Goal: Task Accomplishment & Management: Use online tool/utility

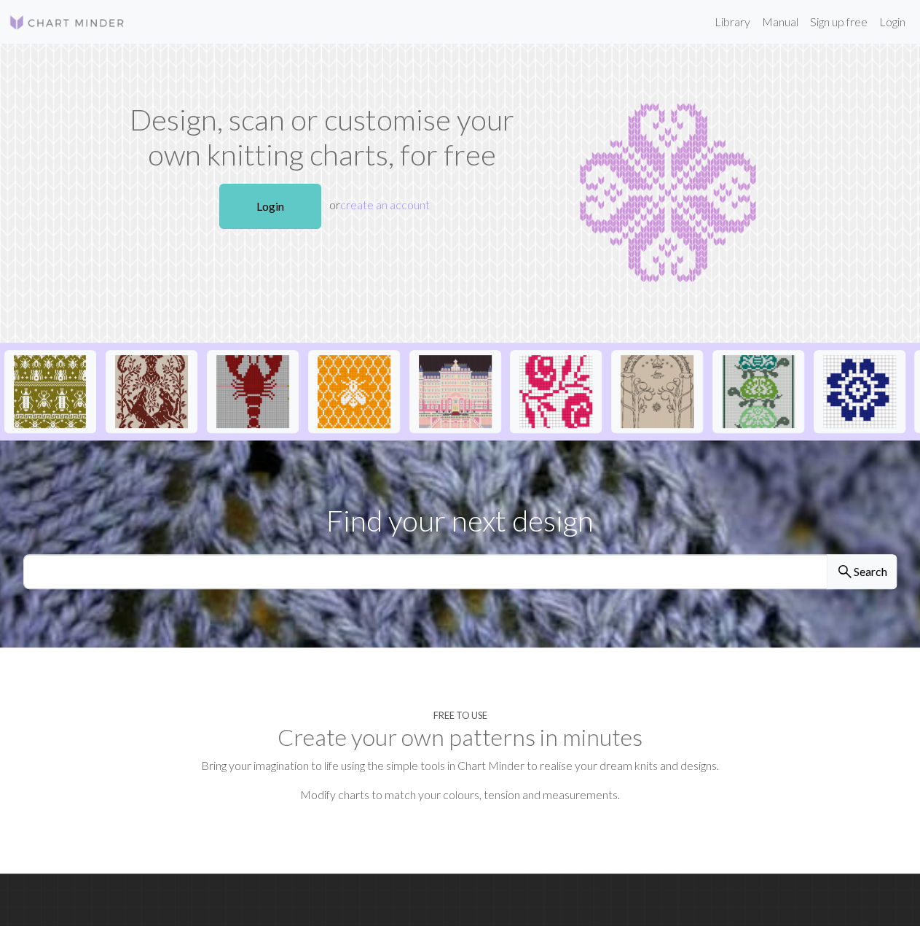
click at [281, 196] on link "Login" at bounding box center [270, 206] width 102 height 45
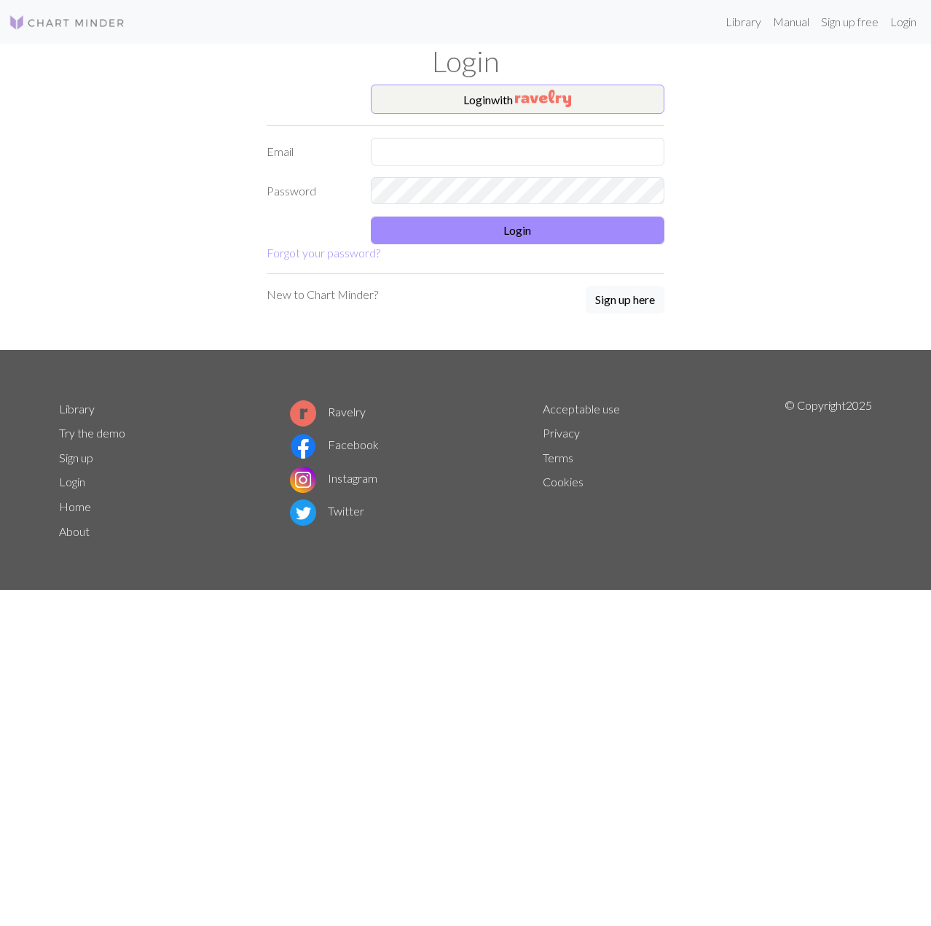
click at [477, 116] on form "Login with Email Password Login Forgot your password?" at bounding box center [466, 173] width 398 height 177
click at [491, 98] on button "Login with" at bounding box center [518, 99] width 294 height 29
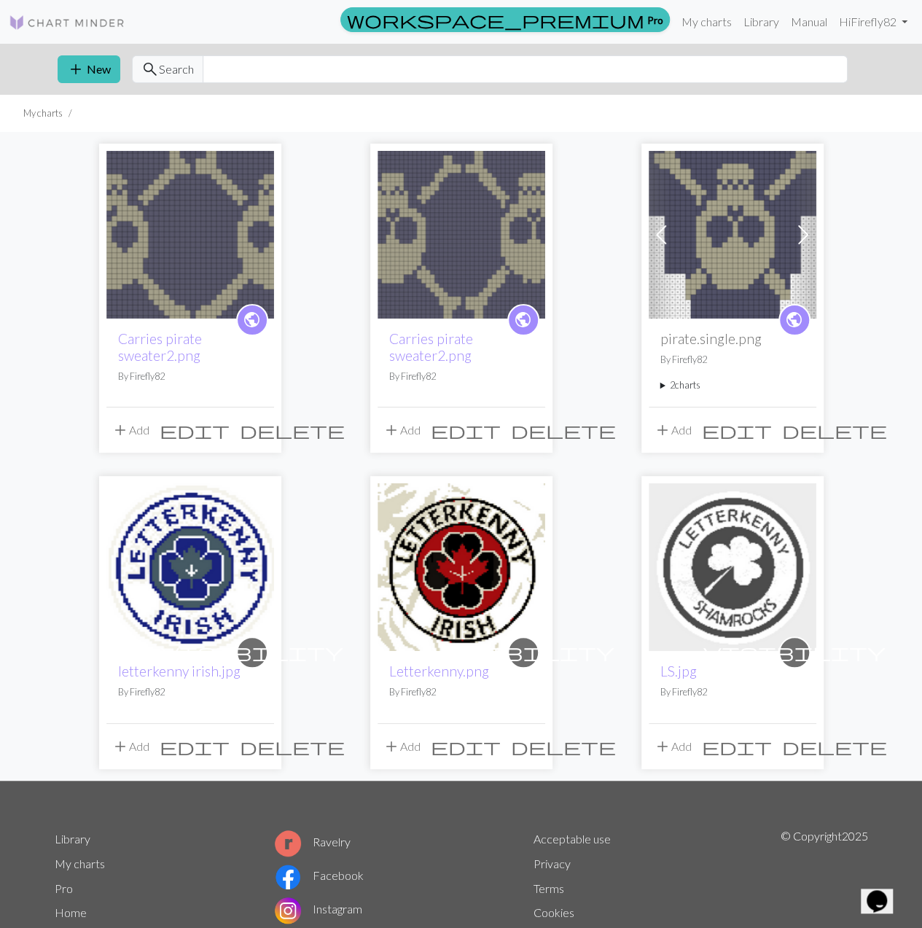
click at [184, 259] on img at bounding box center [190, 235] width 168 height 168
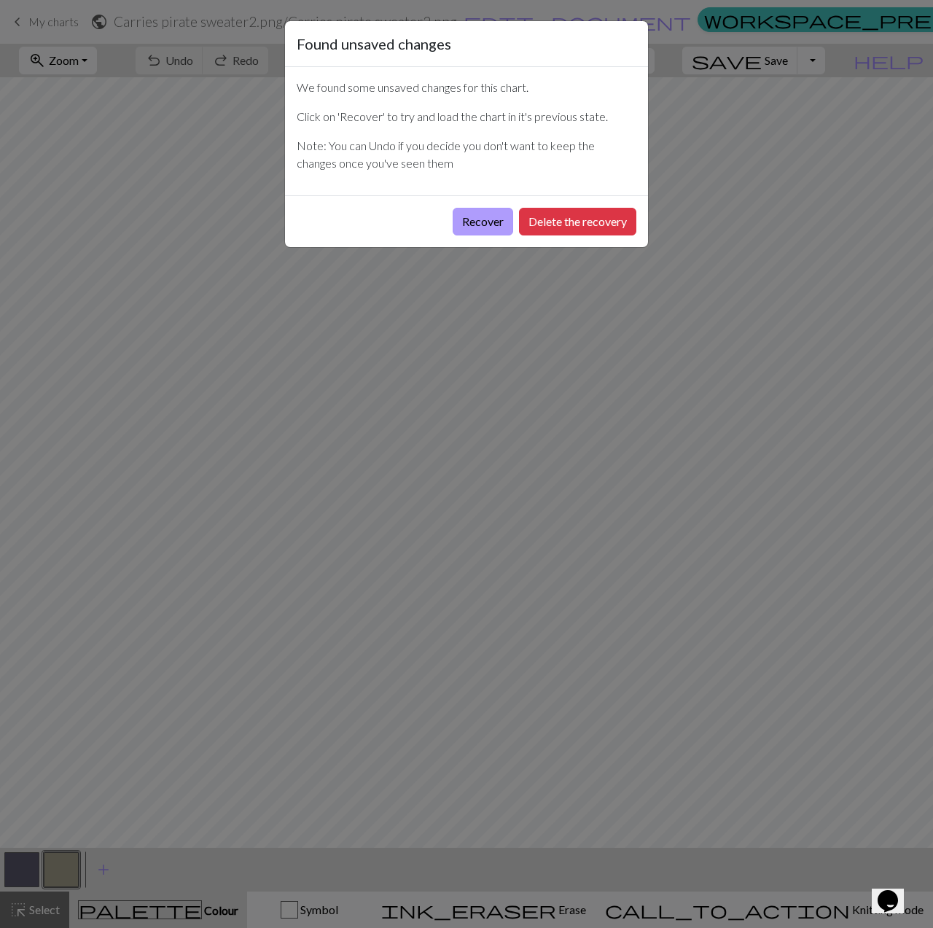
click at [493, 214] on button "Recover" at bounding box center [483, 222] width 60 height 28
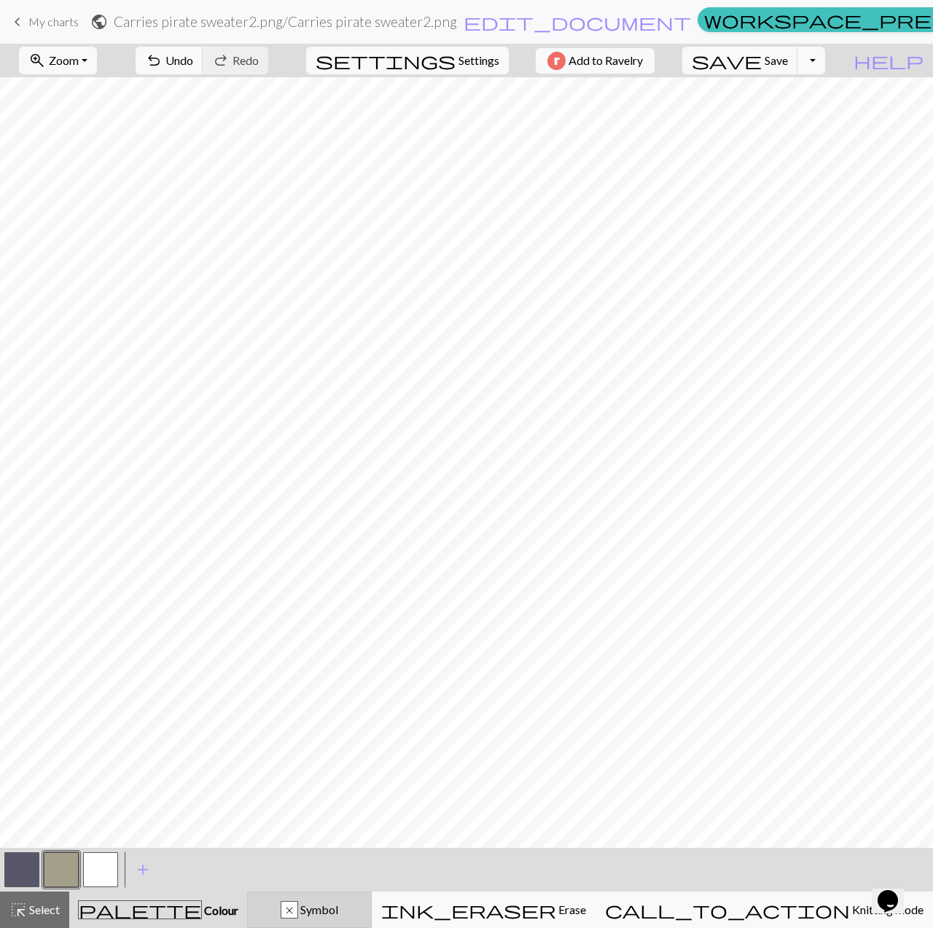
click at [356, 907] on div "x Symbol" at bounding box center [310, 909] width 106 height 17
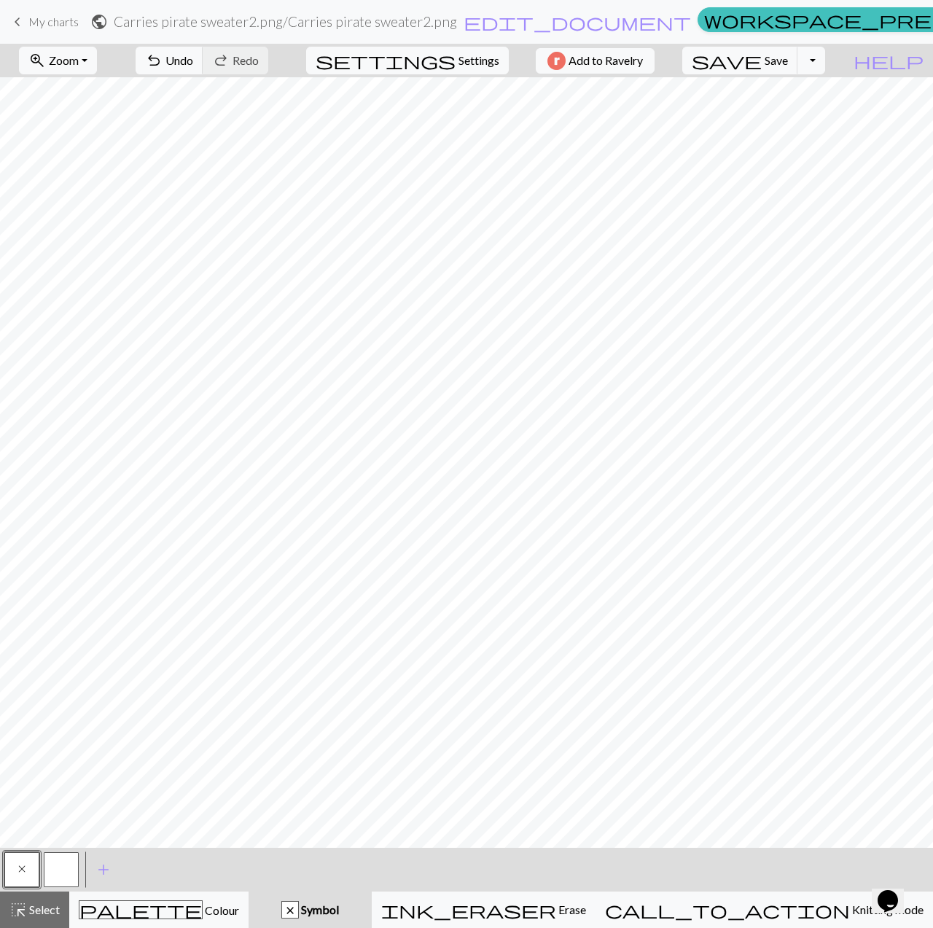
drag, startPoint x: 20, startPoint y: 865, endPoint x: 25, endPoint y: 859, distance: 7.7
click at [25, 859] on button "x" at bounding box center [21, 869] width 35 height 35
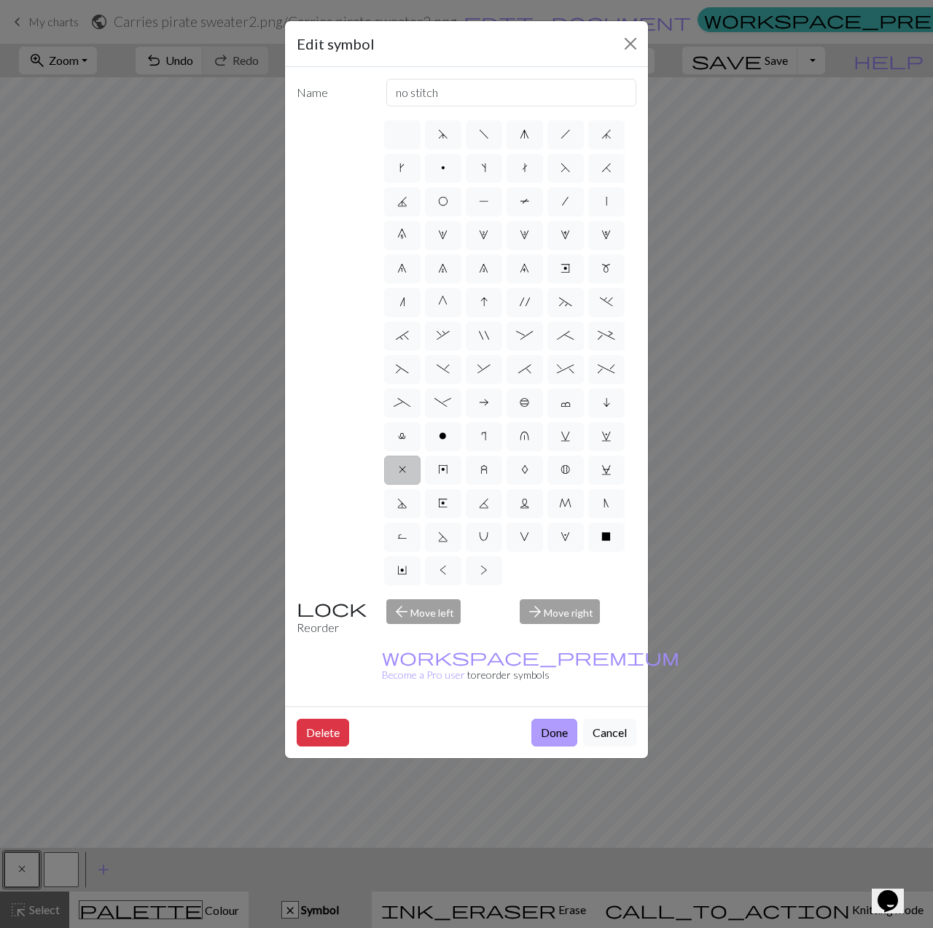
click at [544, 719] on button "Done" at bounding box center [554, 733] width 46 height 28
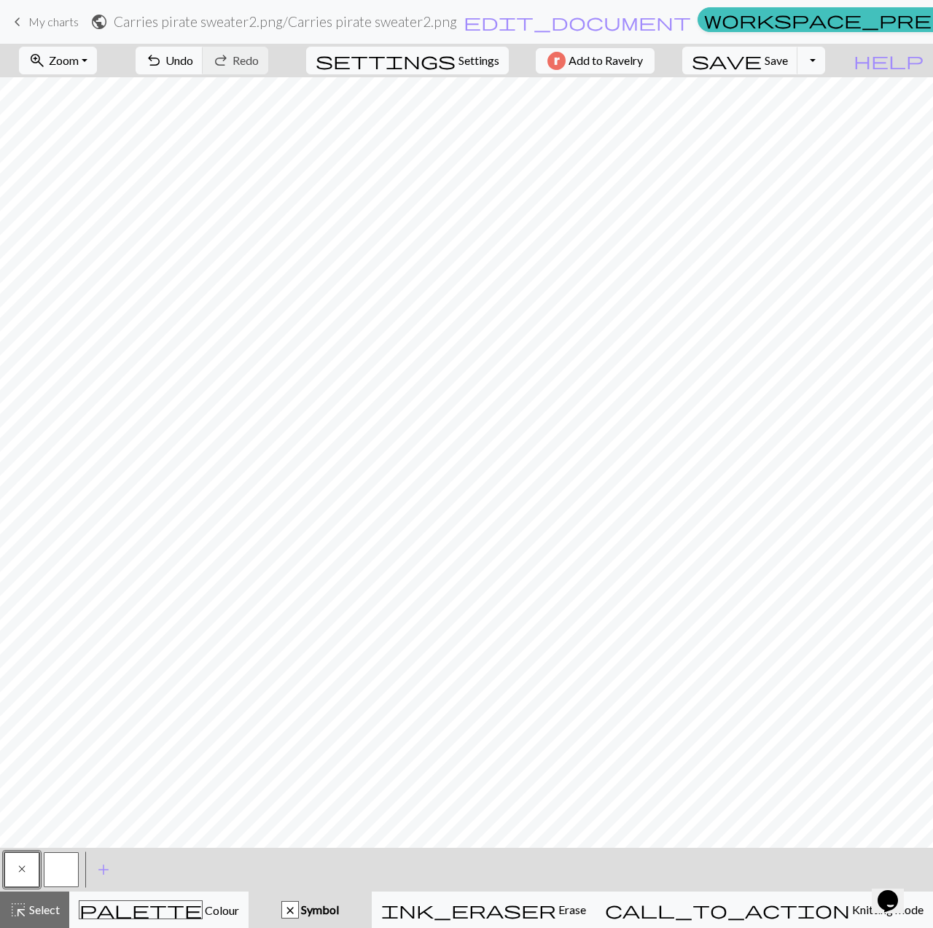
click at [42, 875] on div at bounding box center [61, 869] width 39 height 39
click at [64, 871] on button "button" at bounding box center [61, 869] width 35 height 35
click at [56, 906] on span "Select" at bounding box center [43, 909] width 33 height 14
click at [48, 912] on span "Select" at bounding box center [43, 909] width 33 height 14
click at [59, 869] on button "button" at bounding box center [61, 869] width 35 height 35
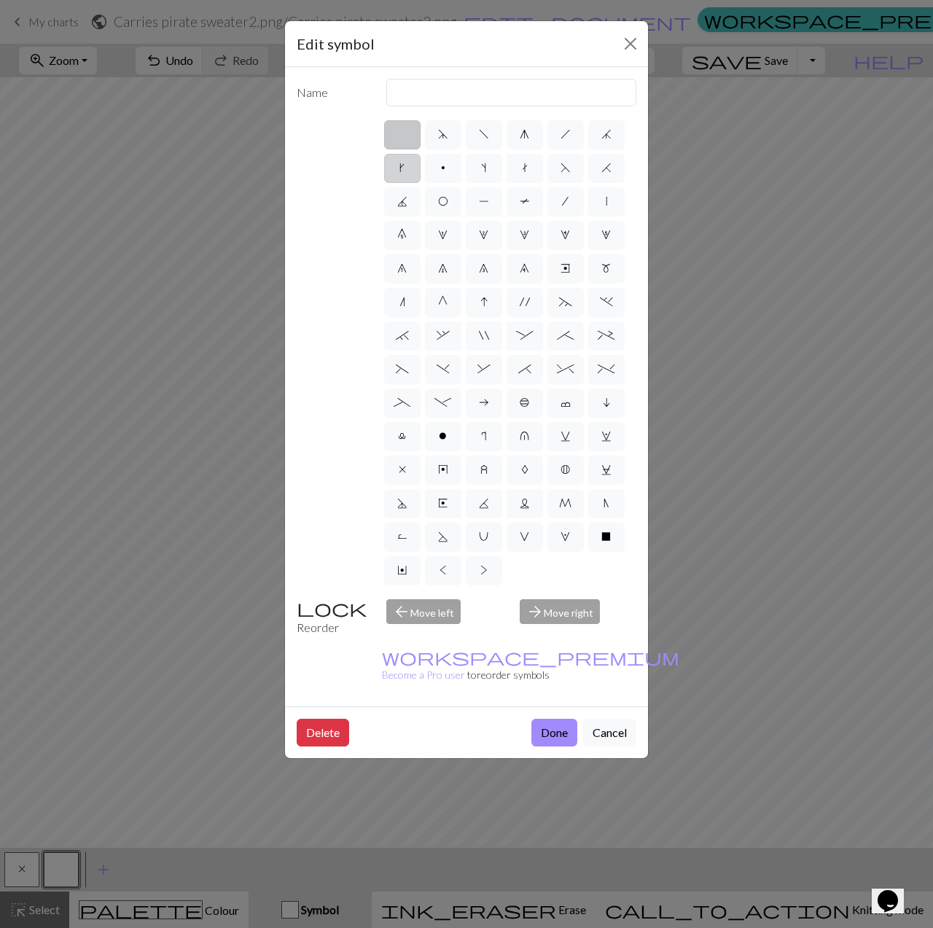
click at [407, 171] on label "k" at bounding box center [402, 168] width 36 height 29
click at [407, 168] on input "k" at bounding box center [403, 163] width 9 height 9
radio input "true"
type input "right leaning increase"
click at [549, 719] on button "Done" at bounding box center [554, 733] width 46 height 28
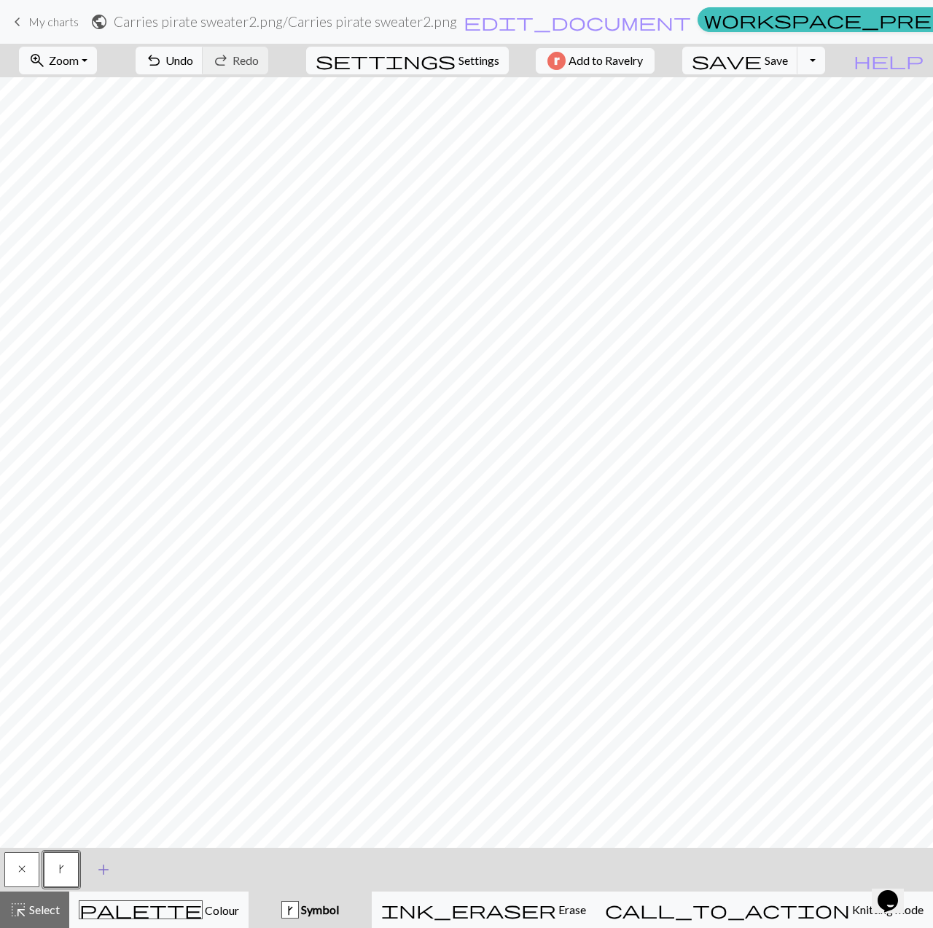
click at [101, 869] on span "add" at bounding box center [103, 869] width 17 height 20
click at [90, 872] on button "button" at bounding box center [100, 869] width 35 height 35
click at [105, 872] on button "button" at bounding box center [100, 869] width 35 height 35
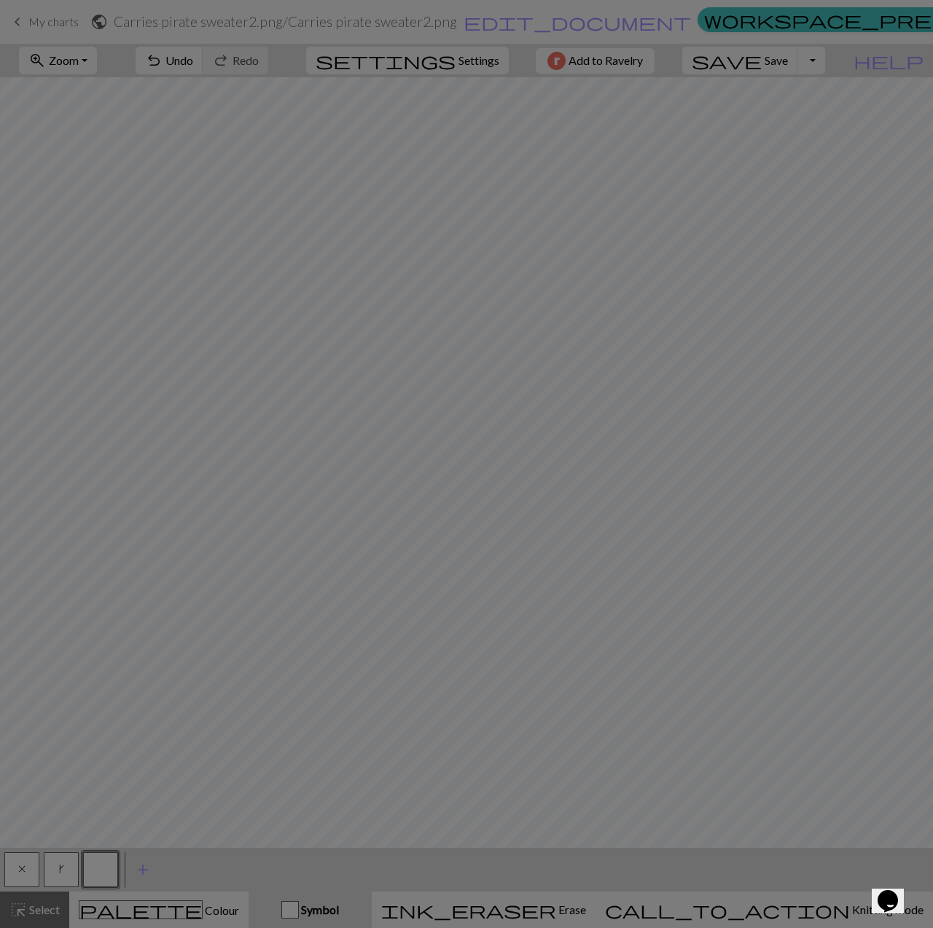
click at [105, 872] on div "Edit symbol Name d f g h j k p s t F H J O P T / | 0 1 2 3 4 5 6 7 8 9 e m n G …" at bounding box center [466, 464] width 933 height 928
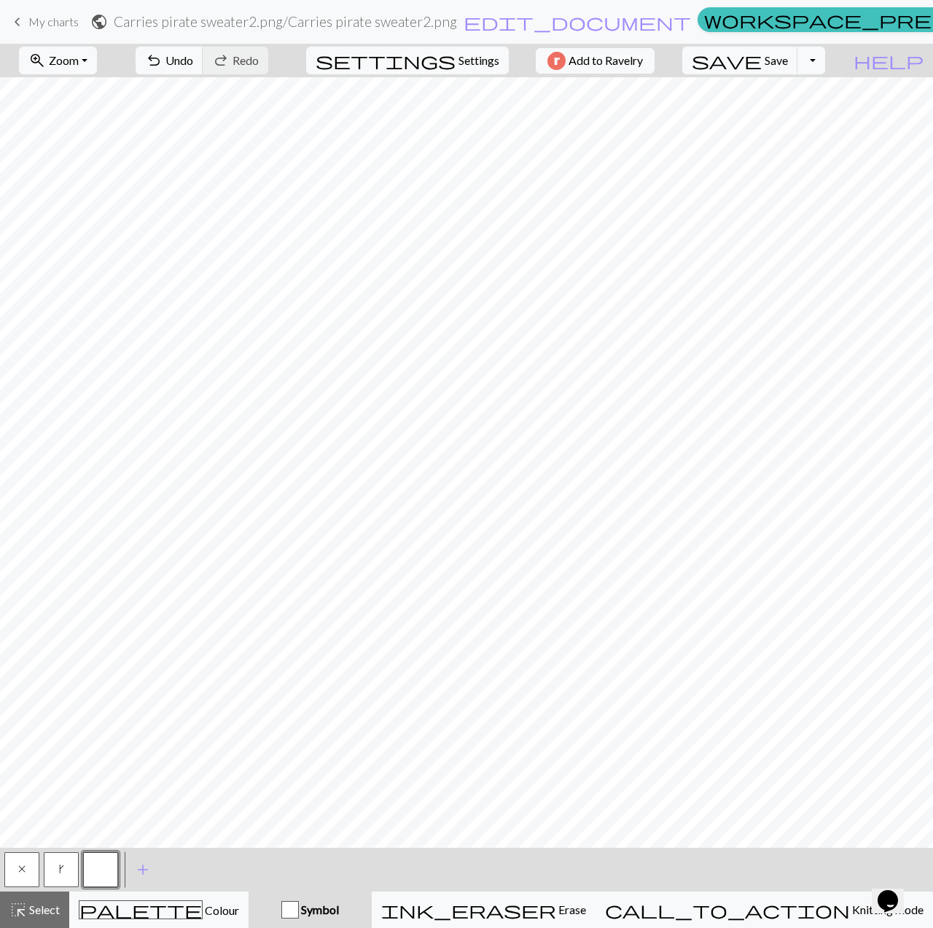
click at [90, 868] on button "button" at bounding box center [100, 869] width 35 height 35
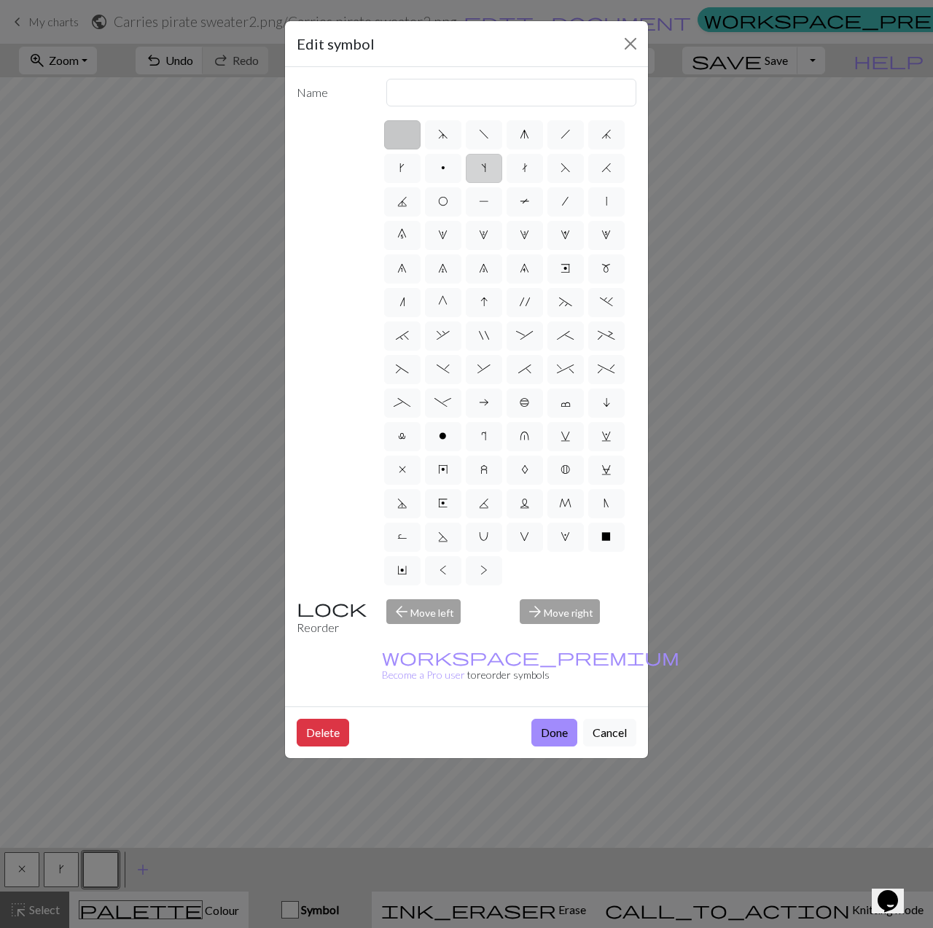
click at [504, 167] on div "d f g h j k p s t F H J O P T / | 0 1 2 3 4 5 6 7 8 9 e m n G I ' ~ . ` , " : ;…" at bounding box center [509, 352] width 255 height 469
click at [498, 164] on label "s" at bounding box center [484, 168] width 36 height 29
click at [490, 164] on input "s" at bounding box center [485, 163] width 9 height 9
radio input "true"
type input "increase one left leaning"
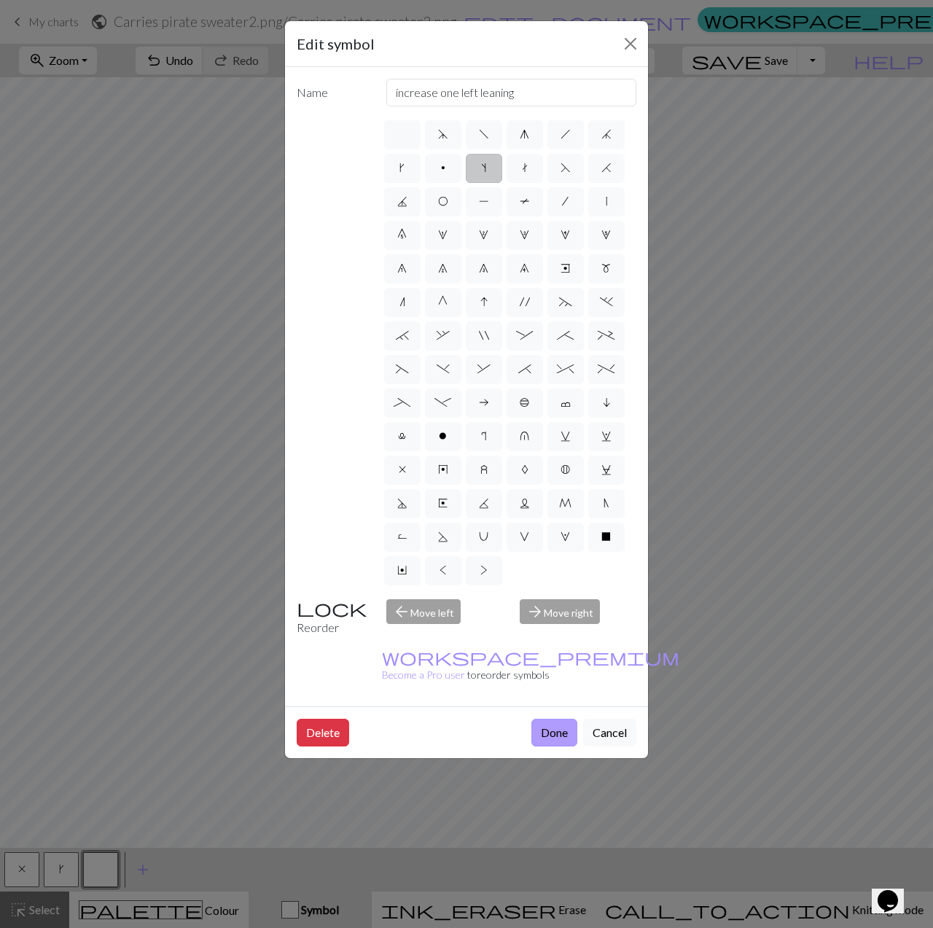
click at [555, 719] on button "Done" at bounding box center [554, 733] width 46 height 28
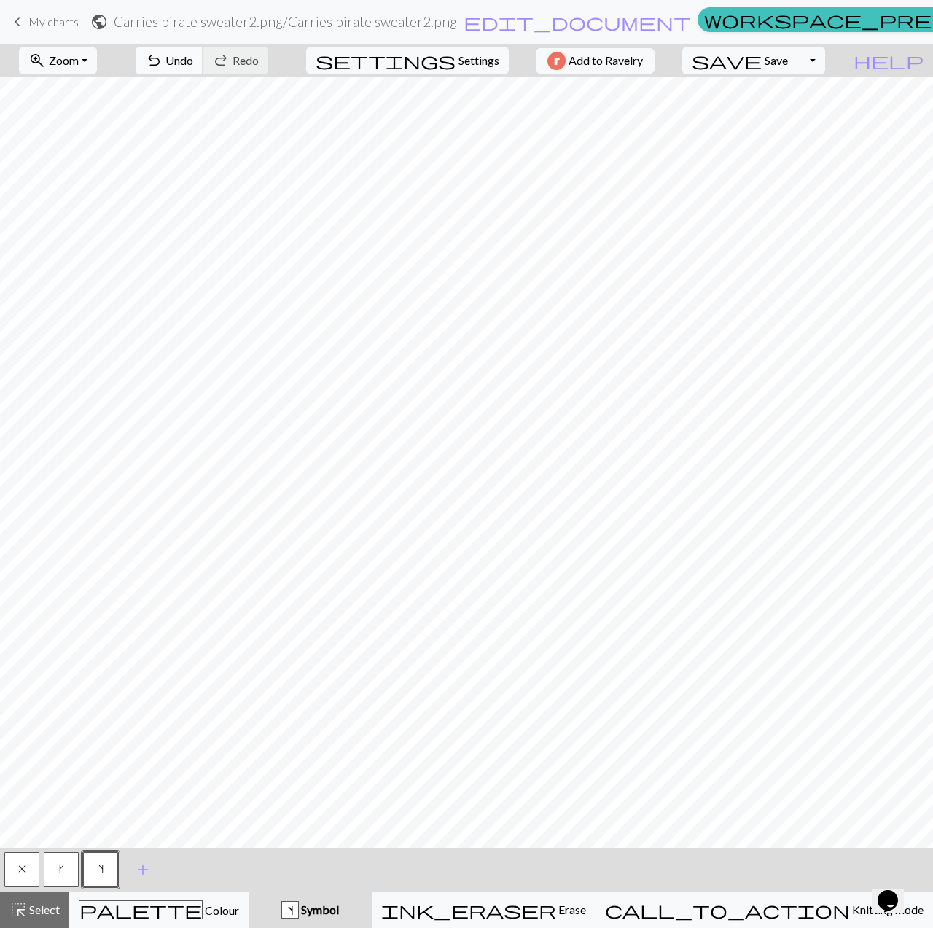
click at [163, 66] on span "undo" at bounding box center [153, 60] width 17 height 20
click at [163, 65] on span "undo" at bounding box center [153, 60] width 17 height 20
click at [224, 920] on button "palette Colour Colour" at bounding box center [158, 909] width 179 height 36
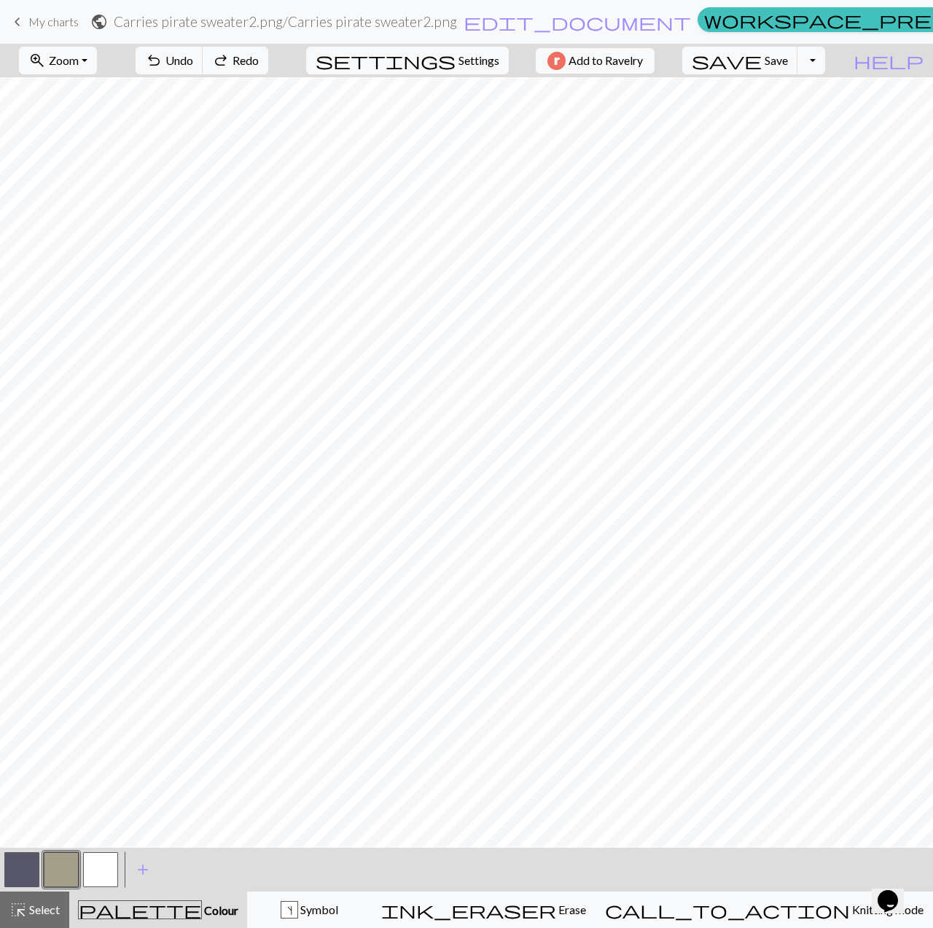
click at [31, 867] on button "button" at bounding box center [21, 869] width 35 height 35
click at [369, 900] on button "s Symbol" at bounding box center [309, 909] width 125 height 36
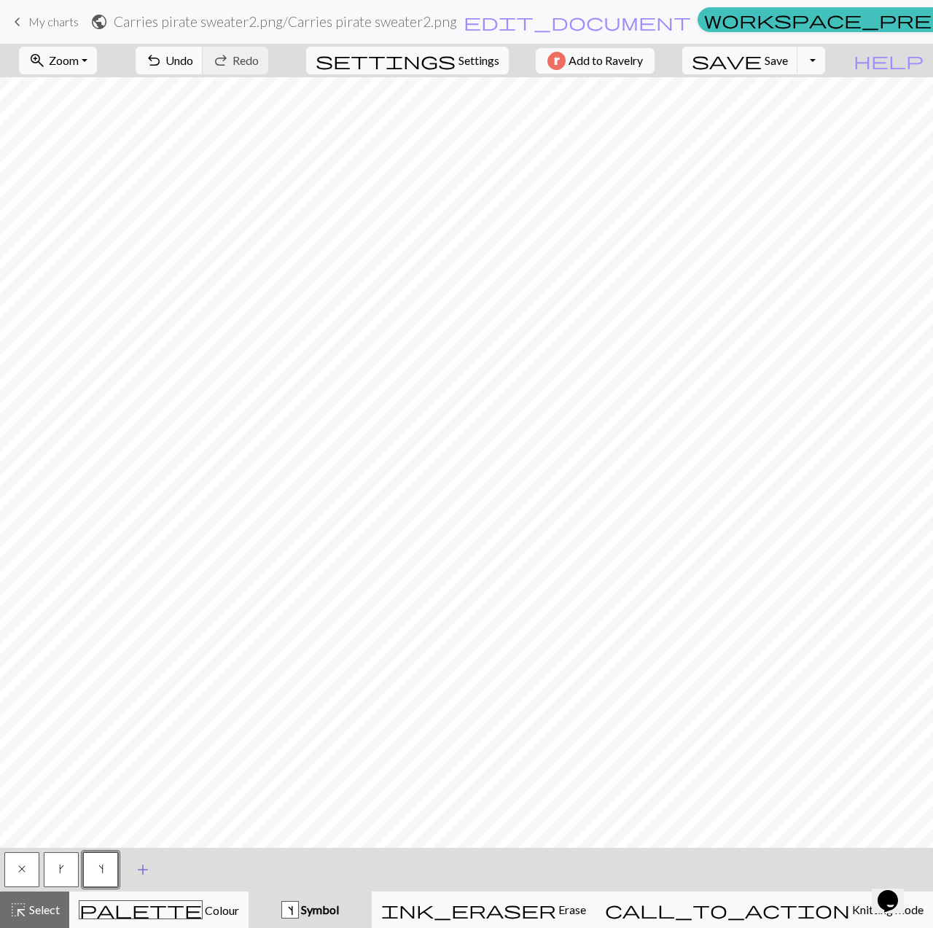
click at [147, 864] on span "add" at bounding box center [142, 869] width 17 height 20
click at [154, 866] on button "button" at bounding box center [139, 869] width 35 height 35
click at [135, 875] on button "button" at bounding box center [139, 869] width 35 height 35
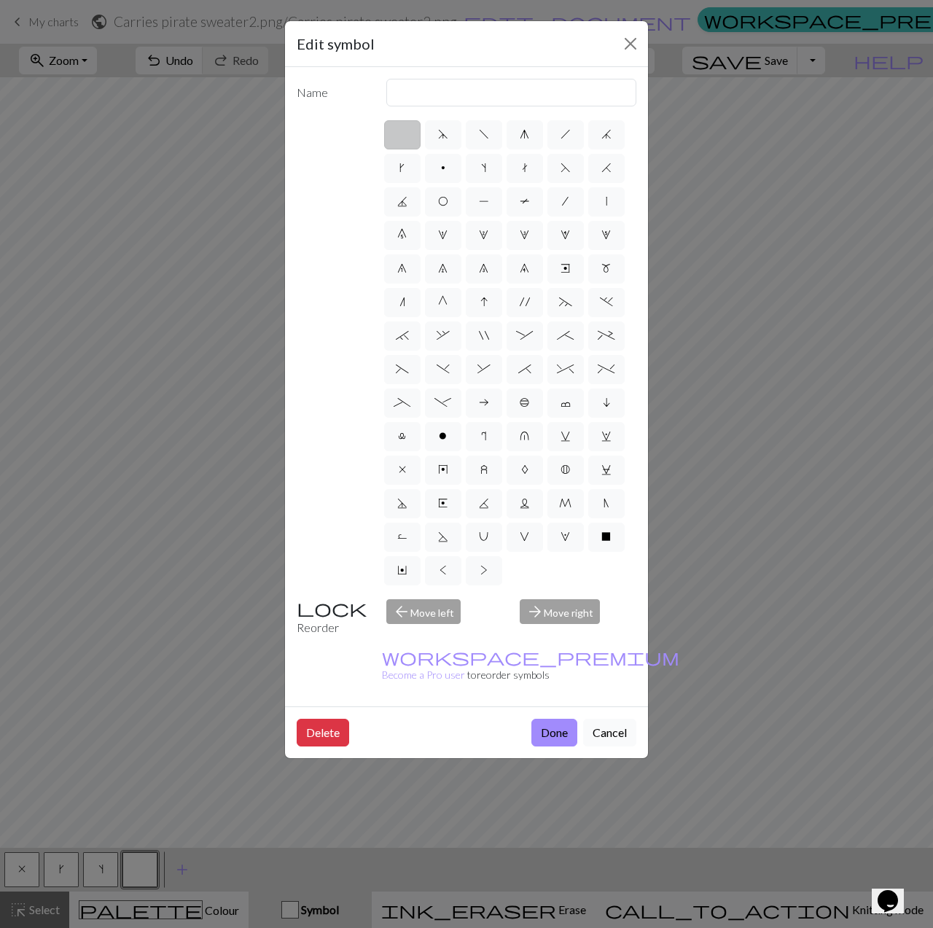
click at [606, 719] on button "Cancel" at bounding box center [609, 733] width 53 height 28
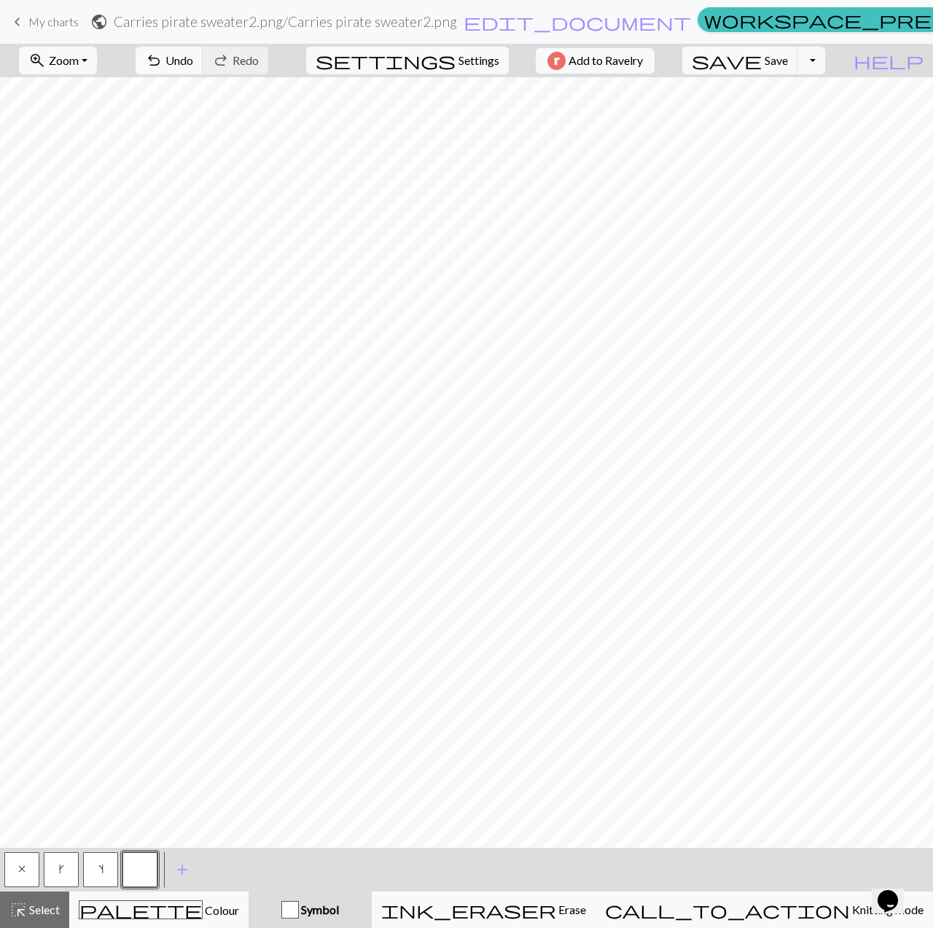
click at [141, 872] on button "button" at bounding box center [139, 869] width 35 height 35
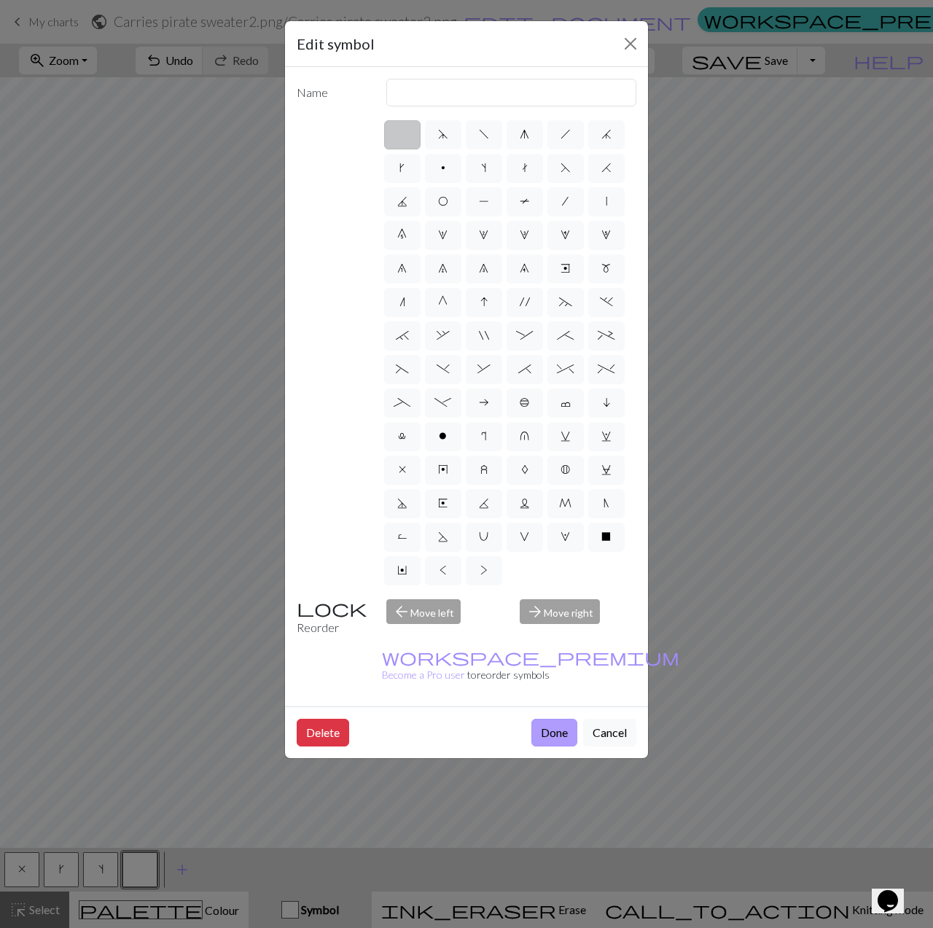
click at [566, 719] on button "Done" at bounding box center [554, 733] width 46 height 28
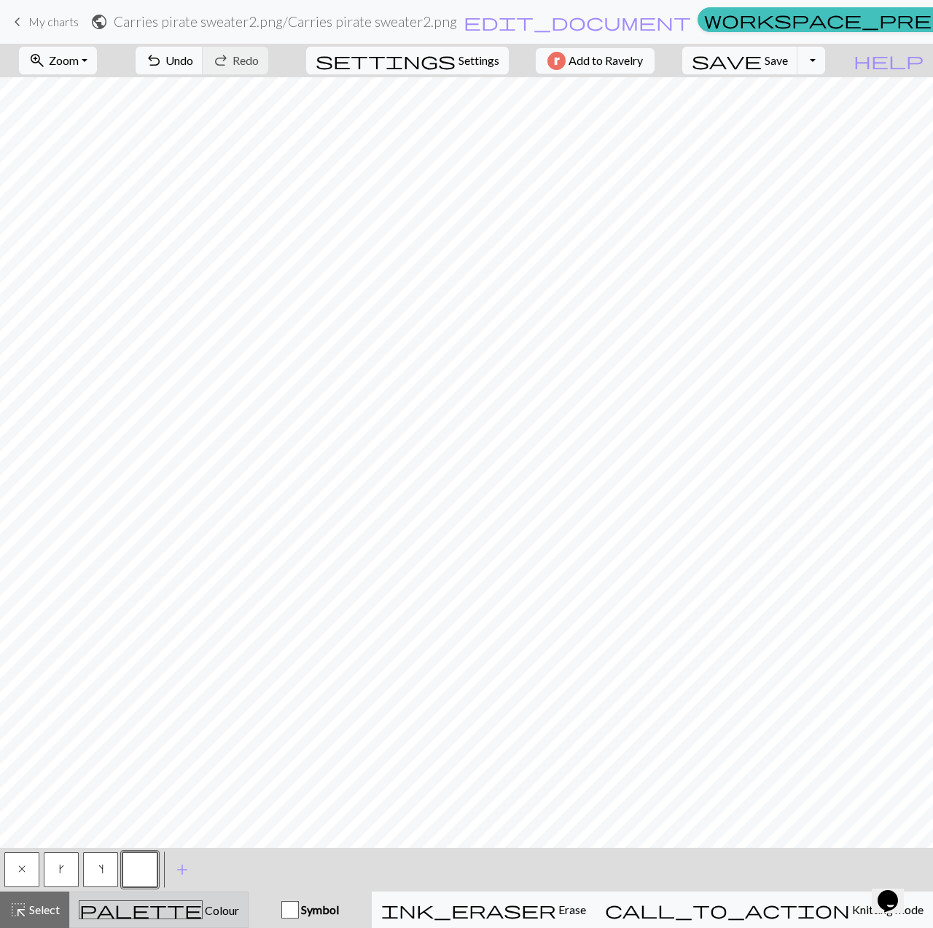
click at [239, 918] on div "palette Colour Colour" at bounding box center [159, 909] width 160 height 19
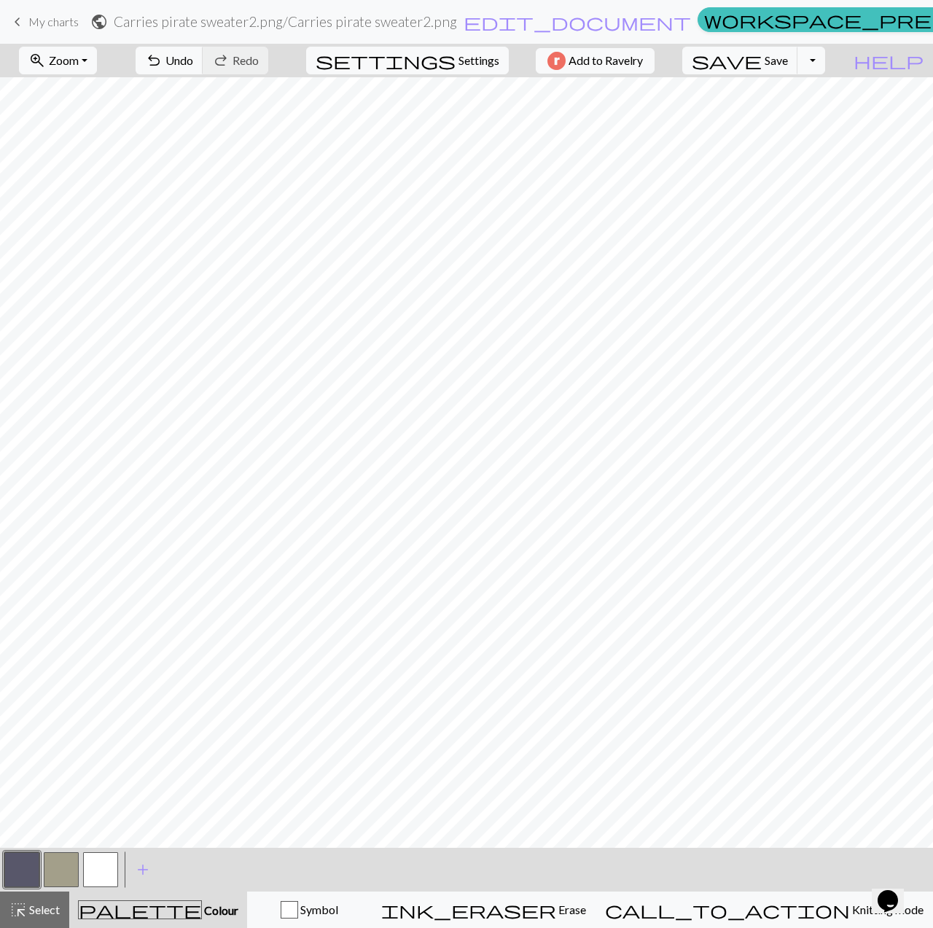
click at [18, 872] on button "button" at bounding box center [21, 869] width 35 height 35
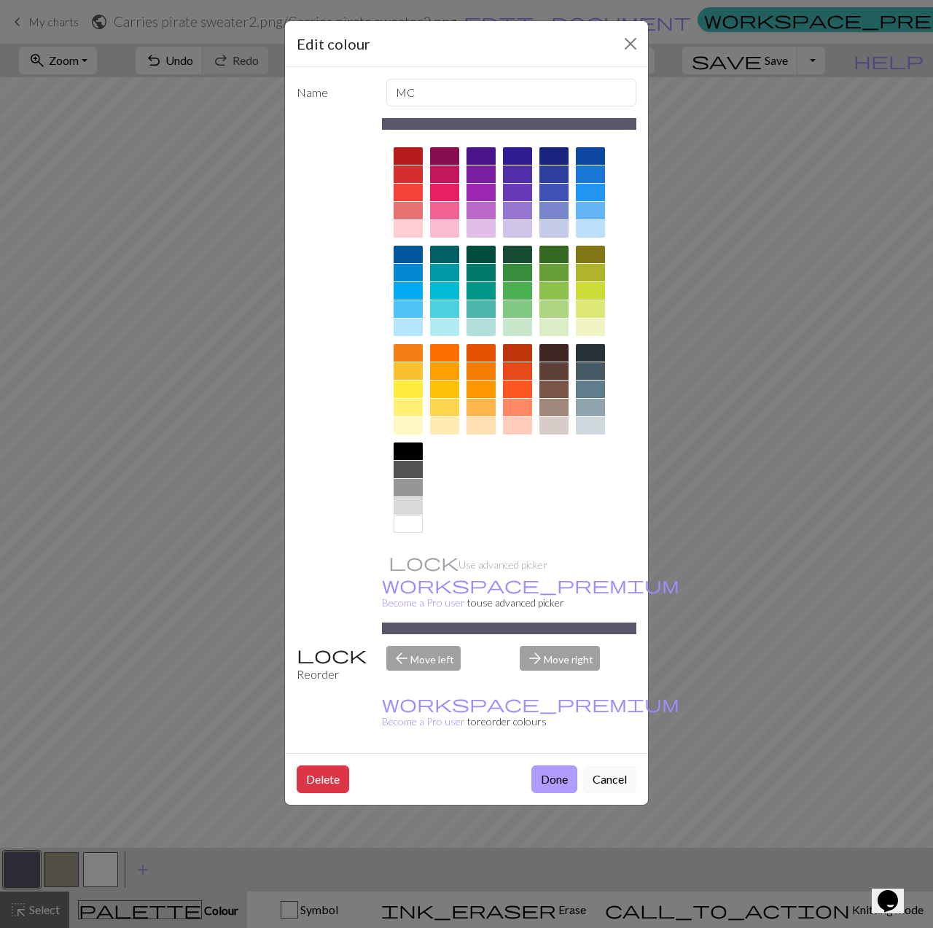
click at [574, 765] on button "Done" at bounding box center [554, 779] width 46 height 28
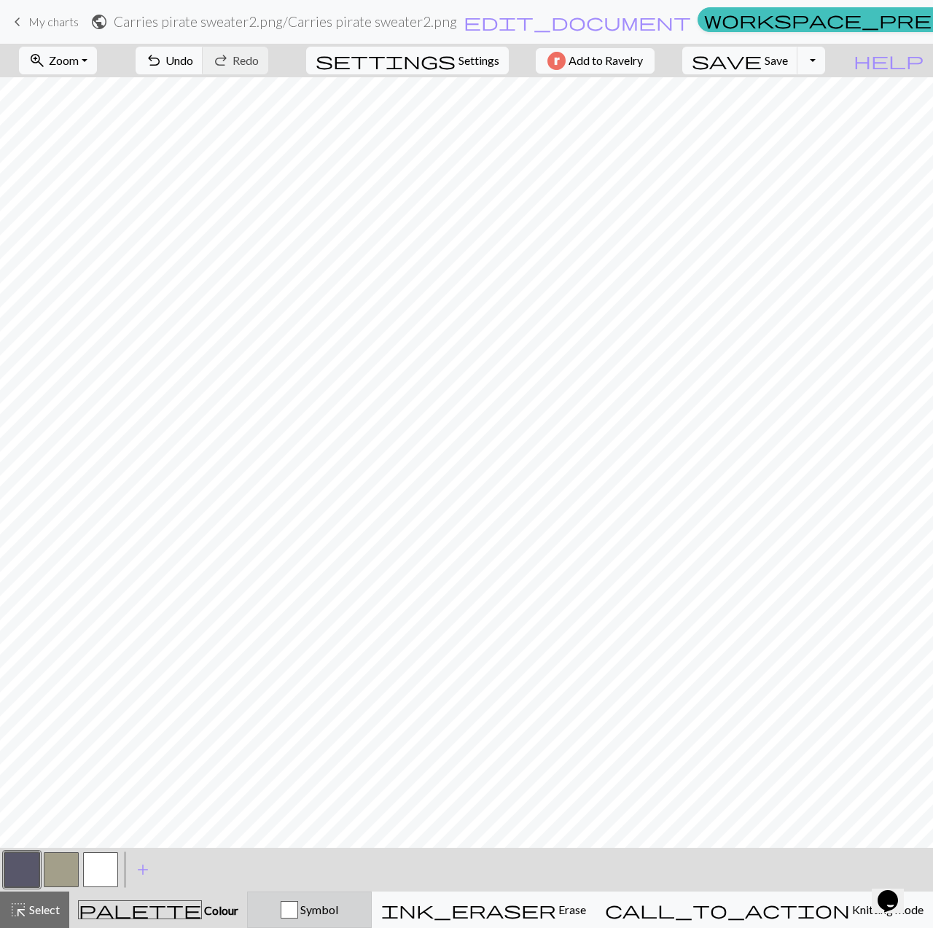
click at [338, 912] on span "Symbol" at bounding box center [318, 909] width 40 height 14
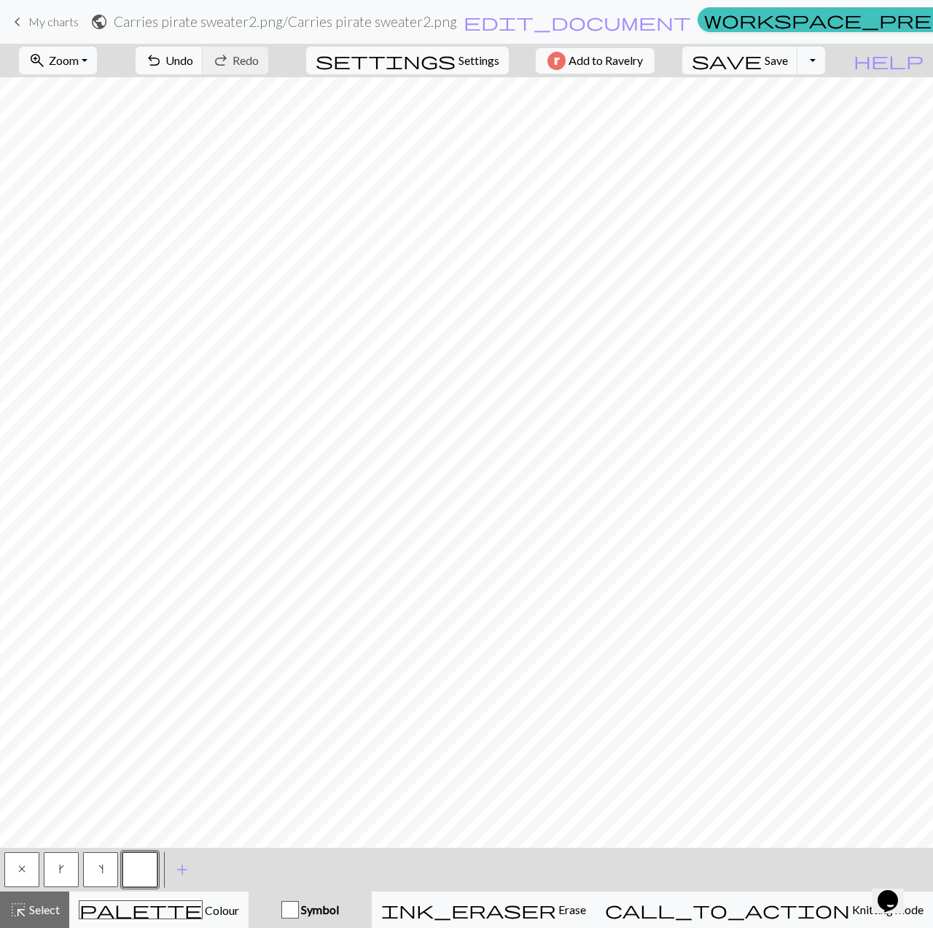
click at [149, 871] on button "button" at bounding box center [139, 869] width 35 height 35
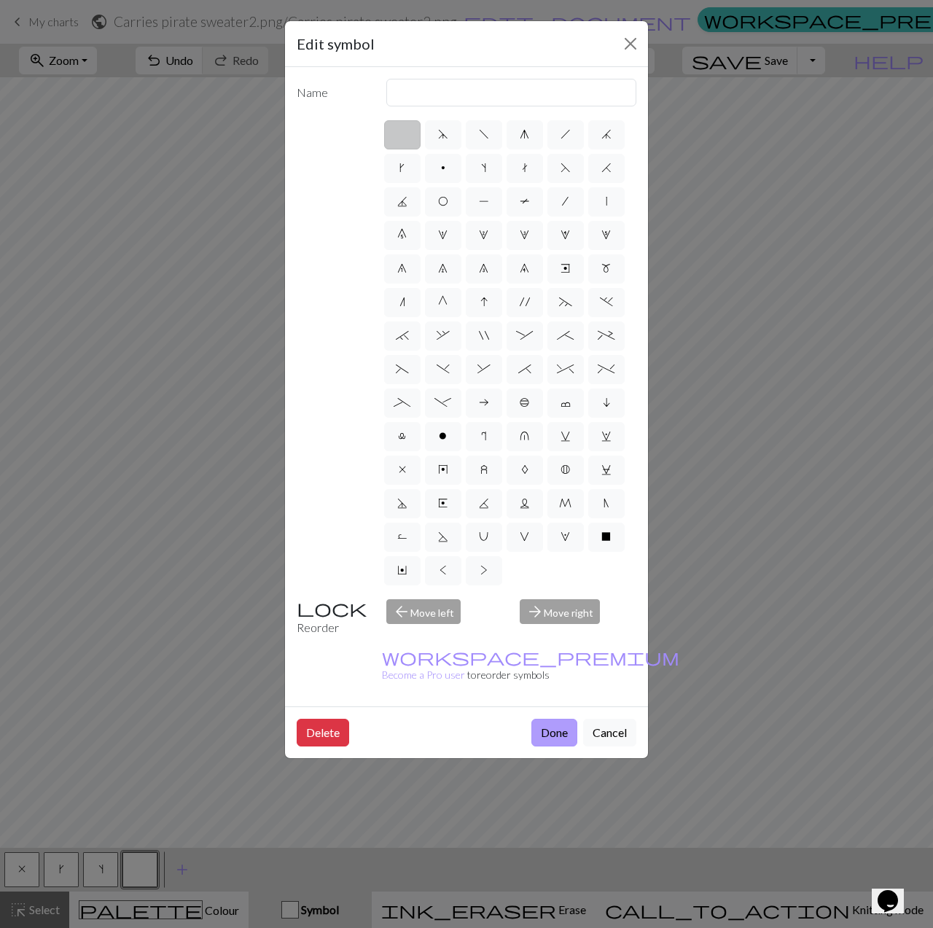
click at [555, 719] on button "Done" at bounding box center [554, 733] width 46 height 28
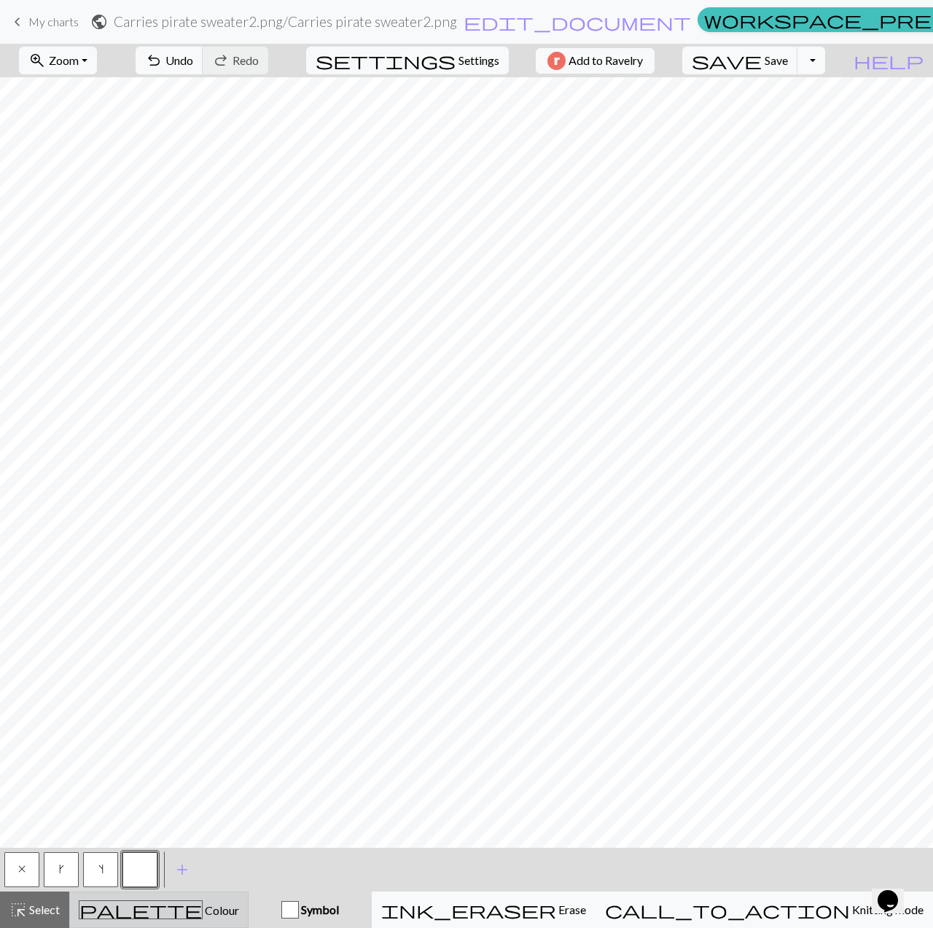
click at [197, 899] on button "palette Colour Colour" at bounding box center [158, 909] width 179 height 36
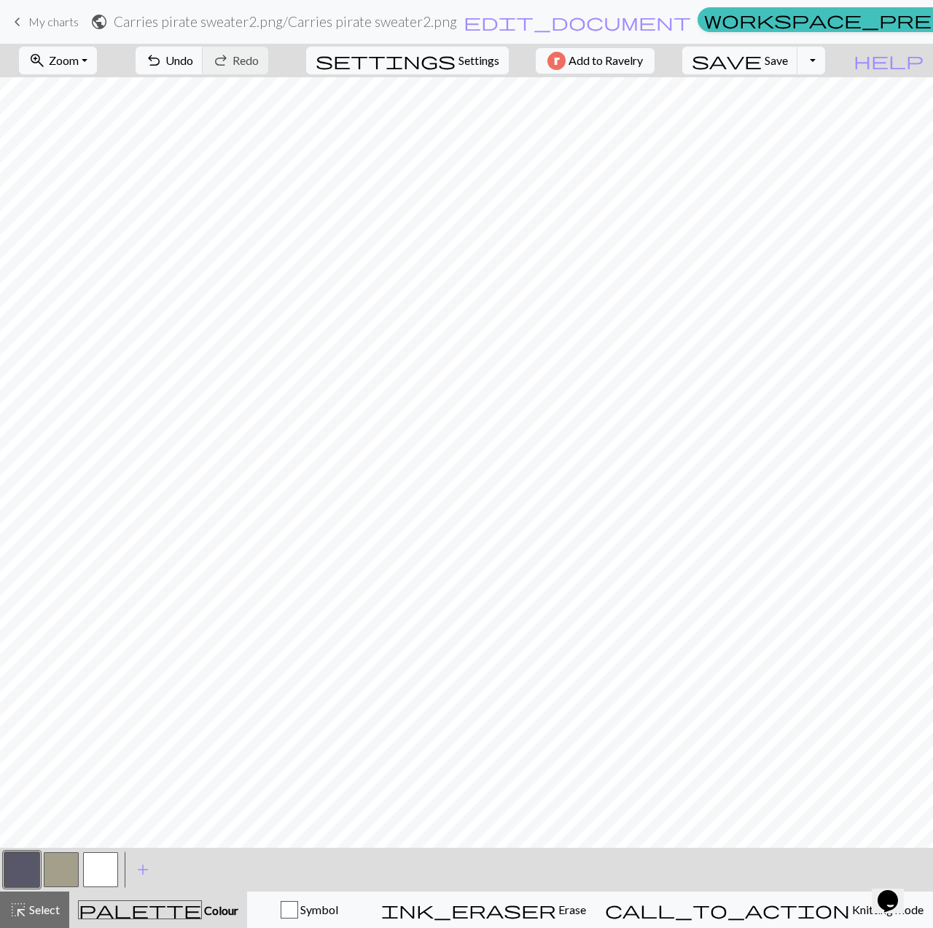
click at [35, 875] on button "button" at bounding box center [21, 869] width 35 height 35
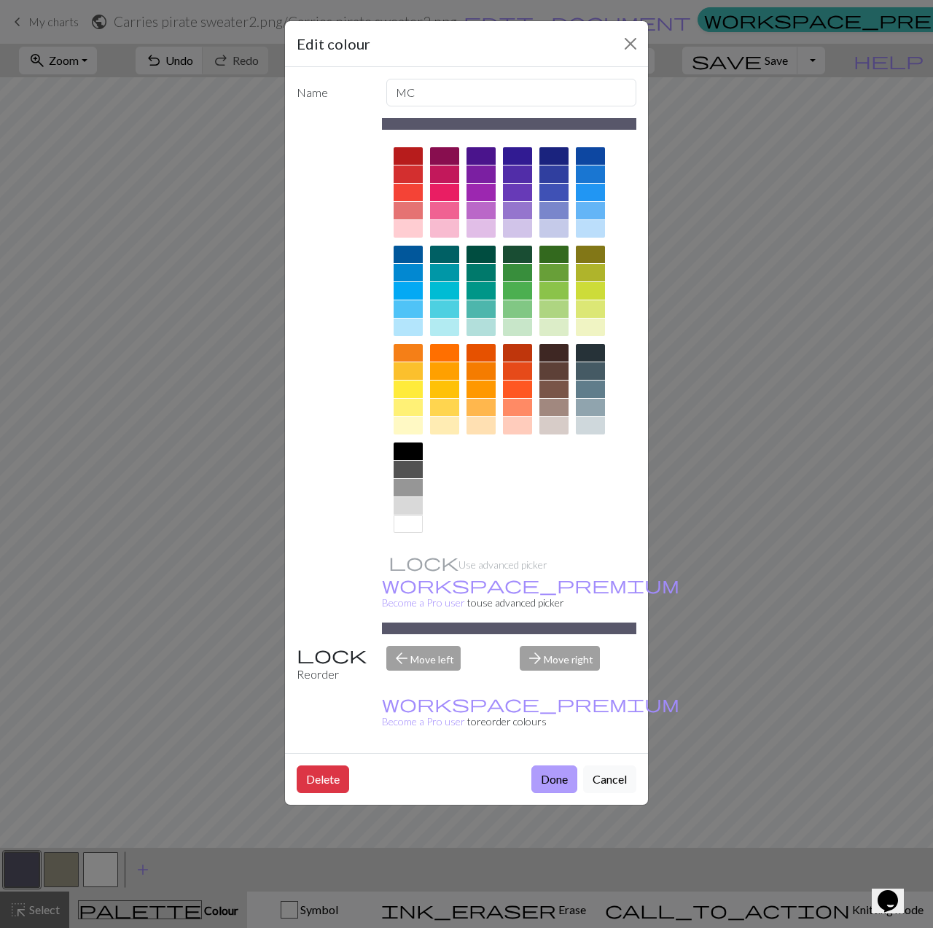
click at [555, 765] on button "Done" at bounding box center [554, 779] width 46 height 28
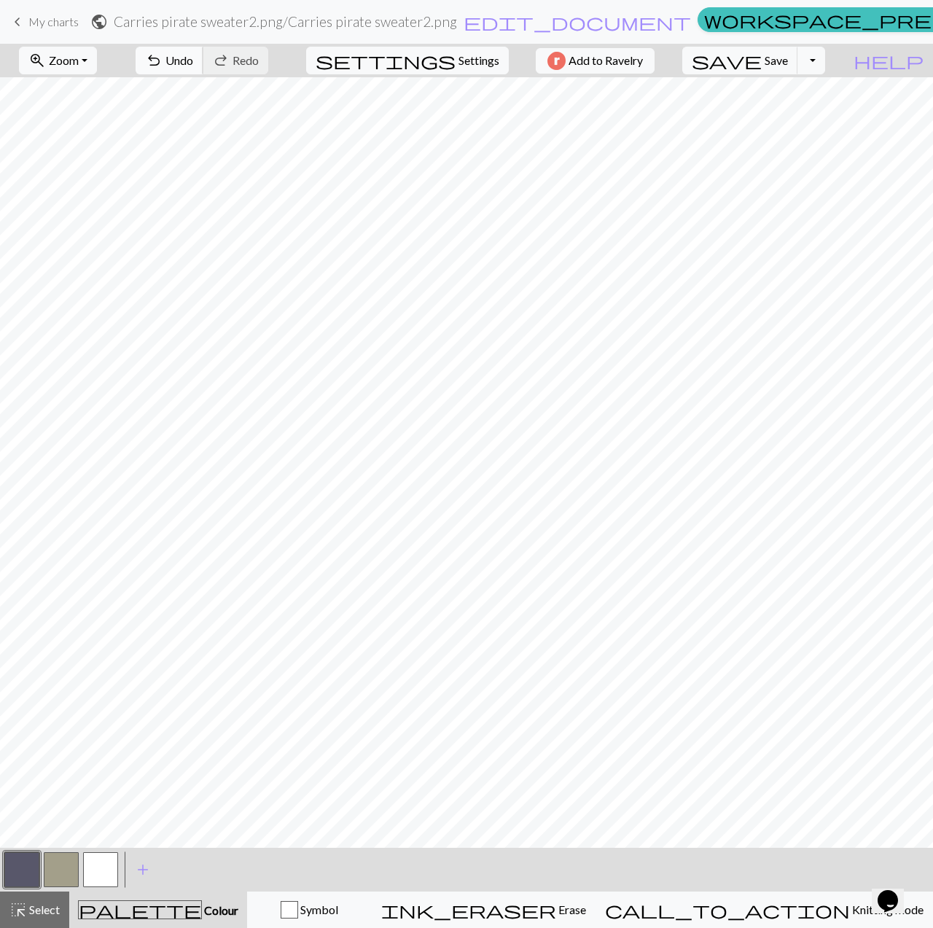
click at [163, 55] on span "undo" at bounding box center [153, 60] width 17 height 20
click at [193, 55] on span "Undo" at bounding box center [179, 60] width 28 height 14
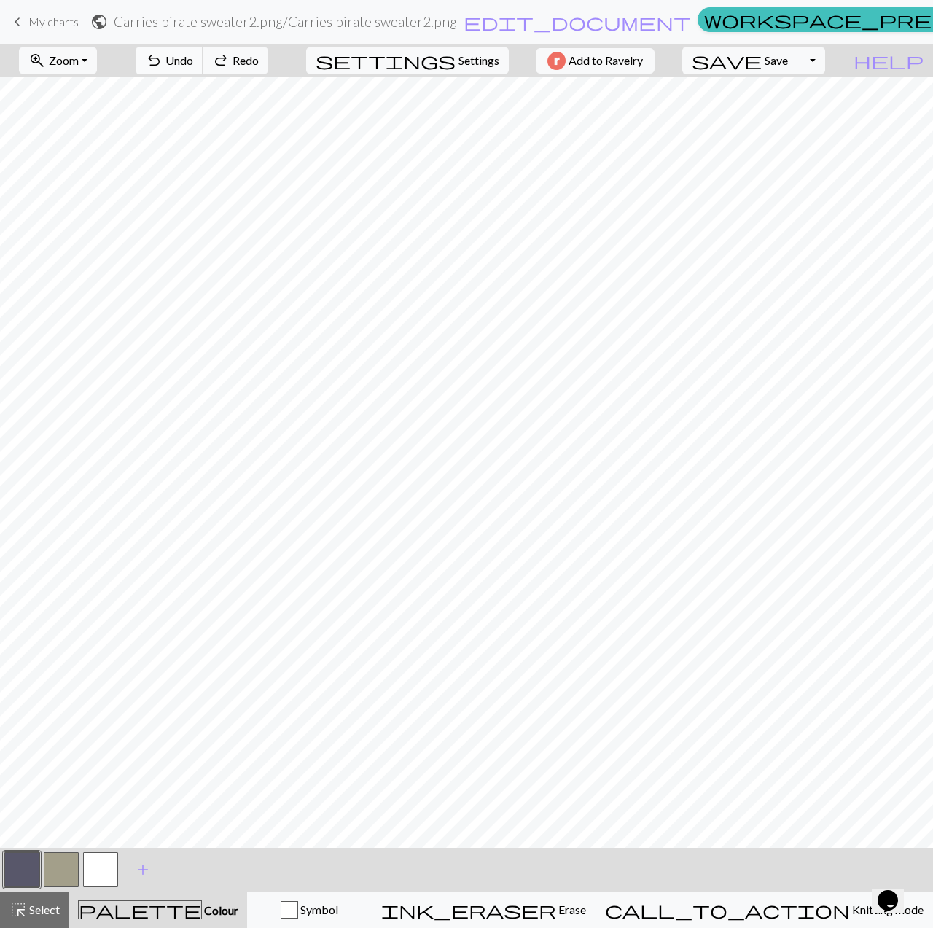
click at [193, 66] on span "Undo" at bounding box center [179, 60] width 28 height 14
click at [51, 59] on button "zoom_in Zoom Zoom" at bounding box center [58, 61] width 78 height 28
click at [75, 219] on button "150%" at bounding box center [77, 220] width 115 height 23
click at [95, 874] on button "button" at bounding box center [100, 869] width 35 height 35
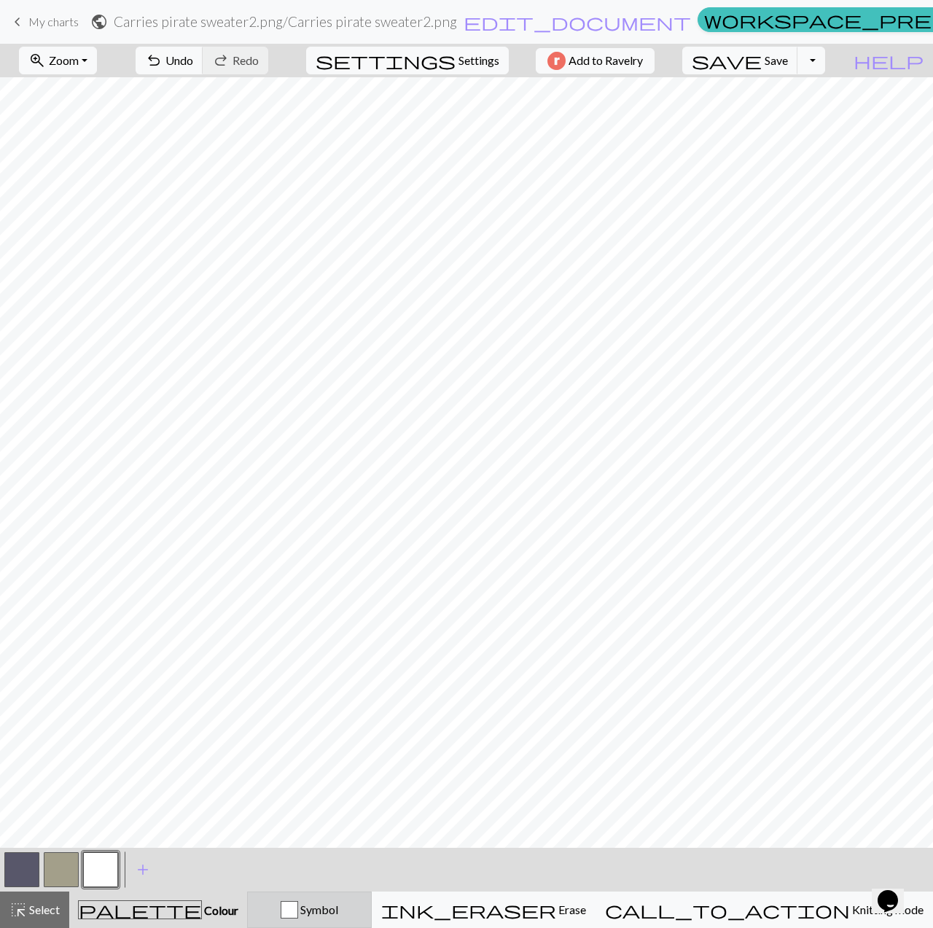
click at [372, 919] on button "Symbol" at bounding box center [309, 909] width 125 height 36
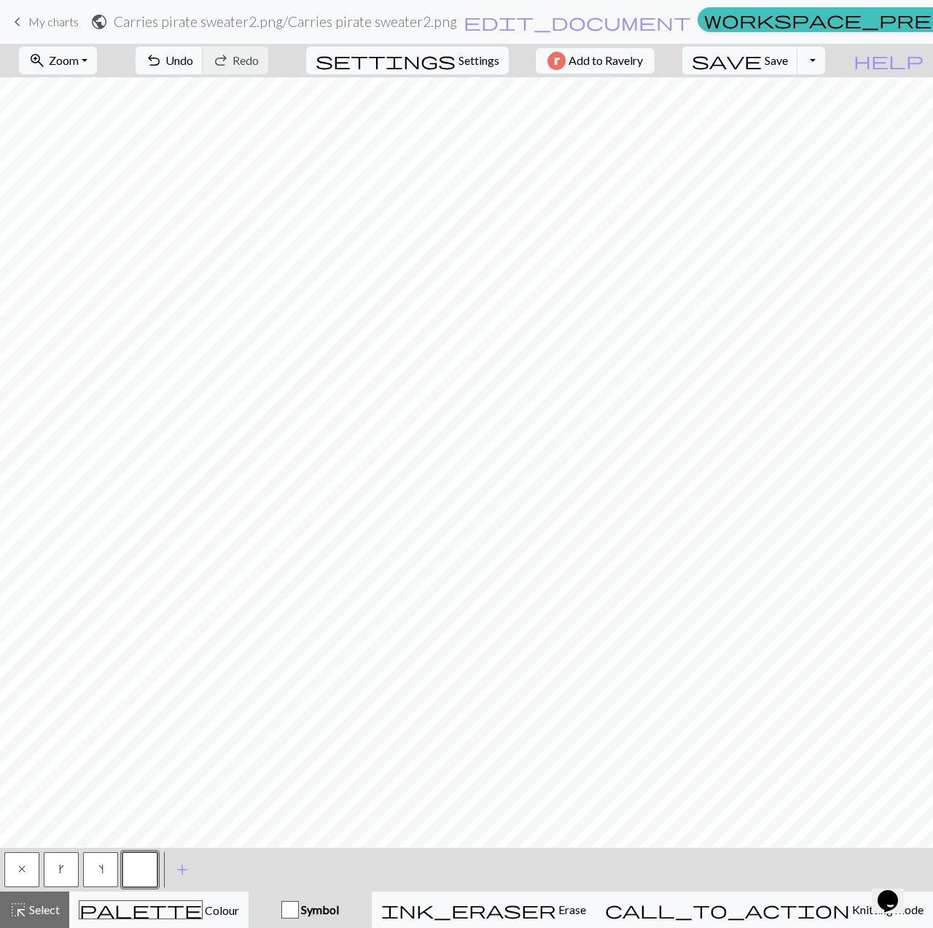
drag, startPoint x: 11, startPoint y: 872, endPoint x: 38, endPoint y: 864, distance: 28.3
click at [12, 872] on button "x" at bounding box center [21, 869] width 35 height 35
click at [141, 861] on button "button" at bounding box center [139, 869] width 35 height 35
click at [229, 912] on div "palette Colour Colour" at bounding box center [159, 909] width 160 height 19
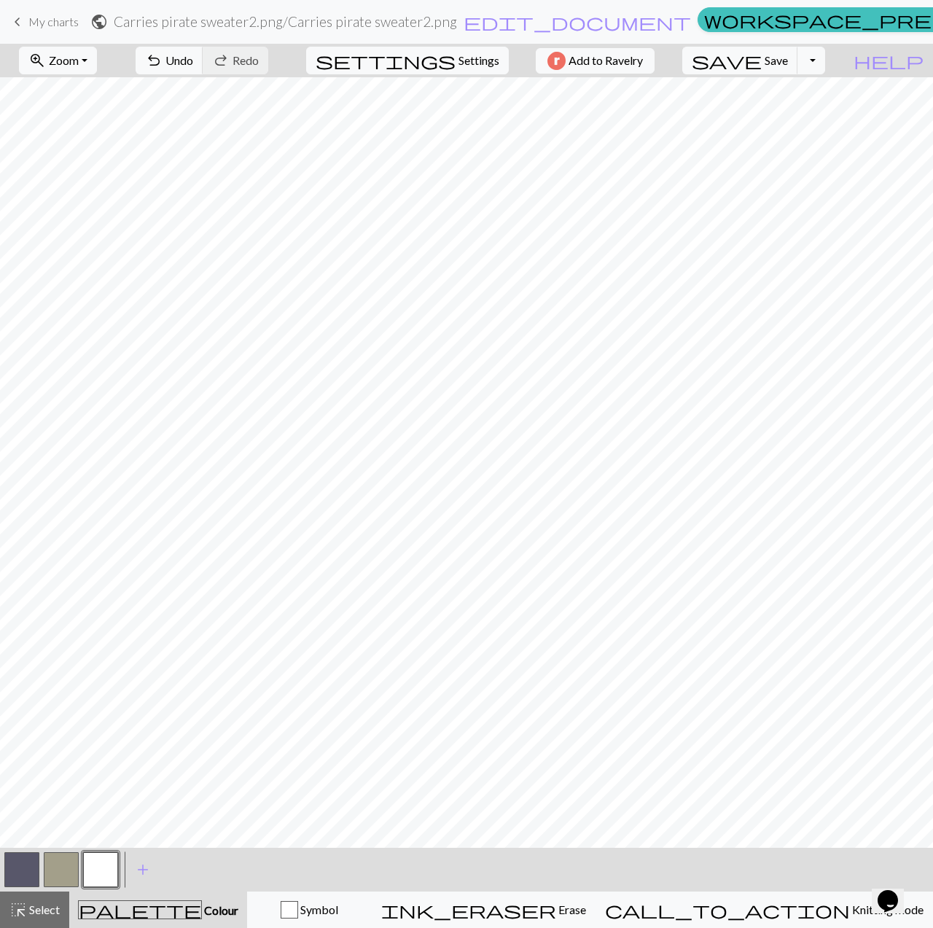
click at [108, 867] on button "button" at bounding box center [100, 869] width 35 height 35
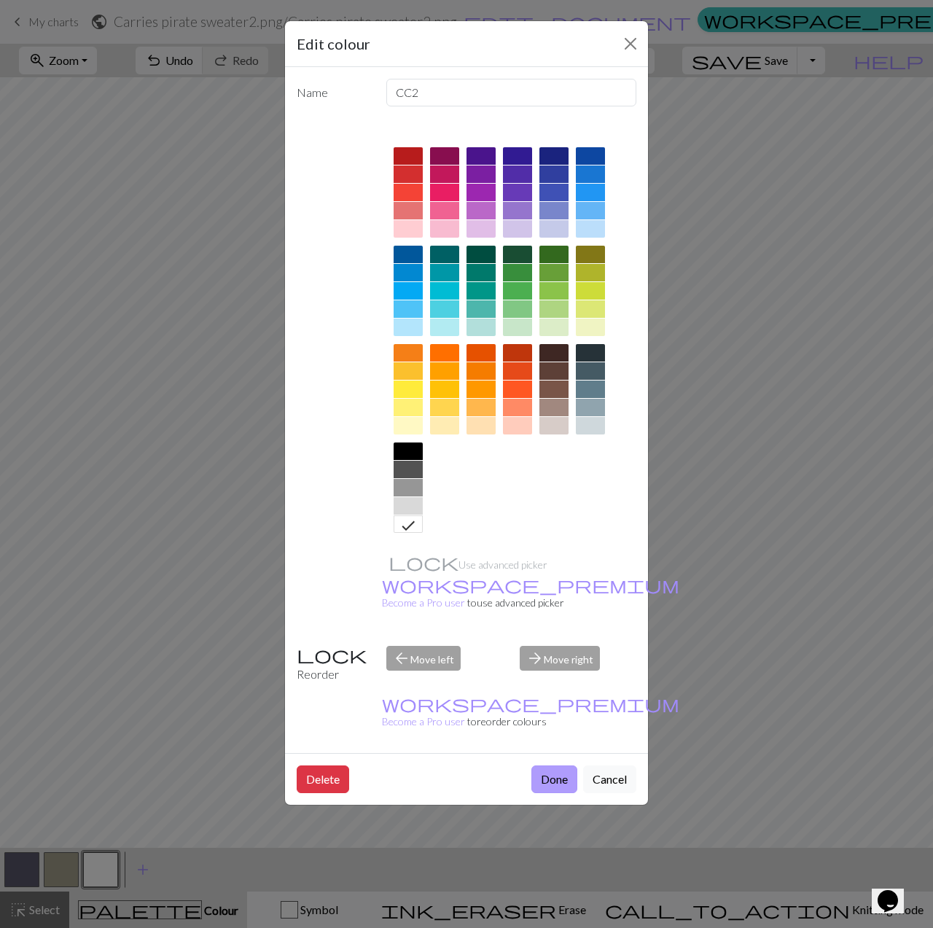
click at [552, 765] on button "Done" at bounding box center [554, 779] width 46 height 28
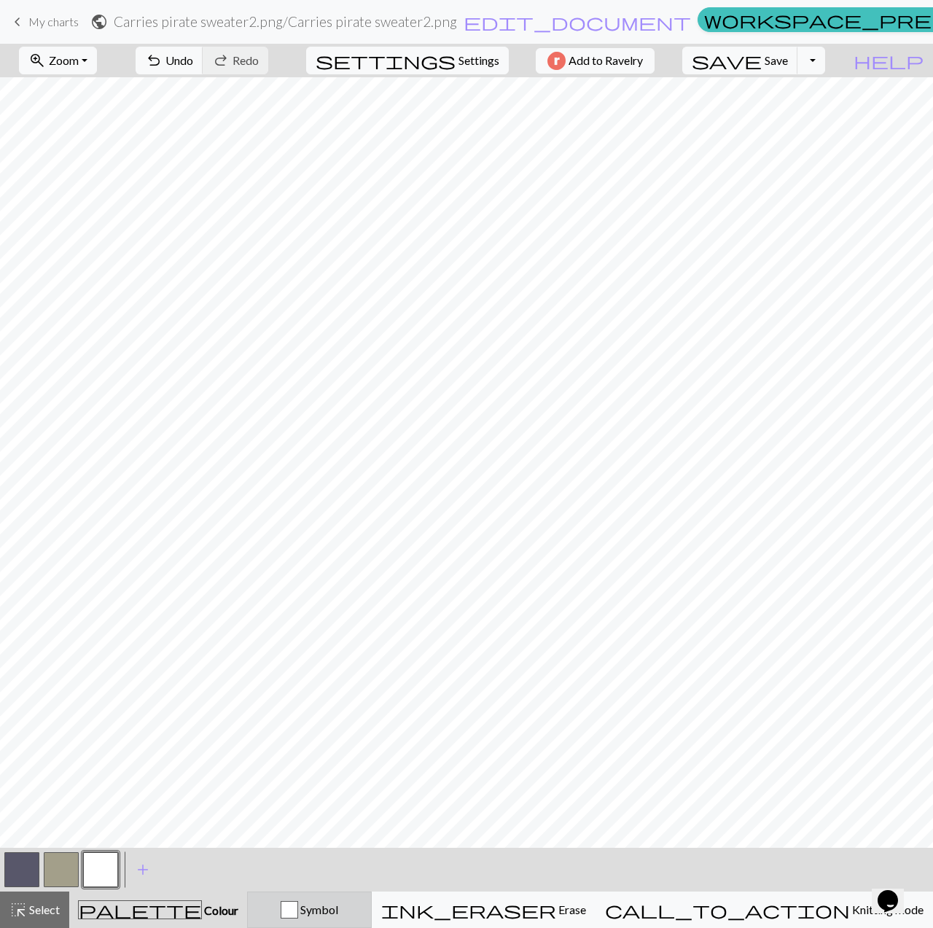
click at [298, 907] on div "button" at bounding box center [289, 909] width 17 height 17
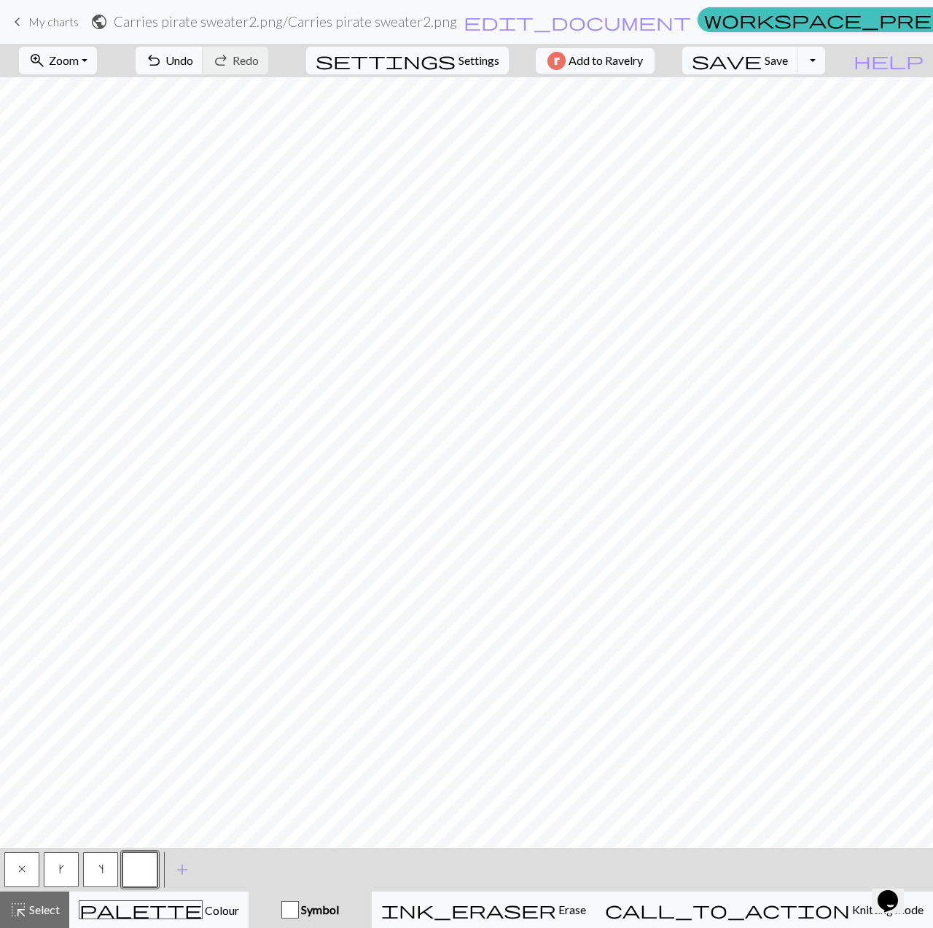
click at [23, 877] on button "x" at bounding box center [21, 869] width 35 height 35
drag, startPoint x: 187, startPoint y: 904, endPoint x: 188, endPoint y: 893, distance: 11.8
click at [203, 904] on span "Colour" at bounding box center [221, 910] width 36 height 14
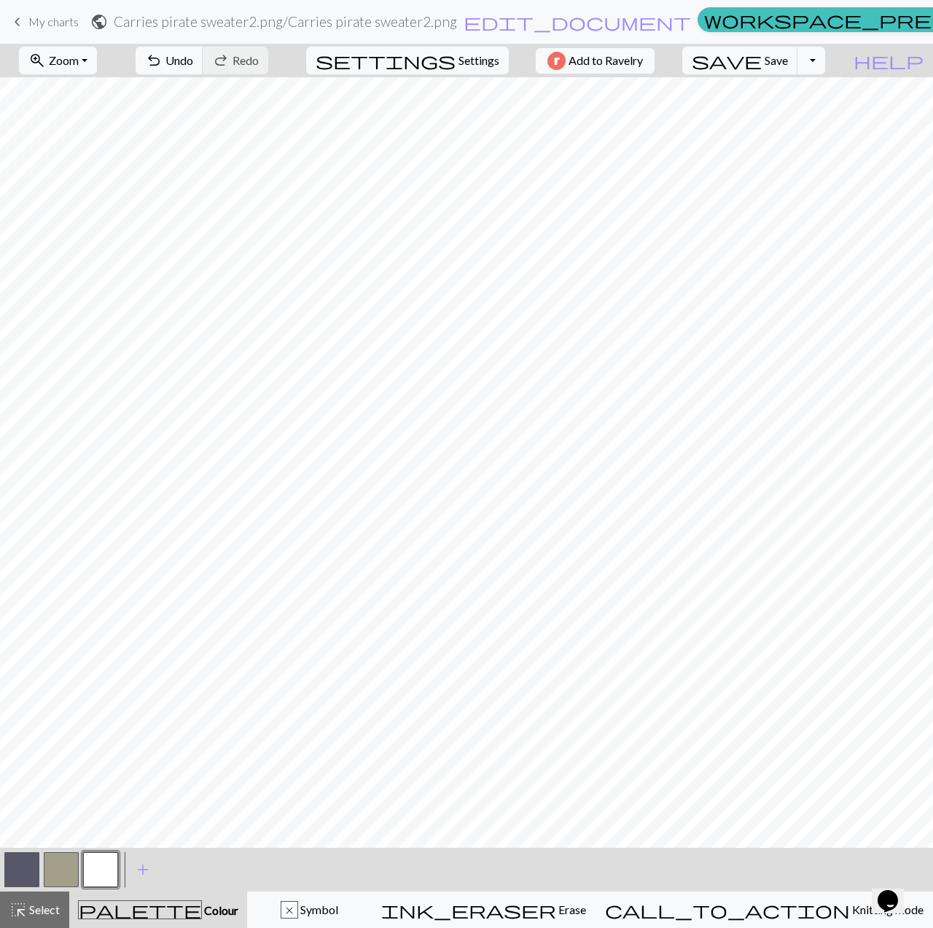
click at [107, 864] on button "button" at bounding box center [100, 869] width 35 height 35
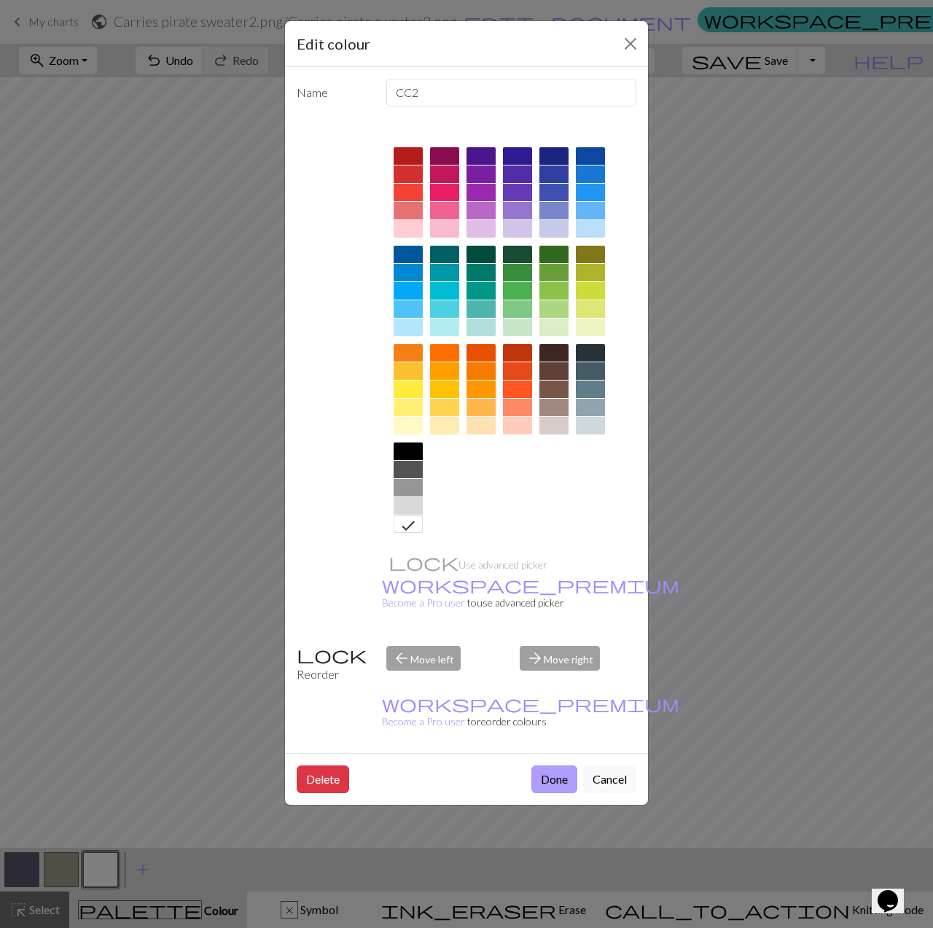
click at [565, 765] on button "Done" at bounding box center [554, 779] width 46 height 28
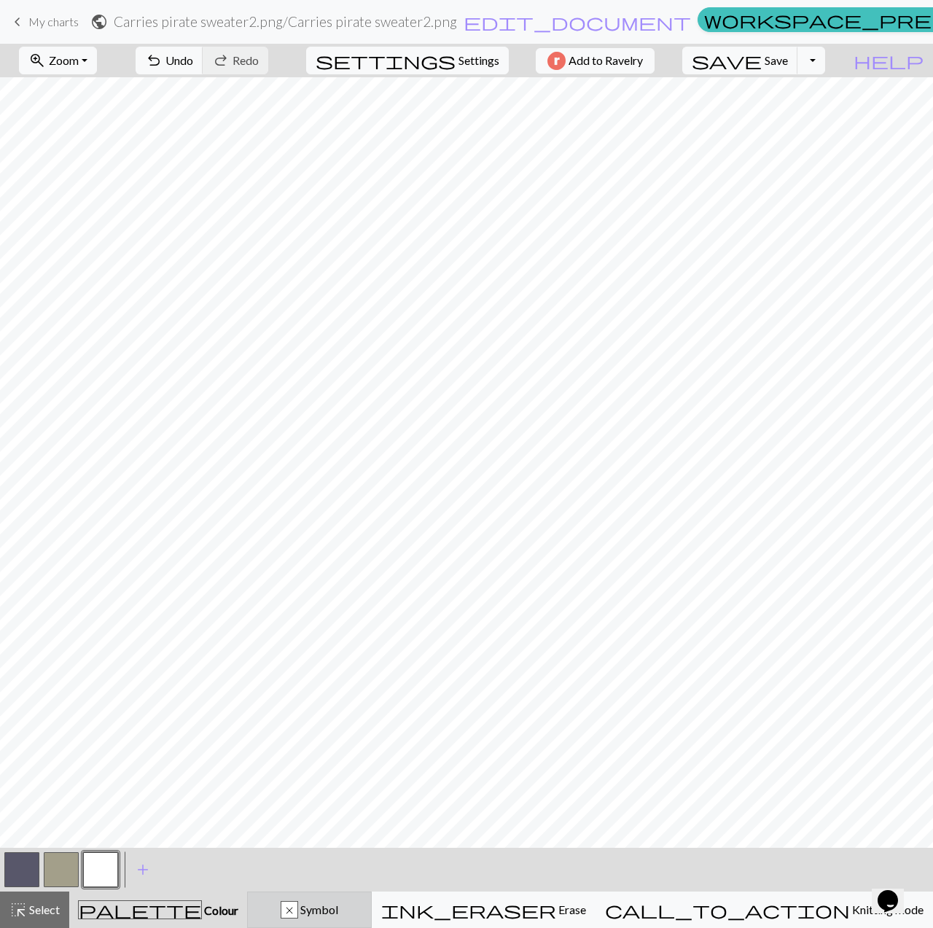
click at [362, 901] on div "x Symbol" at bounding box center [310, 909] width 106 height 17
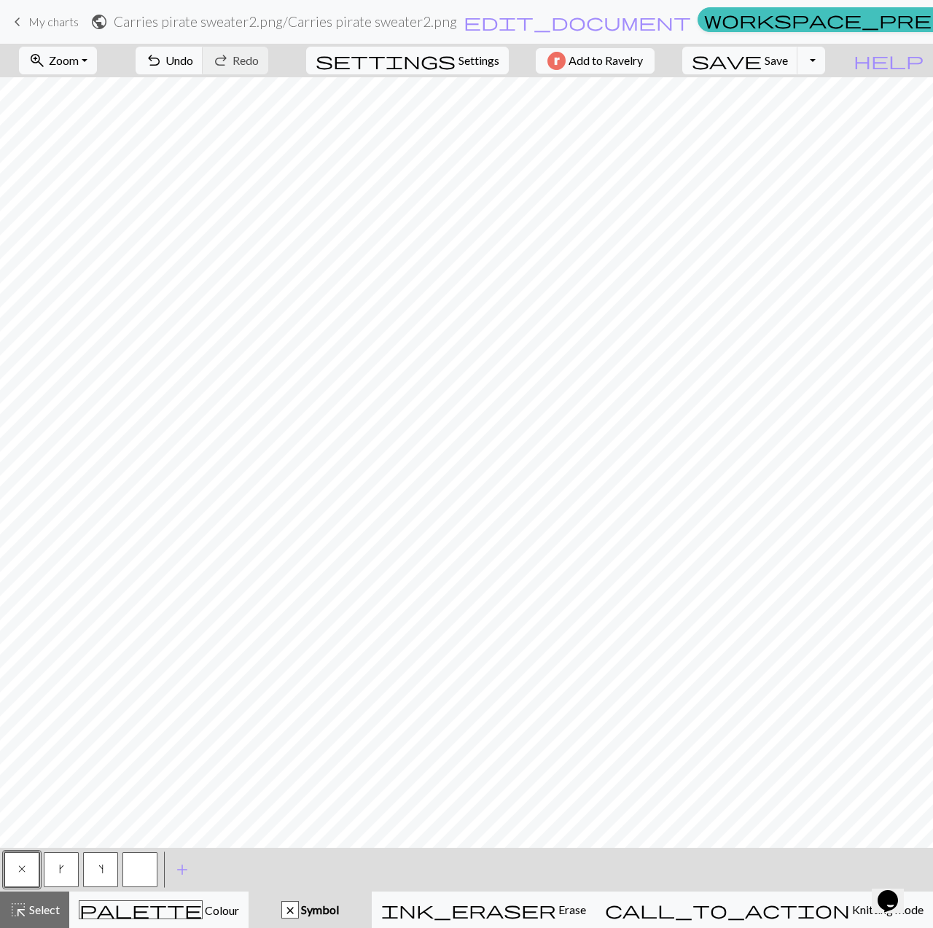
drag, startPoint x: 55, startPoint y: 871, endPoint x: 73, endPoint y: 868, distance: 17.7
click at [58, 871] on button "k" at bounding box center [61, 869] width 35 height 35
drag, startPoint x: 114, startPoint y: 862, endPoint x: 152, endPoint y: 852, distance: 39.2
click at [117, 861] on button "s" at bounding box center [100, 869] width 35 height 35
drag, startPoint x: 22, startPoint y: 880, endPoint x: 43, endPoint y: 867, distance: 24.9
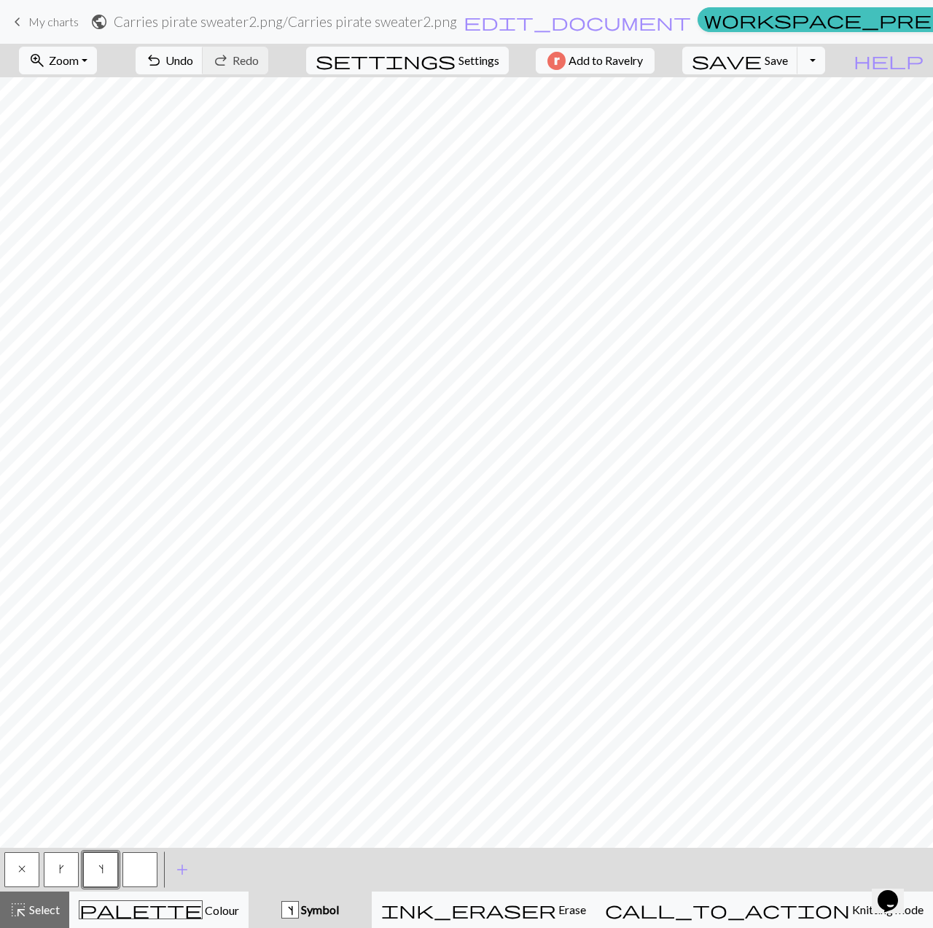
click at [25, 879] on button "x" at bounding box center [21, 869] width 35 height 35
drag, startPoint x: 138, startPoint y: 867, endPoint x: 157, endPoint y: 838, distance: 34.4
click at [138, 867] on button "button" at bounding box center [139, 869] width 35 height 35
drag, startPoint x: 70, startPoint y: 863, endPoint x: 93, endPoint y: 842, distance: 30.9
click at [82, 850] on div "x k s" at bounding box center [80, 869] width 157 height 39
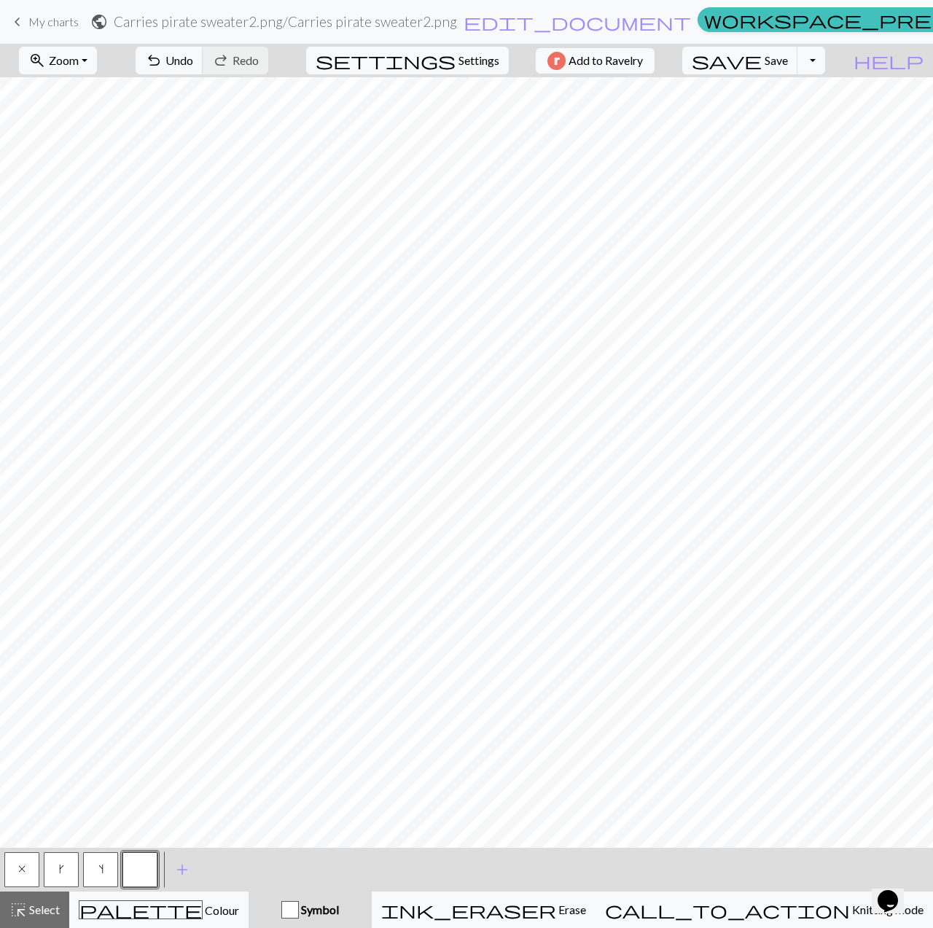
drag, startPoint x: 63, startPoint y: 869, endPoint x: 74, endPoint y: 857, distance: 17.0
click at [63, 867] on span "k" at bounding box center [61, 869] width 5 height 12
click at [103, 863] on button "s" at bounding box center [100, 869] width 35 height 35
click at [239, 909] on div "palette Colour Colour" at bounding box center [159, 909] width 160 height 19
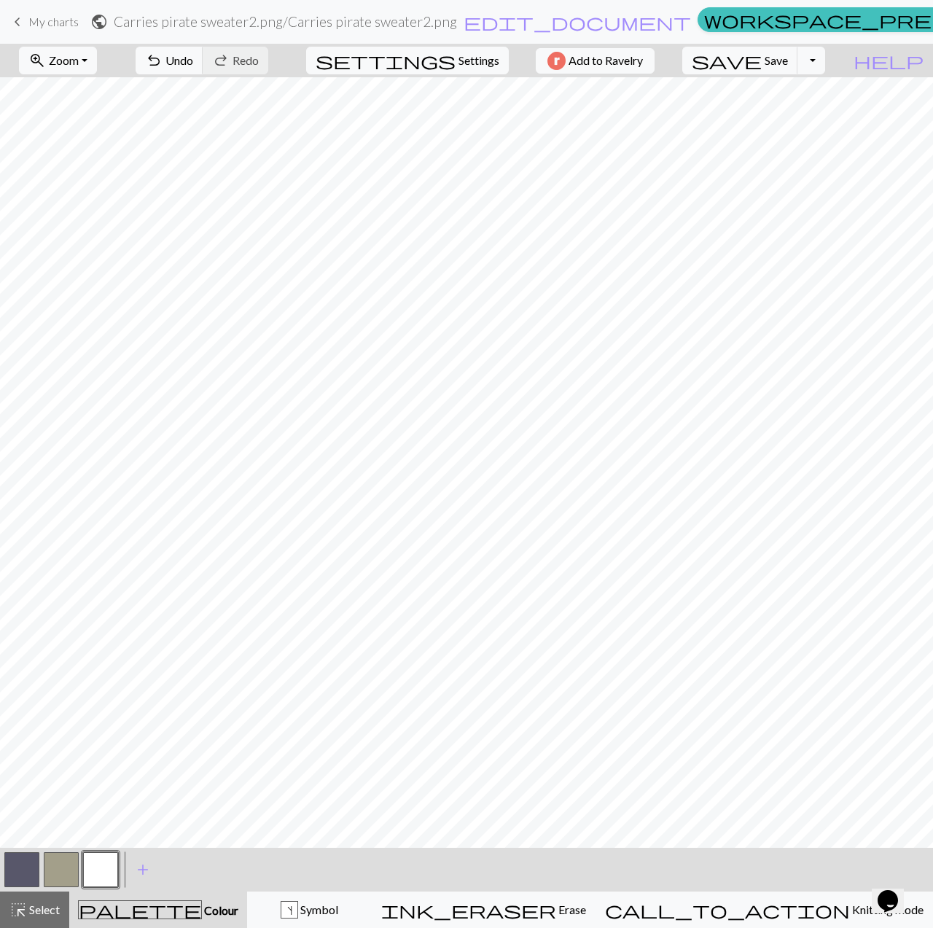
click at [120, 857] on div at bounding box center [100, 869] width 39 height 39
click at [342, 896] on div "< > add Add a colour highlight_alt Select Select palette Colour Colour s Symbol…" at bounding box center [466, 888] width 933 height 80
click at [363, 894] on button "s Symbol" at bounding box center [309, 909] width 125 height 36
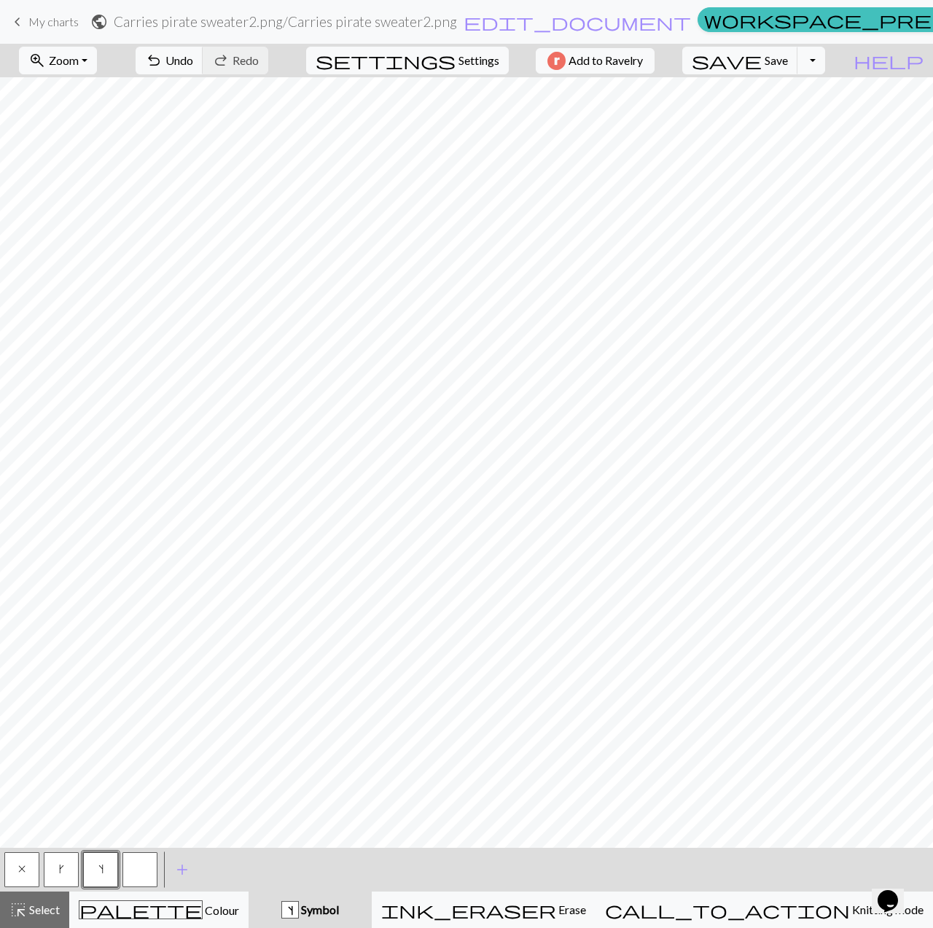
click at [23, 867] on span "x" at bounding box center [21, 869] width 7 height 12
click at [99, 868] on span "s" at bounding box center [100, 869] width 5 height 12
drag, startPoint x: 52, startPoint y: 875, endPoint x: 76, endPoint y: 848, distance: 36.2
click at [52, 877] on button "k" at bounding box center [61, 869] width 35 height 35
drag, startPoint x: 106, startPoint y: 878, endPoint x: 149, endPoint y: 840, distance: 56.8
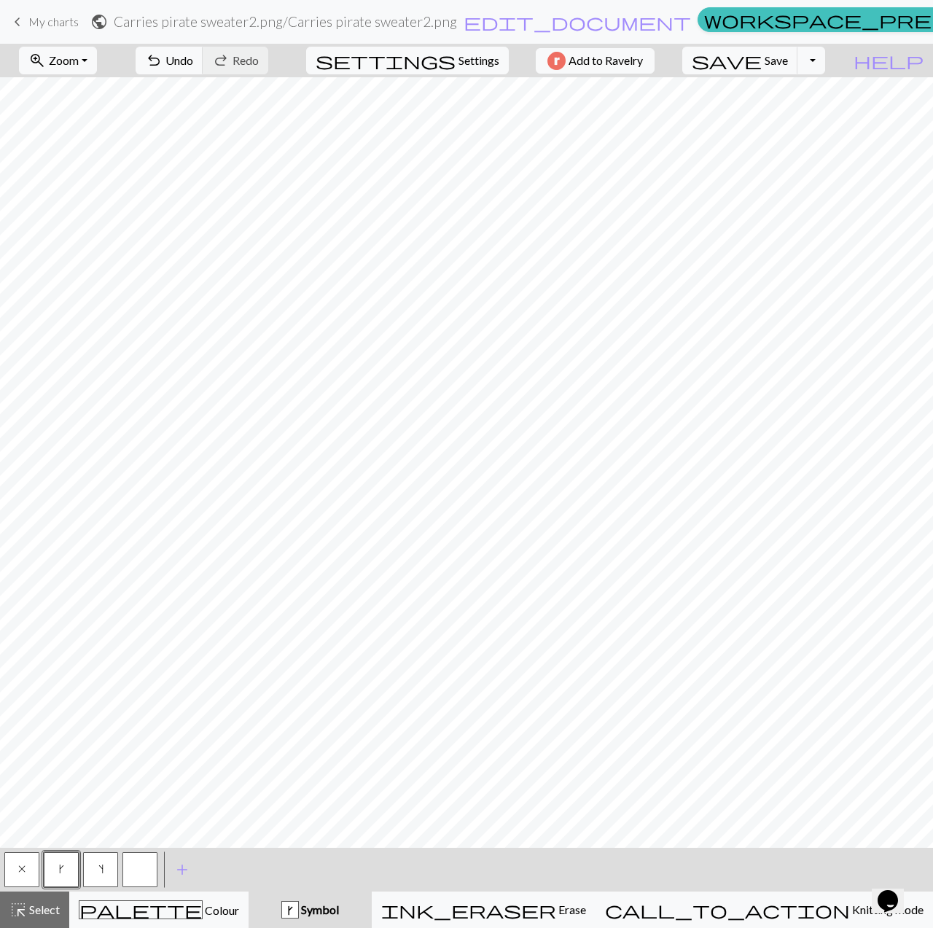
click at [109, 877] on button "s" at bounding box center [100, 869] width 35 height 35
click at [155, 871] on button "button" at bounding box center [139, 869] width 35 height 35
drag, startPoint x: 70, startPoint y: 880, endPoint x: 93, endPoint y: 848, distance: 39.6
click at [70, 878] on button "k" at bounding box center [61, 869] width 35 height 35
drag, startPoint x: 224, startPoint y: 915, endPoint x: 234, endPoint y: 916, distance: 9.6
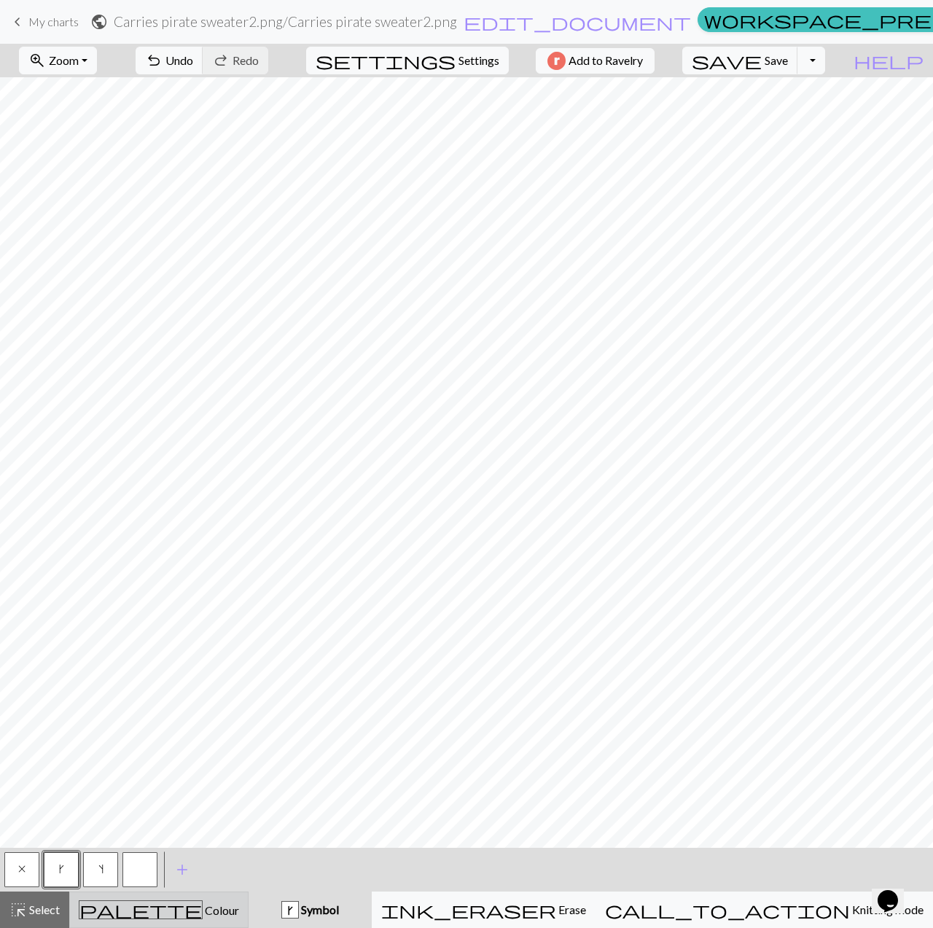
click at [226, 916] on div "palette Colour Colour" at bounding box center [159, 909] width 160 height 19
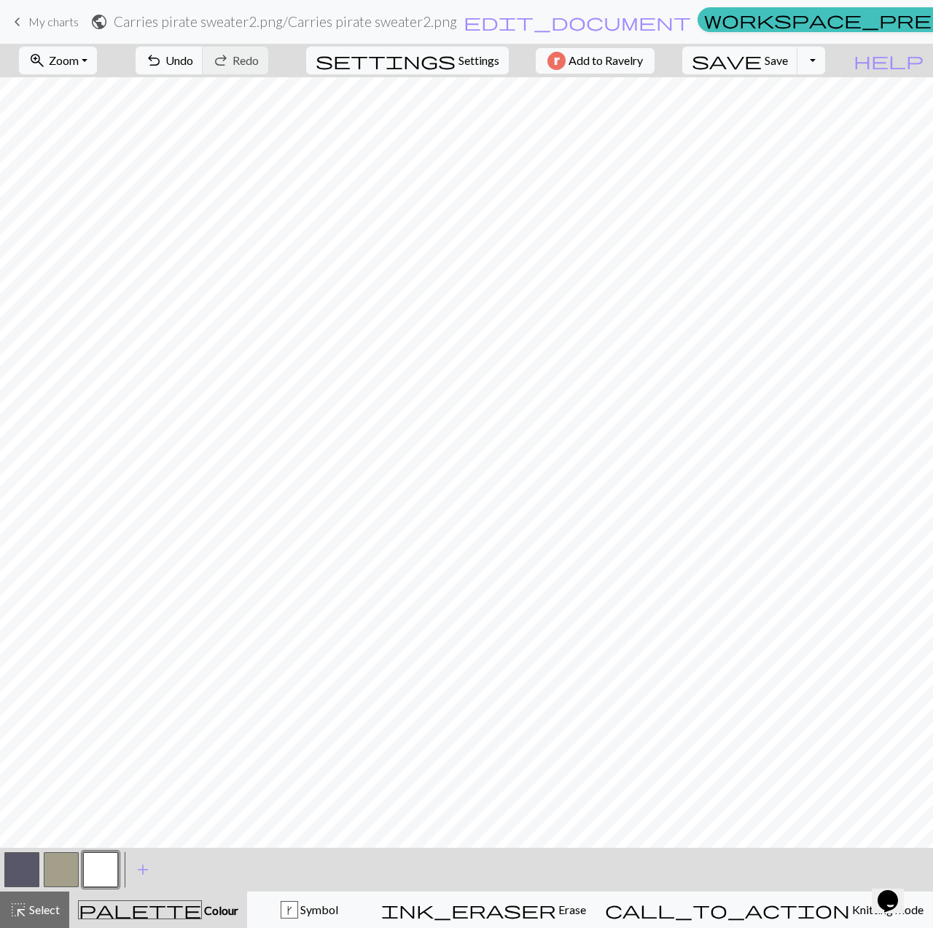
click at [108, 872] on button "button" at bounding box center [100, 869] width 35 height 35
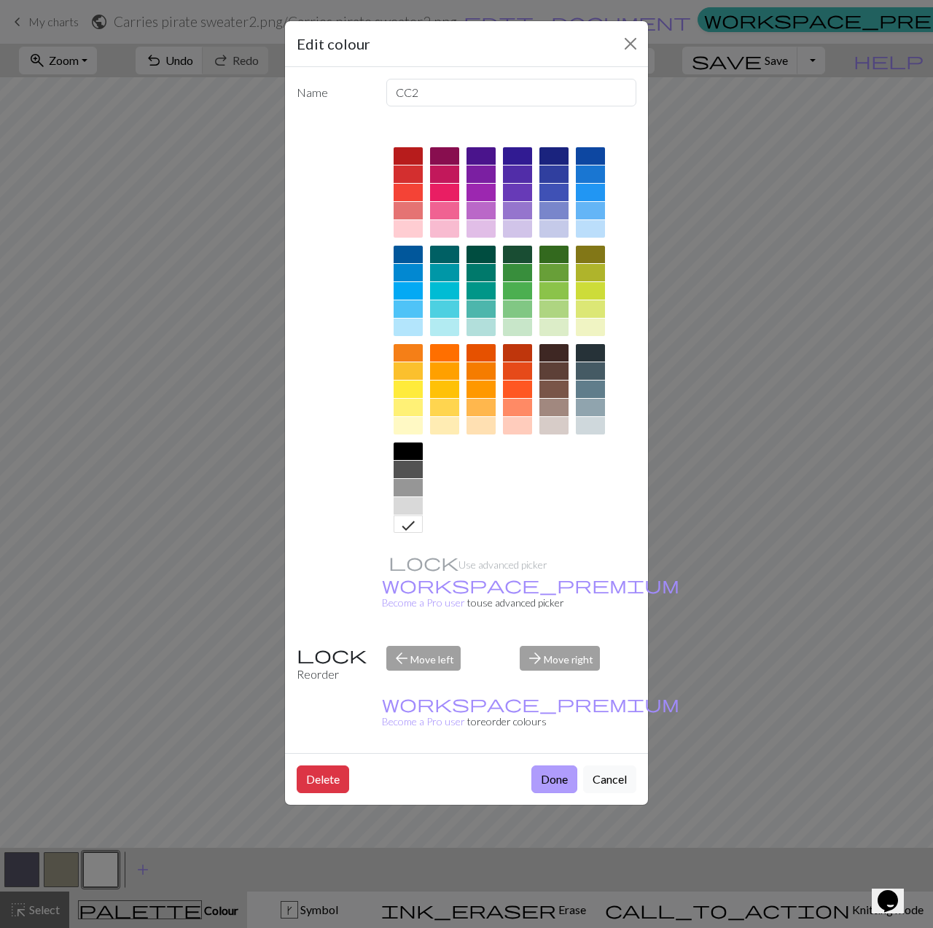
click at [549, 765] on button "Done" at bounding box center [554, 779] width 46 height 28
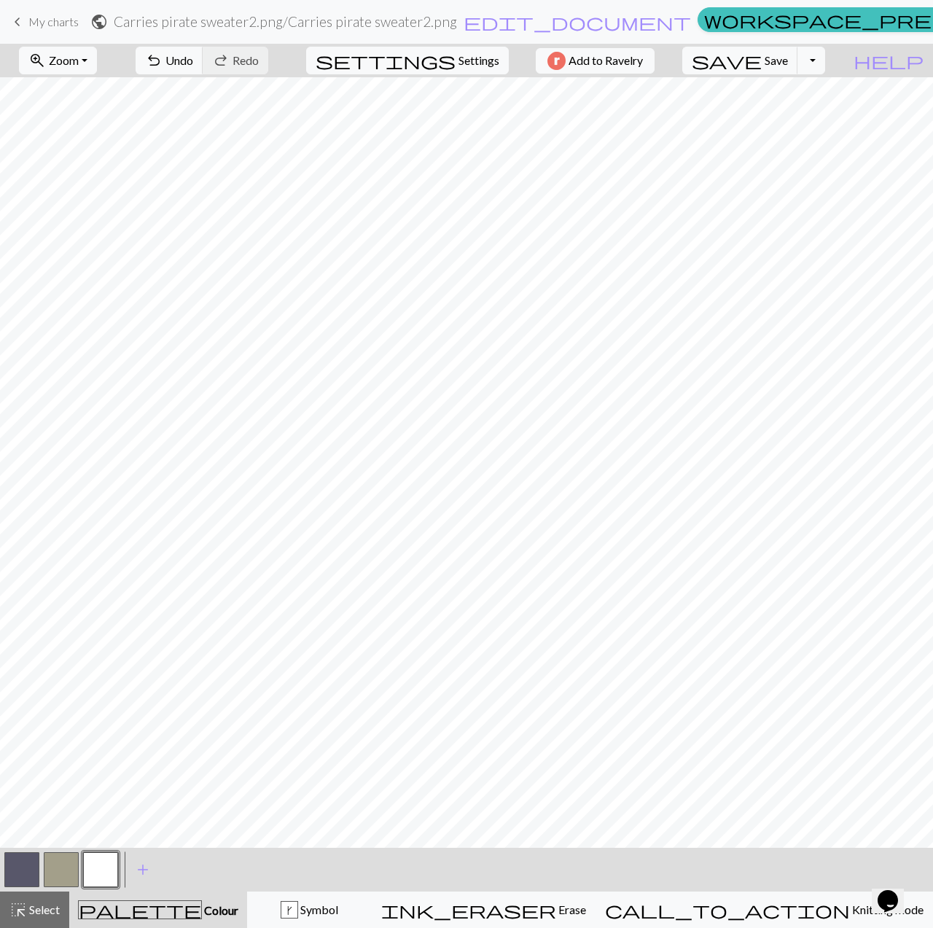
drag, startPoint x: 24, startPoint y: 874, endPoint x: 48, endPoint y: 838, distance: 43.1
click at [25, 871] on button "button" at bounding box center [21, 869] width 35 height 35
click at [105, 874] on button "button" at bounding box center [100, 869] width 35 height 35
click at [336, 910] on div "k Symbol" at bounding box center [310, 909] width 106 height 17
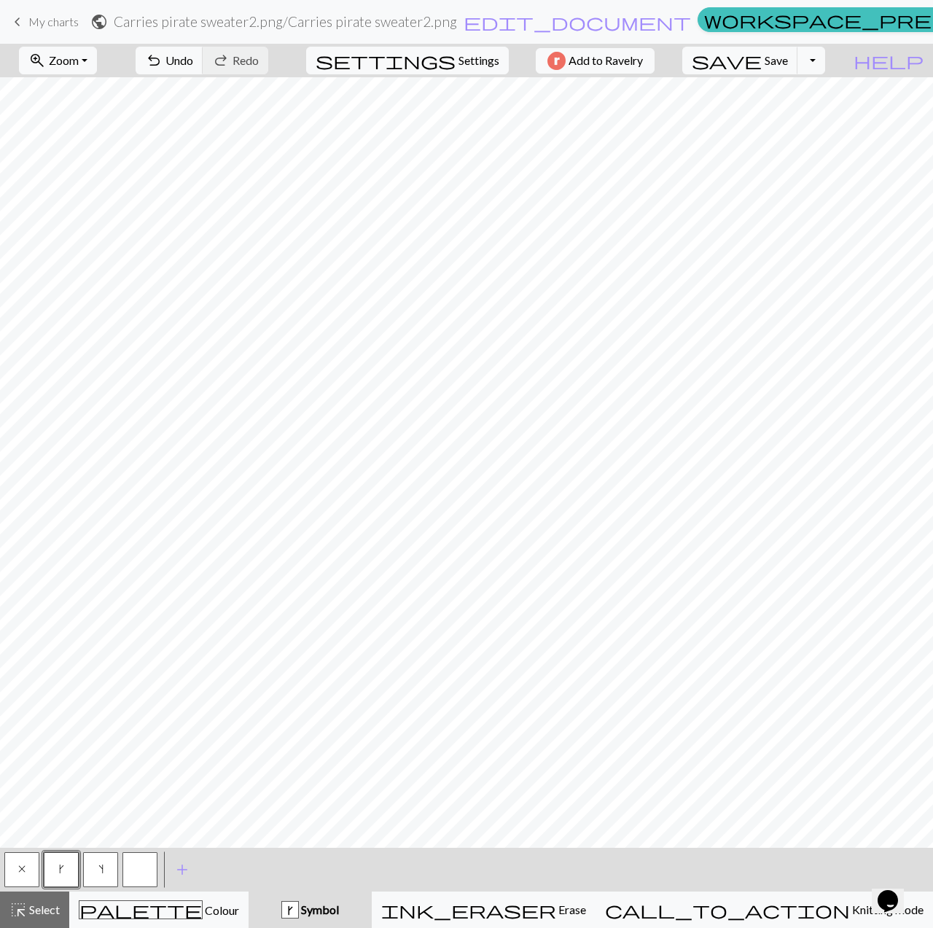
click at [15, 872] on button "x" at bounding box center [21, 869] width 35 height 35
click at [208, 913] on div "palette Colour Colour" at bounding box center [159, 909] width 160 height 19
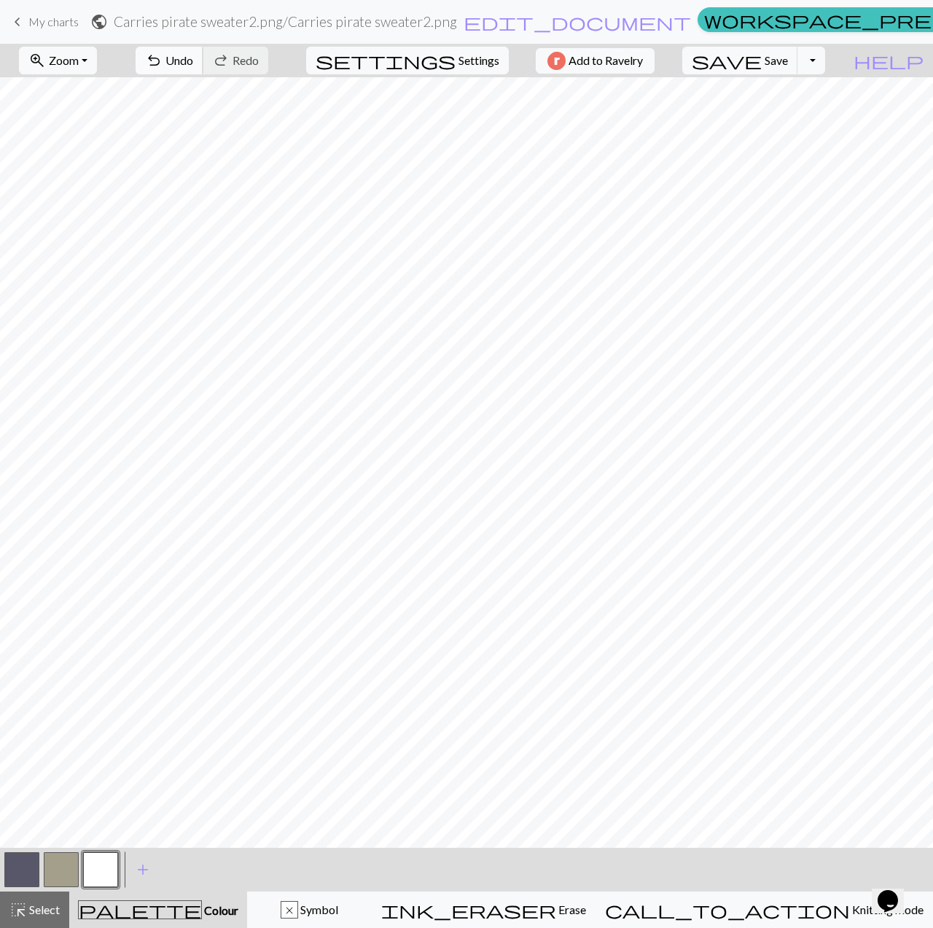
click at [163, 53] on span "undo" at bounding box center [153, 60] width 17 height 20
drag, startPoint x: 421, startPoint y: 907, endPoint x: 400, endPoint y: 906, distance: 21.2
click at [362, 910] on div "x Symbol" at bounding box center [310, 909] width 106 height 17
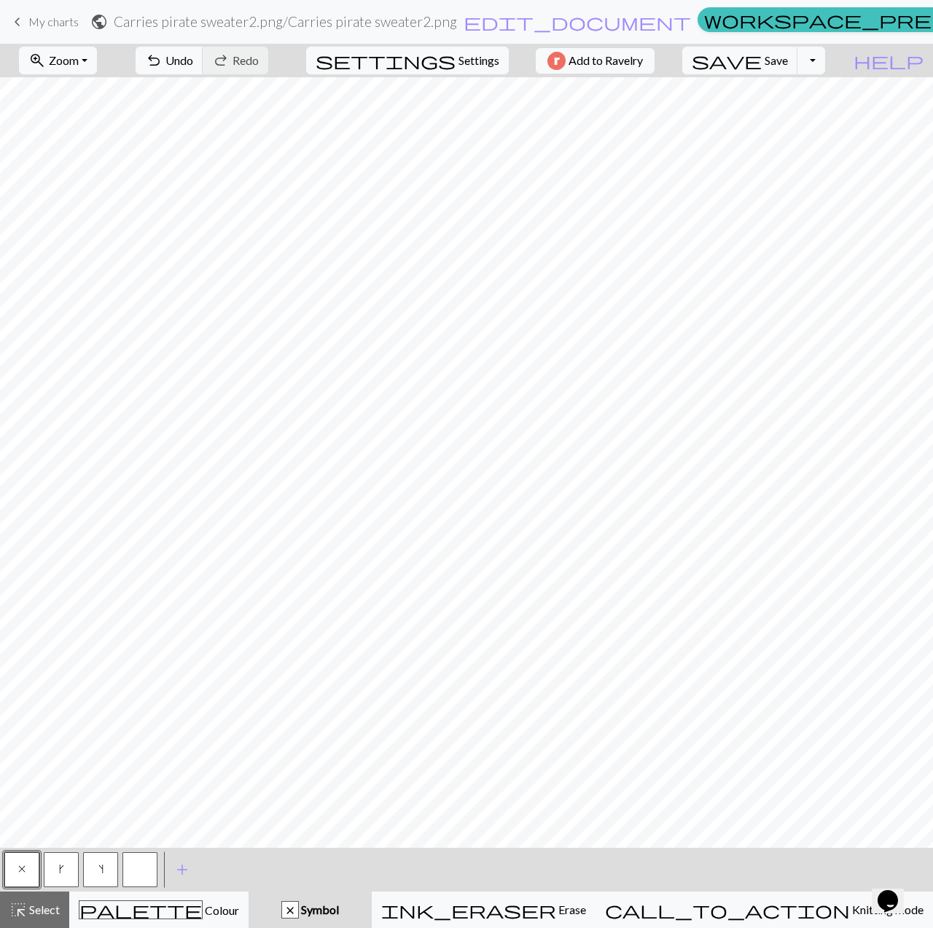
drag, startPoint x: 64, startPoint y: 872, endPoint x: 62, endPoint y: 865, distance: 7.6
click at [63, 875] on button "k" at bounding box center [61, 869] width 35 height 35
click at [93, 881] on button "s" at bounding box center [100, 869] width 35 height 35
click at [212, 912] on div "palette Colour Colour" at bounding box center [159, 909] width 160 height 19
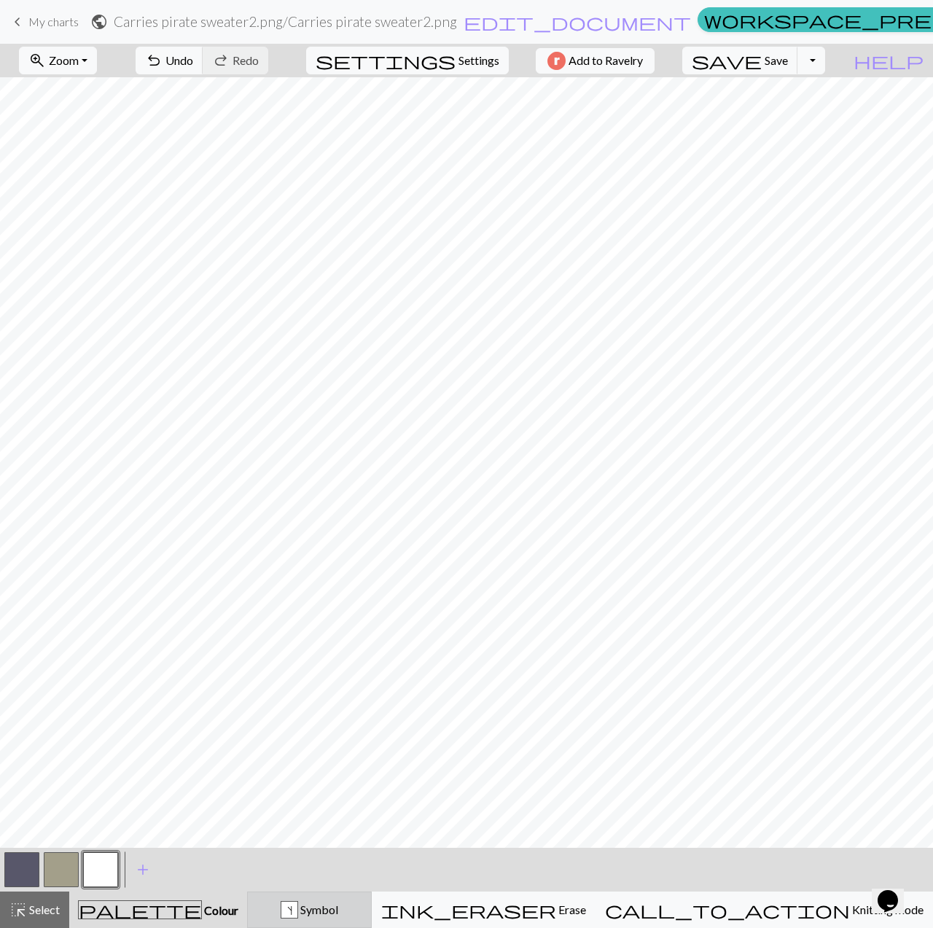
click at [356, 899] on button "s Symbol" at bounding box center [309, 909] width 125 height 36
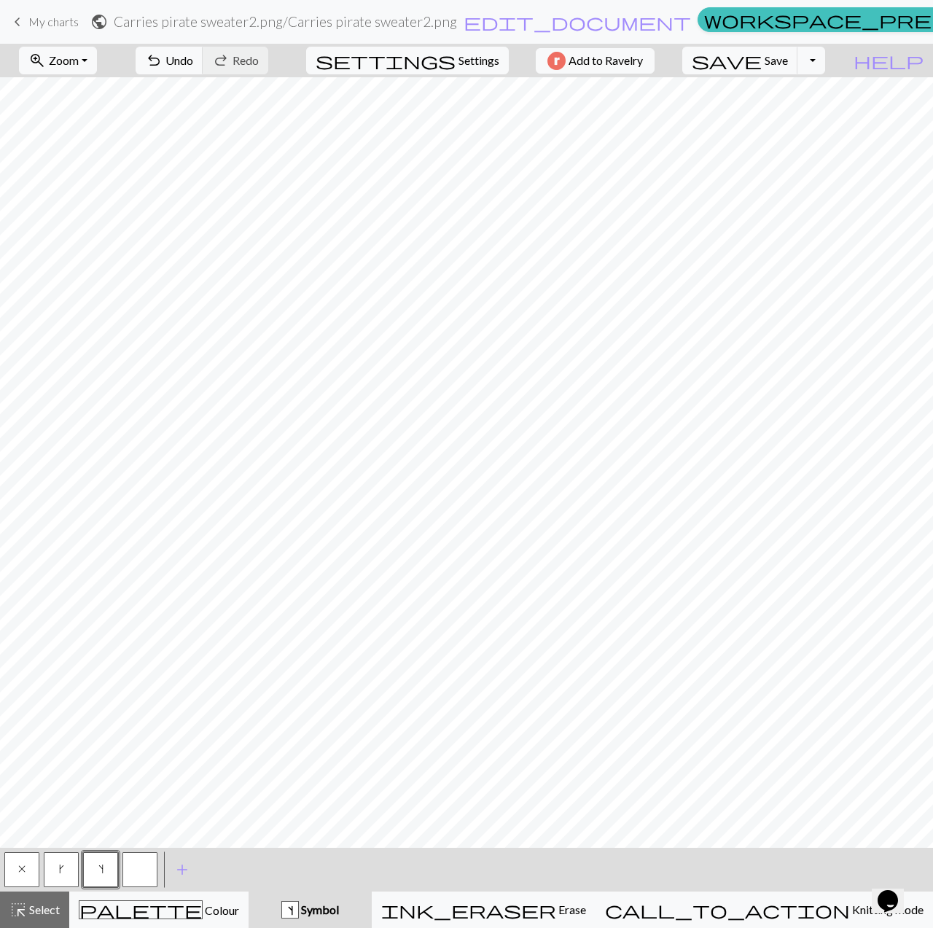
click at [69, 867] on button "k" at bounding box center [61, 869] width 35 height 35
click at [149, 912] on div "palette Colour Colour" at bounding box center [159, 909] width 160 height 19
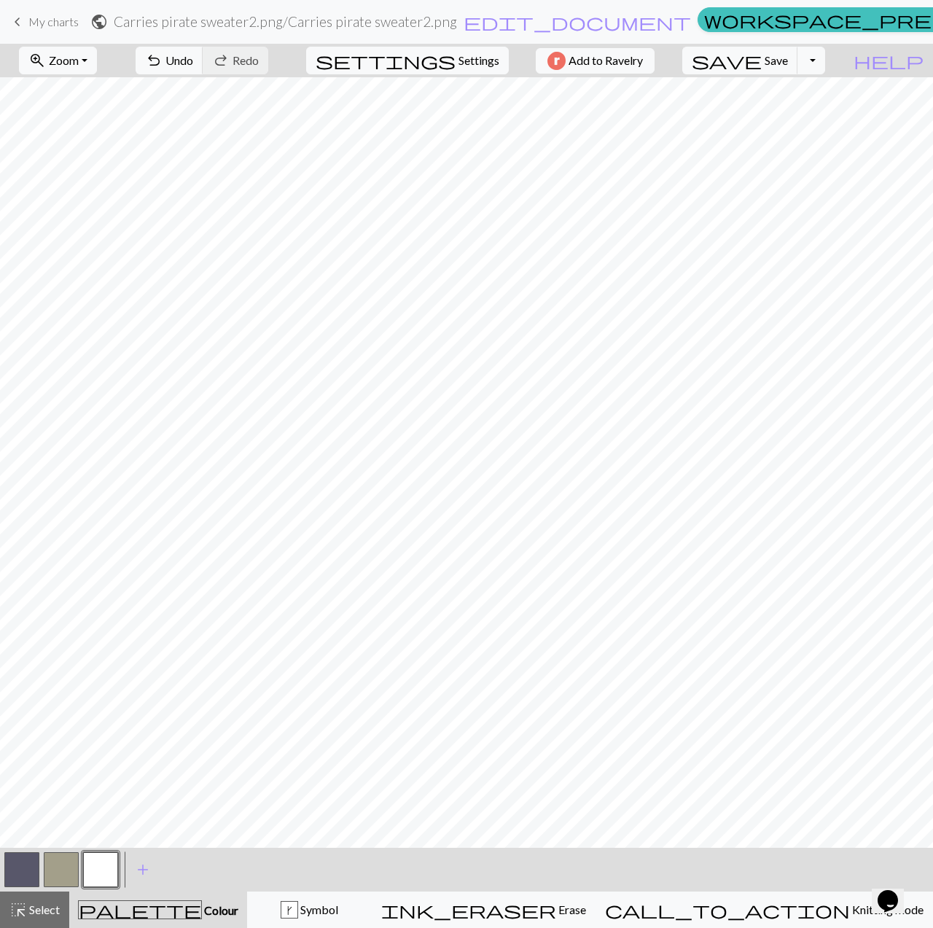
click at [51, 865] on button "button" at bounding box center [61, 869] width 35 height 35
click at [788, 58] on span "Save" at bounding box center [775, 60] width 23 height 14
click at [10, 28] on div "Chart saved" at bounding box center [466, 29] width 933 height 58
click at [16, 17] on div "Chart saved" at bounding box center [466, 29] width 933 height 58
click at [20, 21] on span "keyboard_arrow_left" at bounding box center [17, 22] width 17 height 20
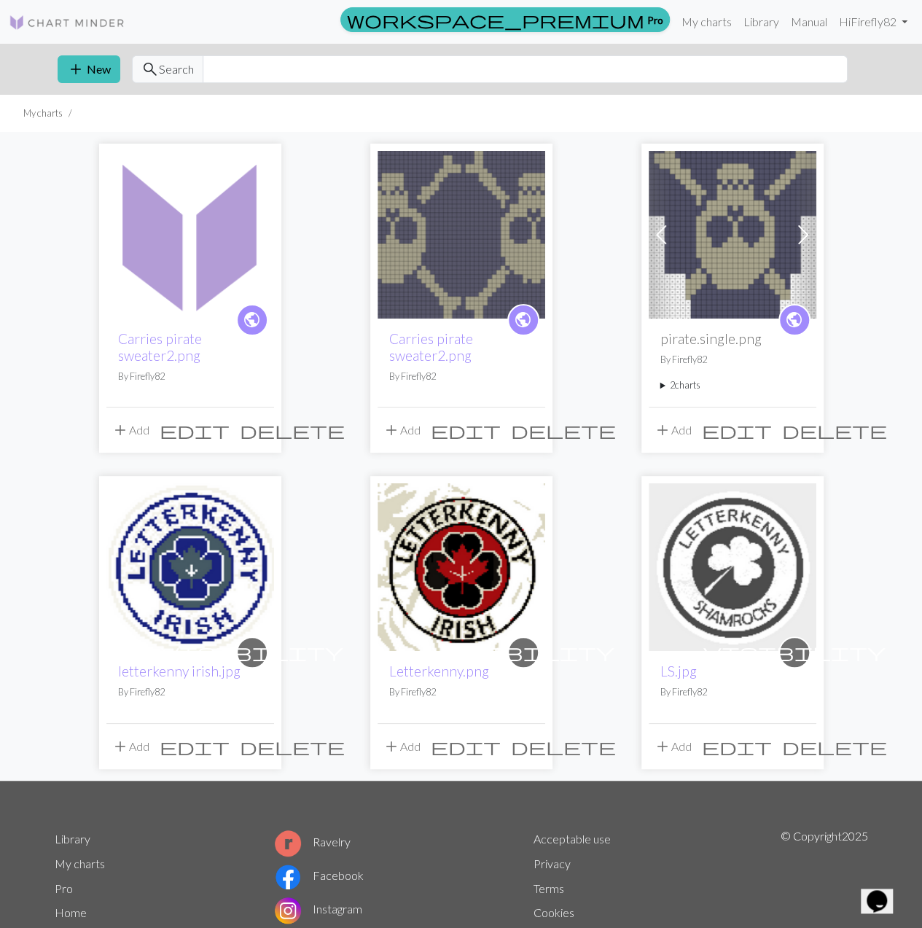
click at [173, 281] on img at bounding box center [190, 235] width 168 height 168
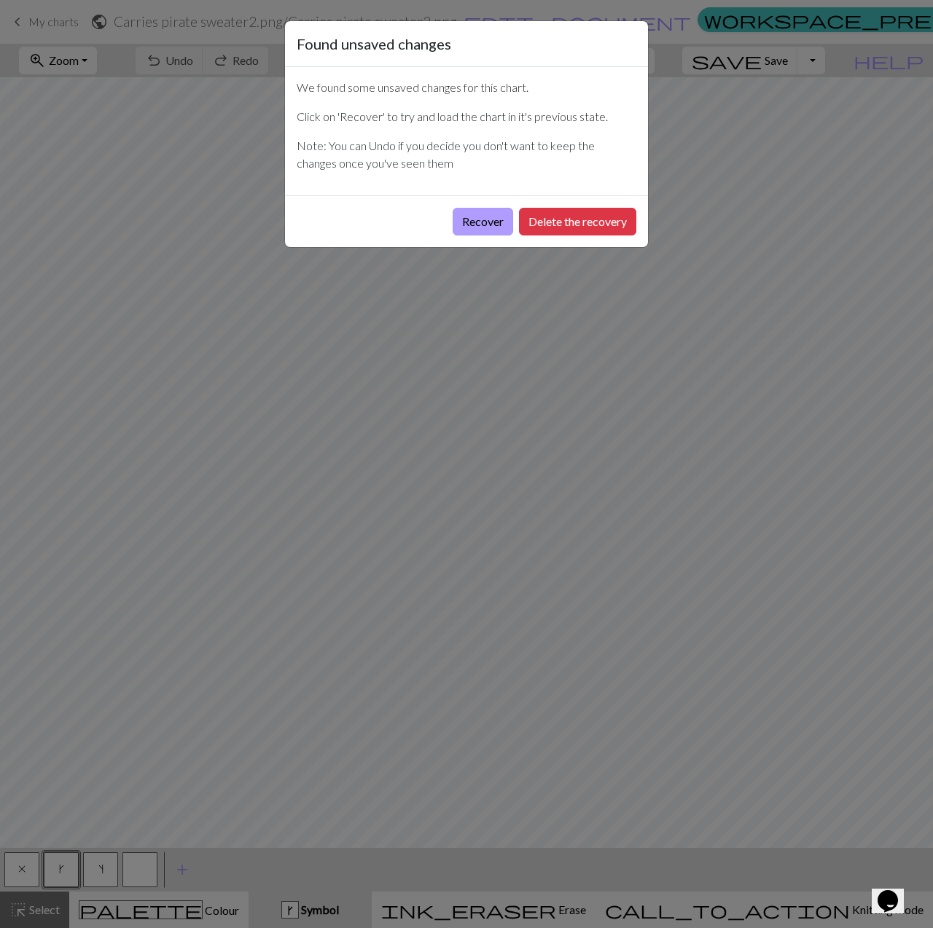
click at [481, 218] on button "Recover" at bounding box center [483, 222] width 60 height 28
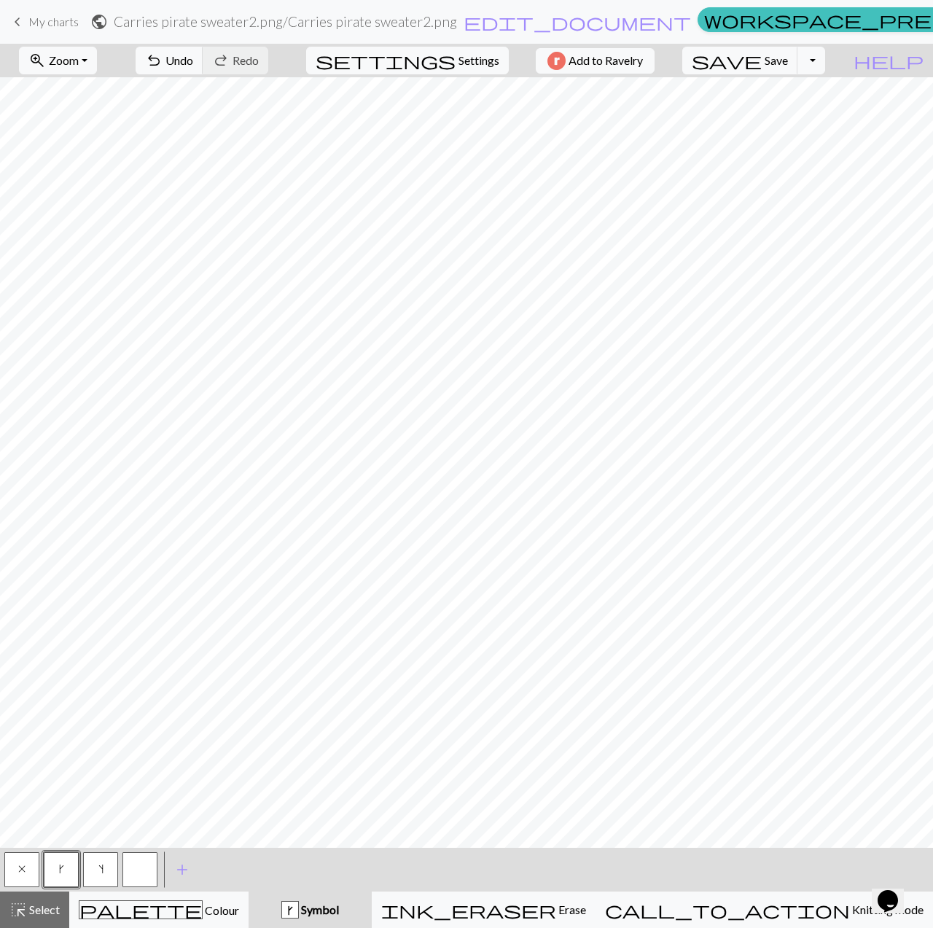
click at [12, 871] on button "x" at bounding box center [21, 869] width 35 height 35
drag, startPoint x: 382, startPoint y: 917, endPoint x: 192, endPoint y: 885, distance: 192.9
click at [372, 918] on button "x Symbol" at bounding box center [310, 909] width 123 height 36
drag, startPoint x: 133, startPoint y: 876, endPoint x: 165, endPoint y: 849, distance: 41.9
click at [141, 871] on button "button" at bounding box center [139, 869] width 35 height 35
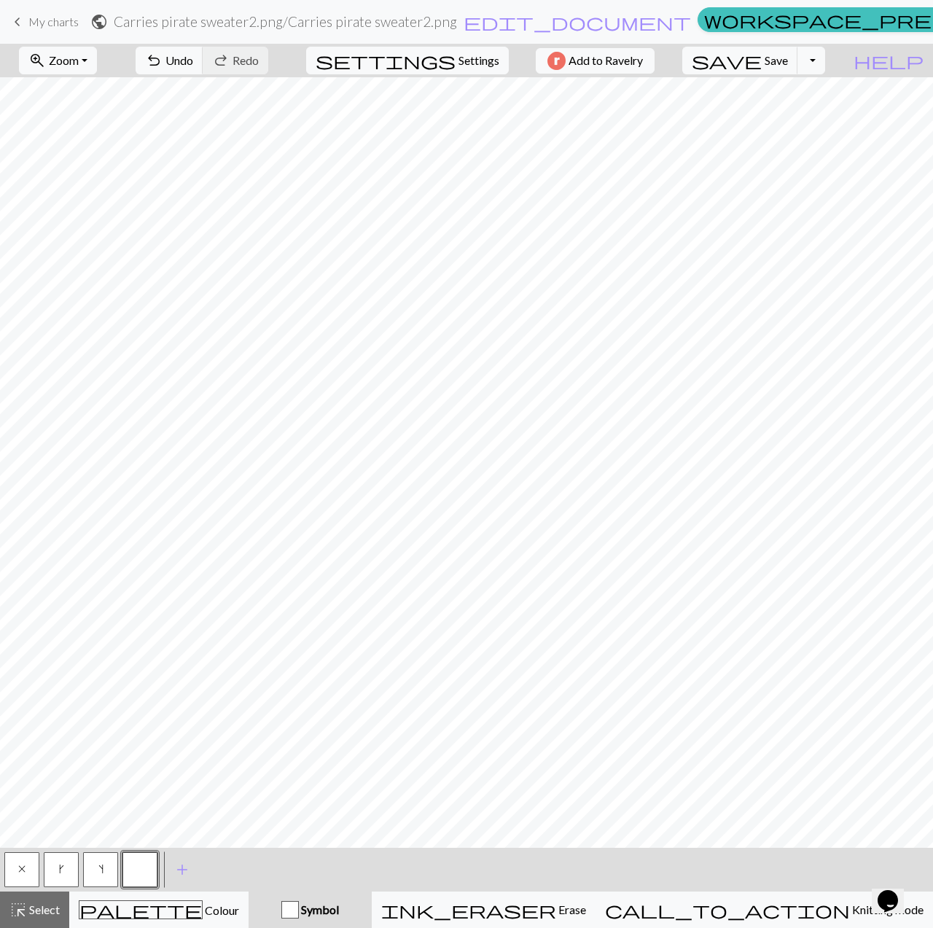
drag, startPoint x: 29, startPoint y: 873, endPoint x: 71, endPoint y: 853, distance: 46.0
click at [36, 867] on button "x" at bounding box center [21, 869] width 35 height 35
click at [226, 923] on button "palette Colour Colour" at bounding box center [158, 909] width 179 height 36
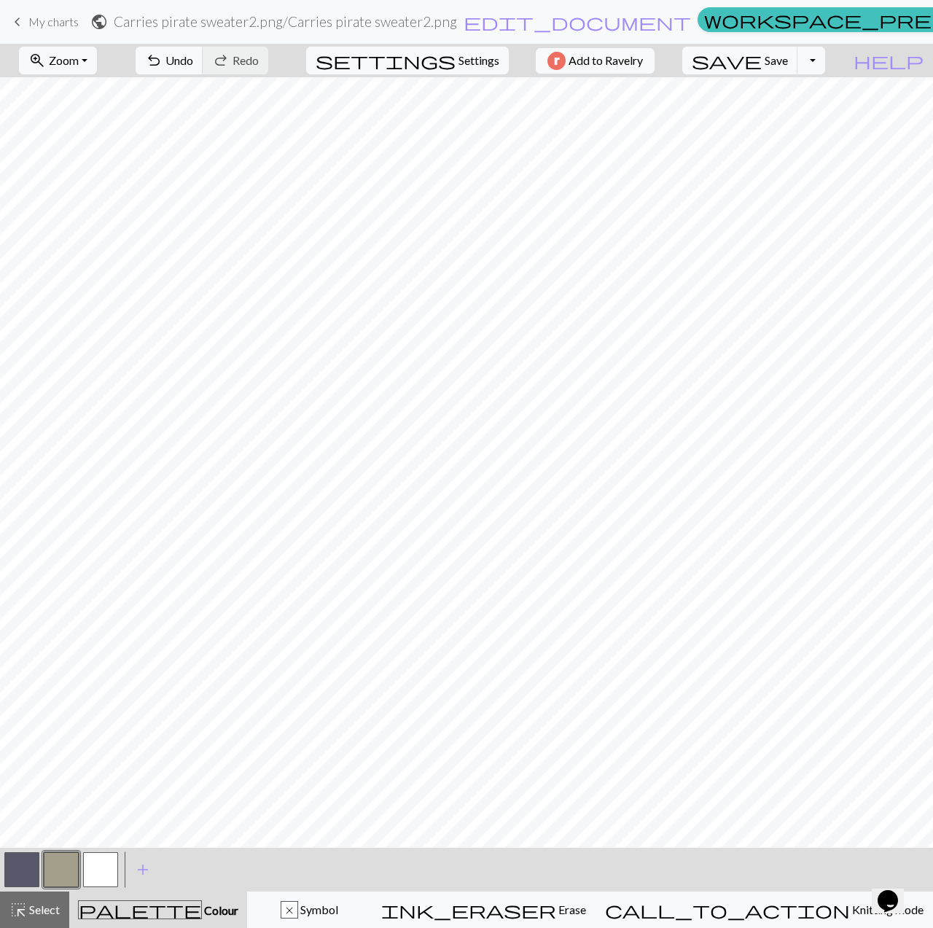
drag, startPoint x: 114, startPoint y: 874, endPoint x: 120, endPoint y: 850, distance: 24.7
click at [115, 874] on button "button" at bounding box center [100, 869] width 35 height 35
click at [586, 910] on span "Erase" at bounding box center [571, 909] width 30 height 14
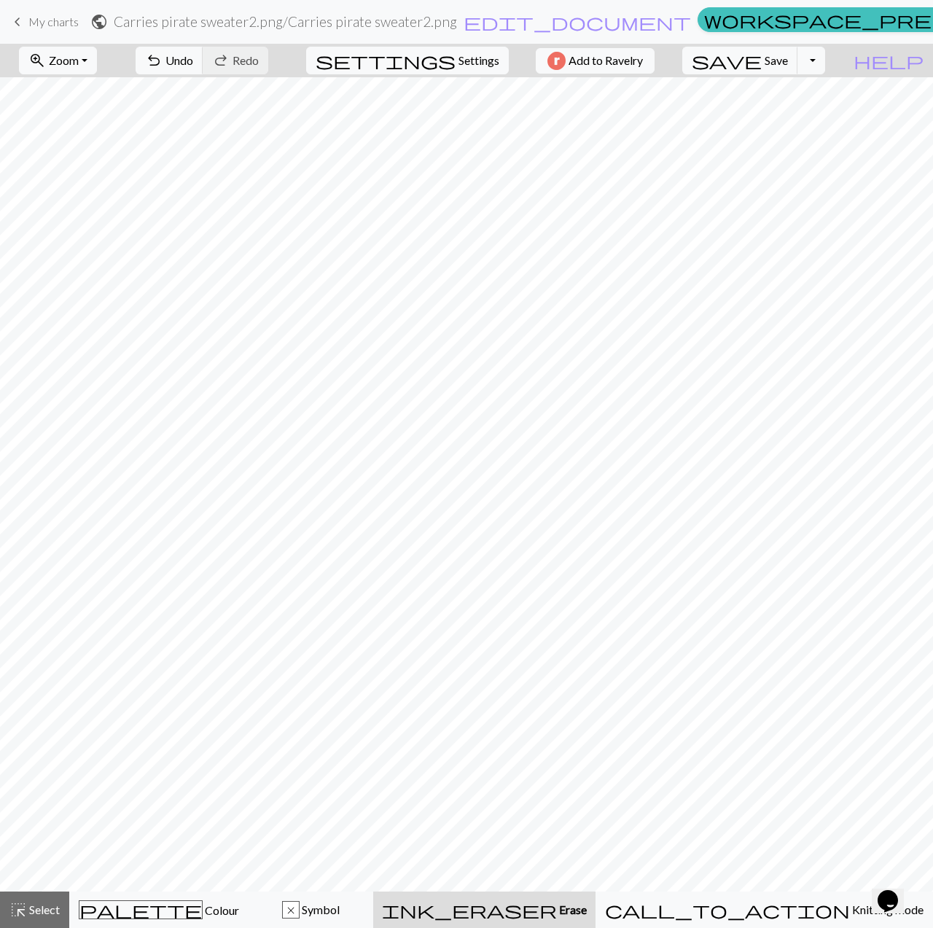
click at [42, 29] on link "keyboard_arrow_left My charts" at bounding box center [44, 21] width 70 height 25
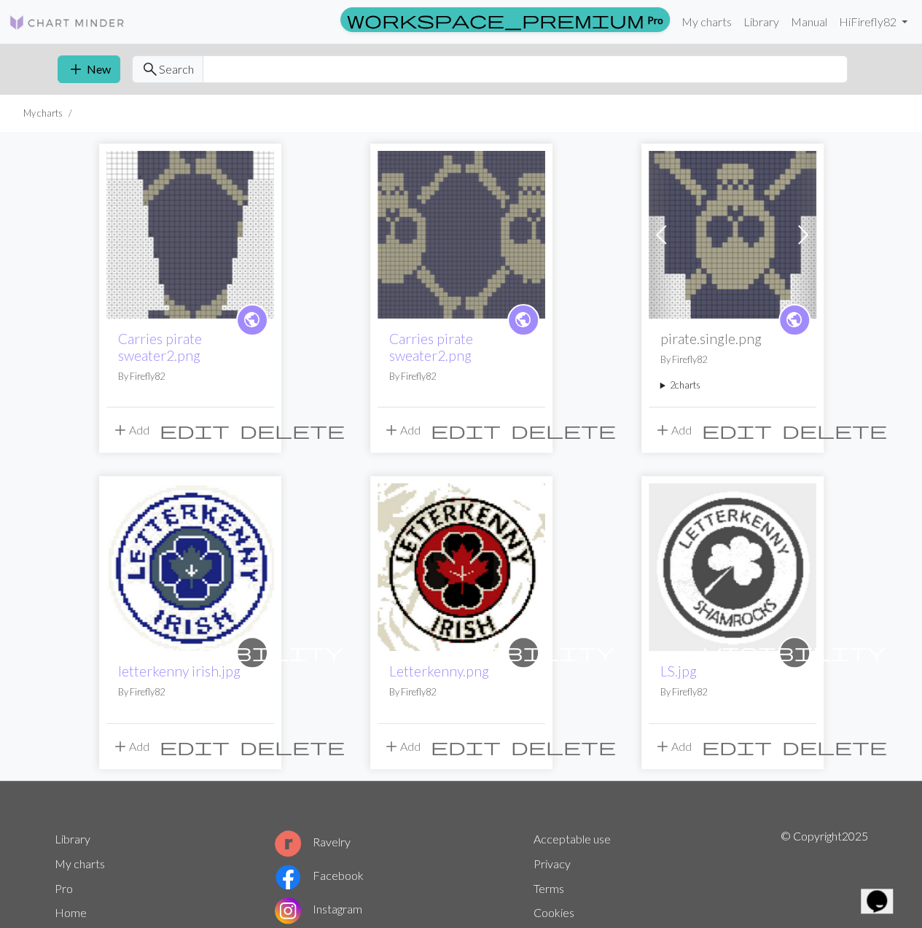
click at [429, 232] on img at bounding box center [462, 235] width 168 height 168
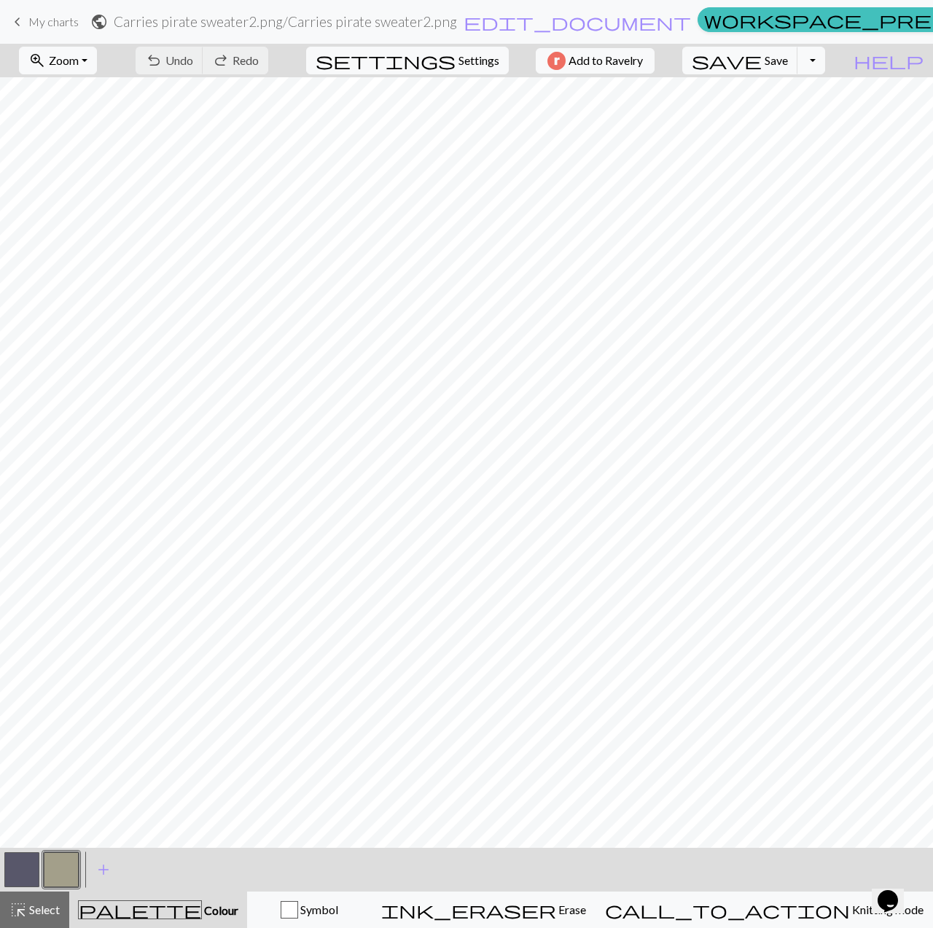
click at [23, 23] on span "keyboard_arrow_left" at bounding box center [17, 22] width 17 height 20
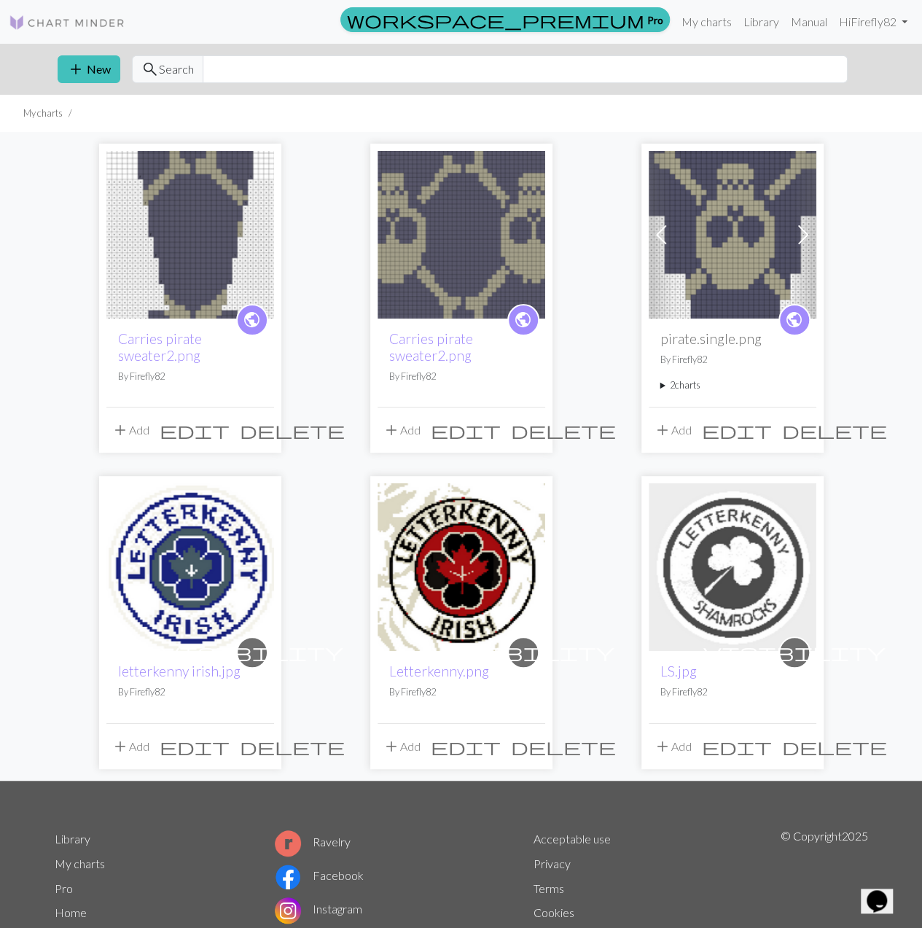
click at [282, 420] on div "public Carries pirate sweater2.png By Firefly82 add Add edit delete public Carr…" at bounding box center [461, 456] width 831 height 648
click at [265, 438] on span "delete" at bounding box center [292, 430] width 105 height 20
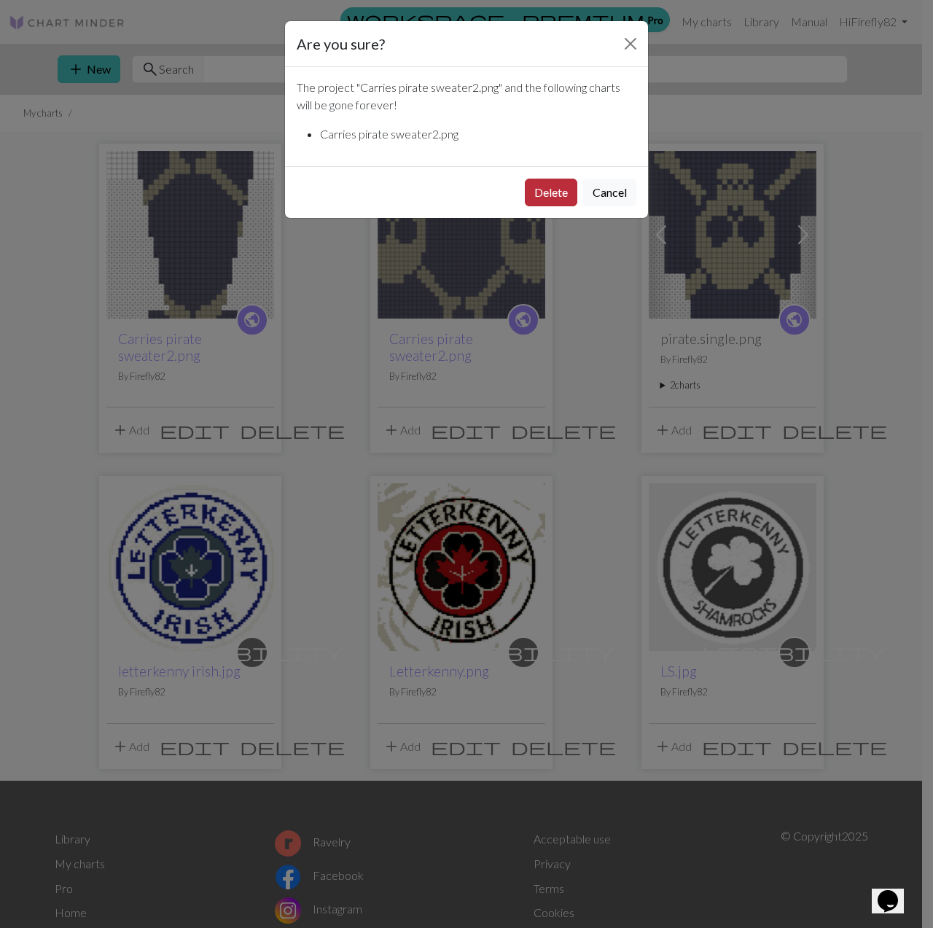
click at [538, 202] on button "Delete" at bounding box center [551, 193] width 52 height 28
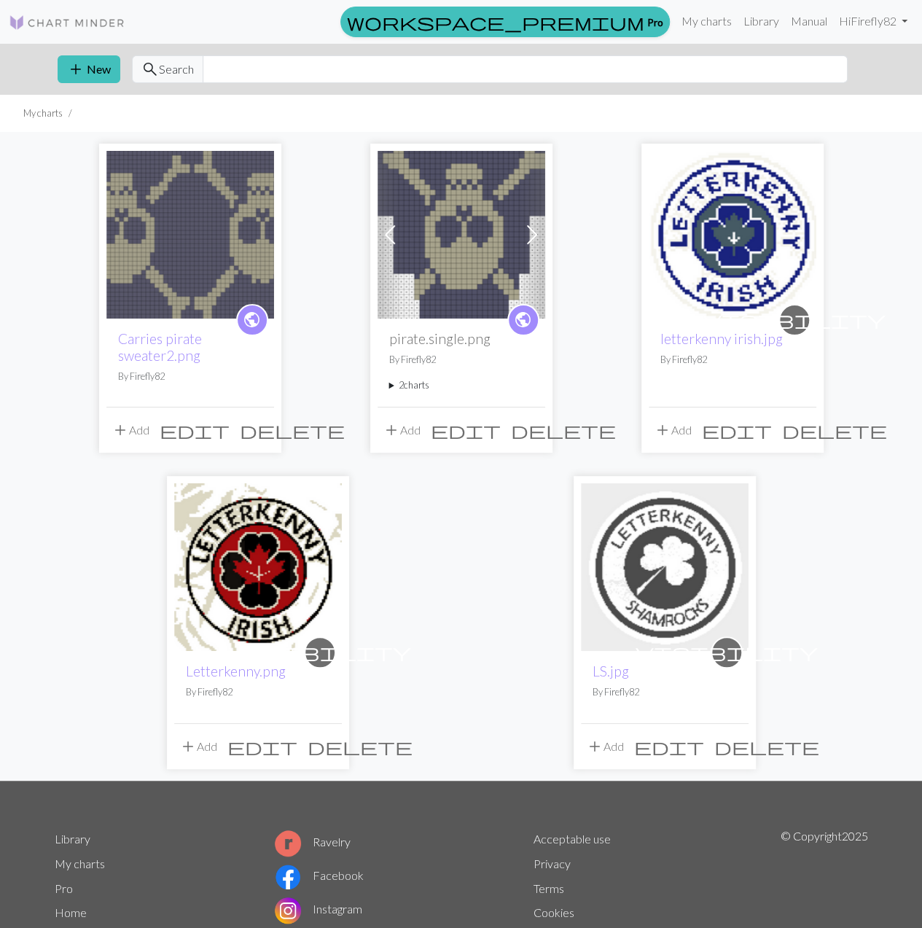
click at [74, 50] on div "add New search Search" at bounding box center [461, 69] width 831 height 51
drag, startPoint x: 87, startPoint y: 69, endPoint x: 92, endPoint y: 76, distance: 8.3
click at [92, 76] on button "add New" at bounding box center [89, 69] width 63 height 28
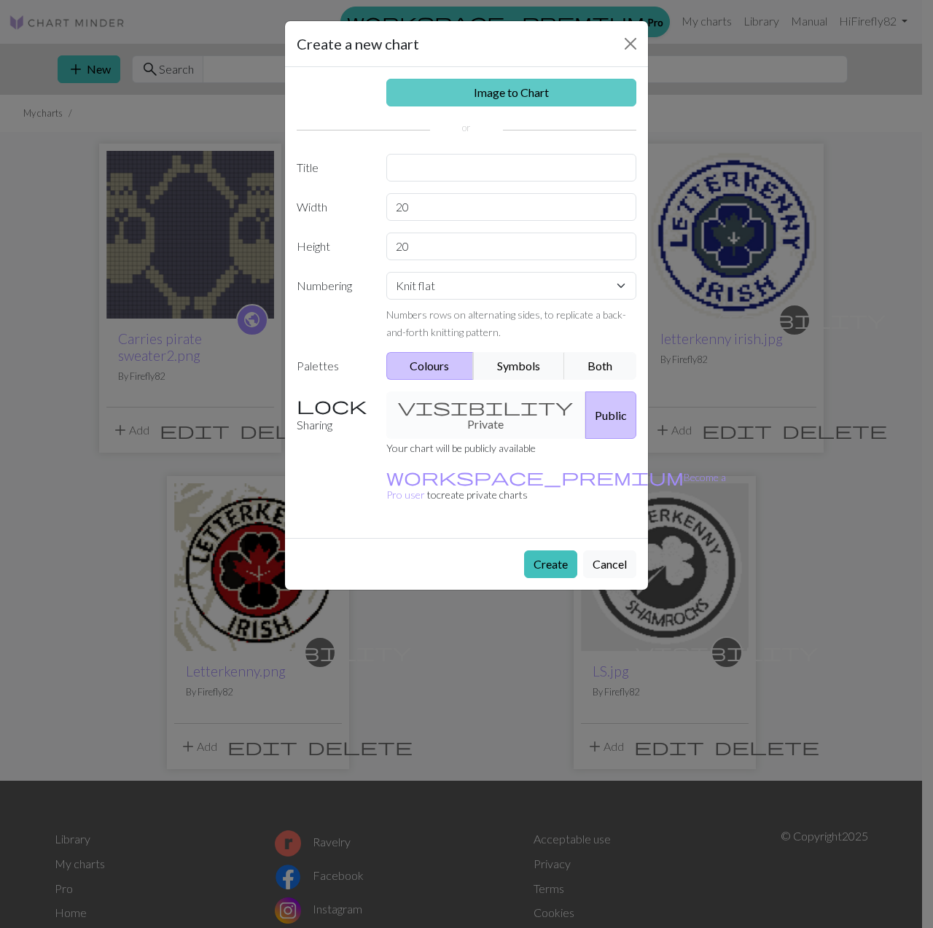
click at [498, 102] on link "Image to Chart" at bounding box center [511, 93] width 251 height 28
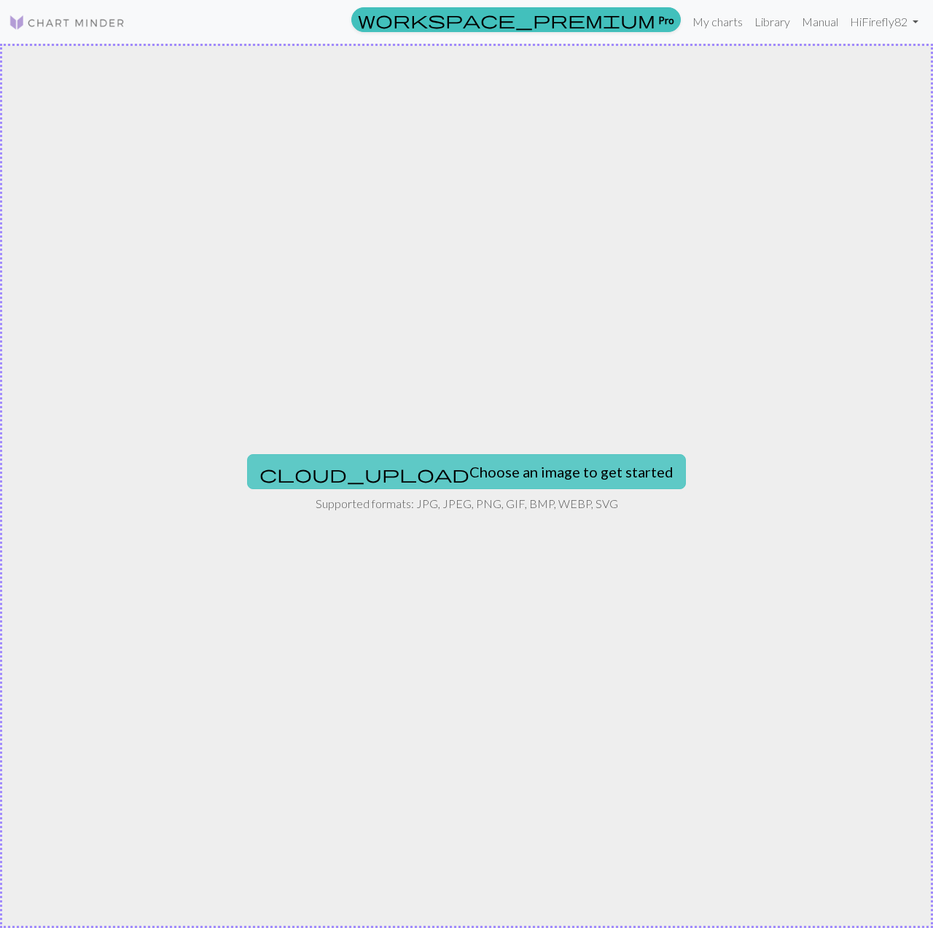
click at [477, 479] on button "cloud_upload Choose an image to get started" at bounding box center [466, 471] width 439 height 35
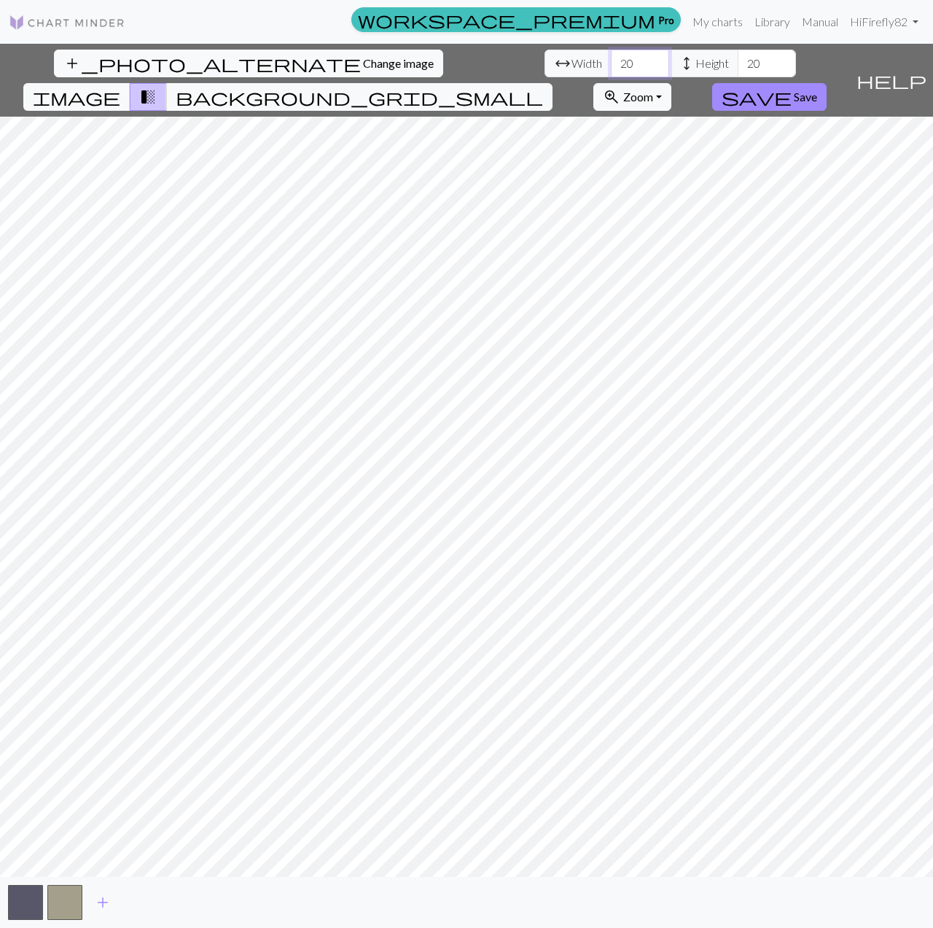
click at [611, 55] on input "20" at bounding box center [640, 64] width 58 height 28
click at [611, 55] on input "21" at bounding box center [640, 64] width 58 height 28
click at [611, 55] on input "22" at bounding box center [640, 64] width 58 height 28
click at [611, 55] on input "23" at bounding box center [640, 64] width 58 height 28
click at [611, 55] on input "24" at bounding box center [640, 64] width 58 height 28
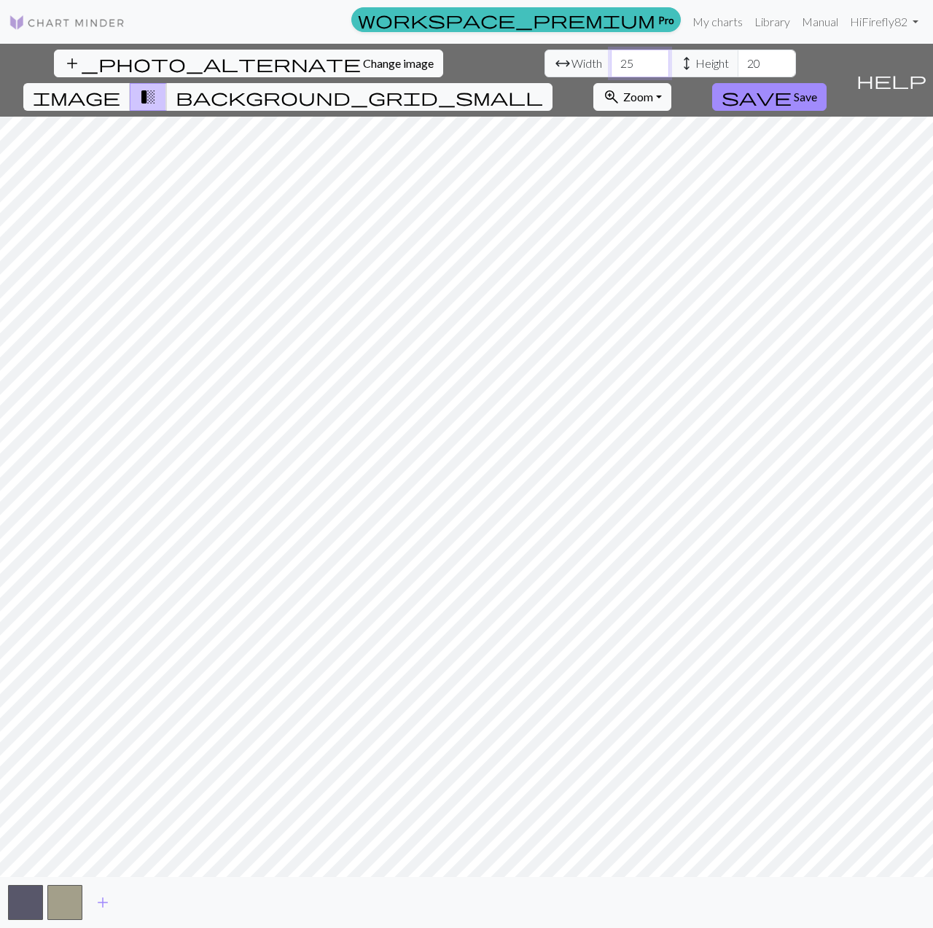
type input "25"
click at [611, 55] on input "25" at bounding box center [640, 64] width 58 height 28
click at [738, 59] on input "47" at bounding box center [767, 64] width 58 height 28
click at [738, 62] on input "48" at bounding box center [767, 64] width 58 height 28
drag, startPoint x: 437, startPoint y: 63, endPoint x: 436, endPoint y: 55, distance: 8.0
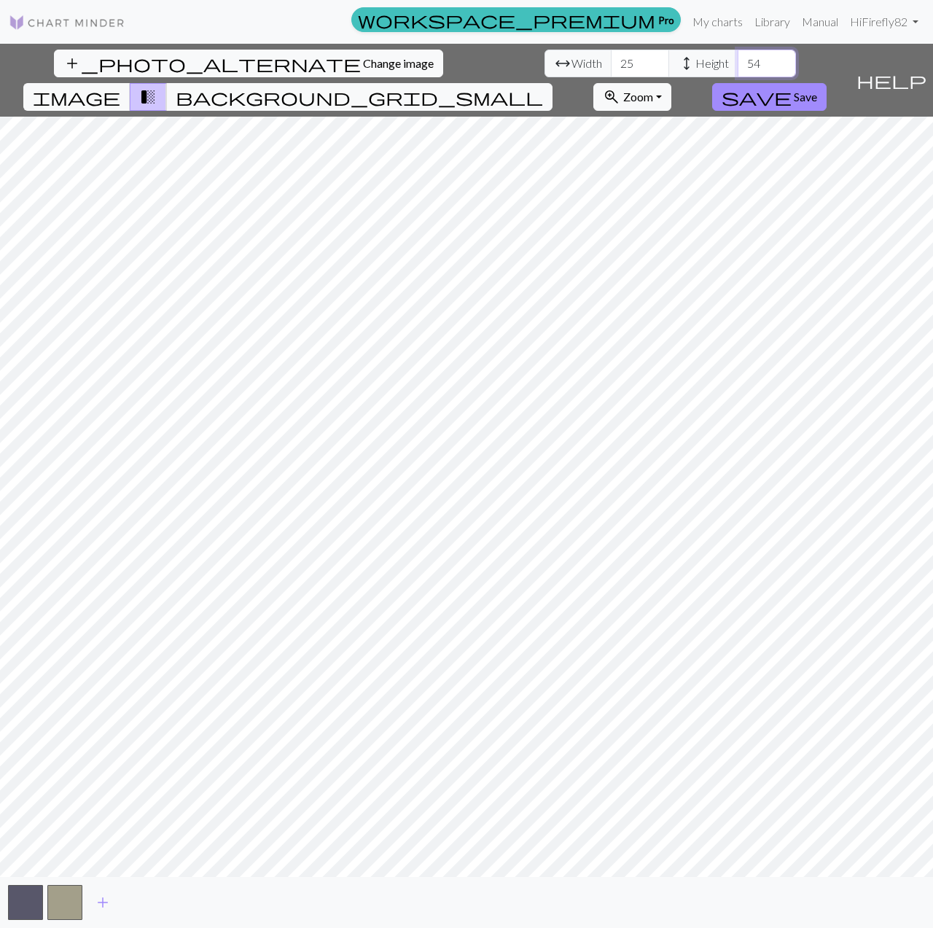
click at [738, 55] on input "54" at bounding box center [767, 64] width 58 height 28
click at [738, 55] on input "55" at bounding box center [767, 64] width 58 height 28
click at [738, 55] on input "56" at bounding box center [767, 64] width 58 height 28
click at [738, 55] on input "57" at bounding box center [767, 64] width 58 height 28
click at [738, 55] on input "58" at bounding box center [767, 64] width 58 height 28
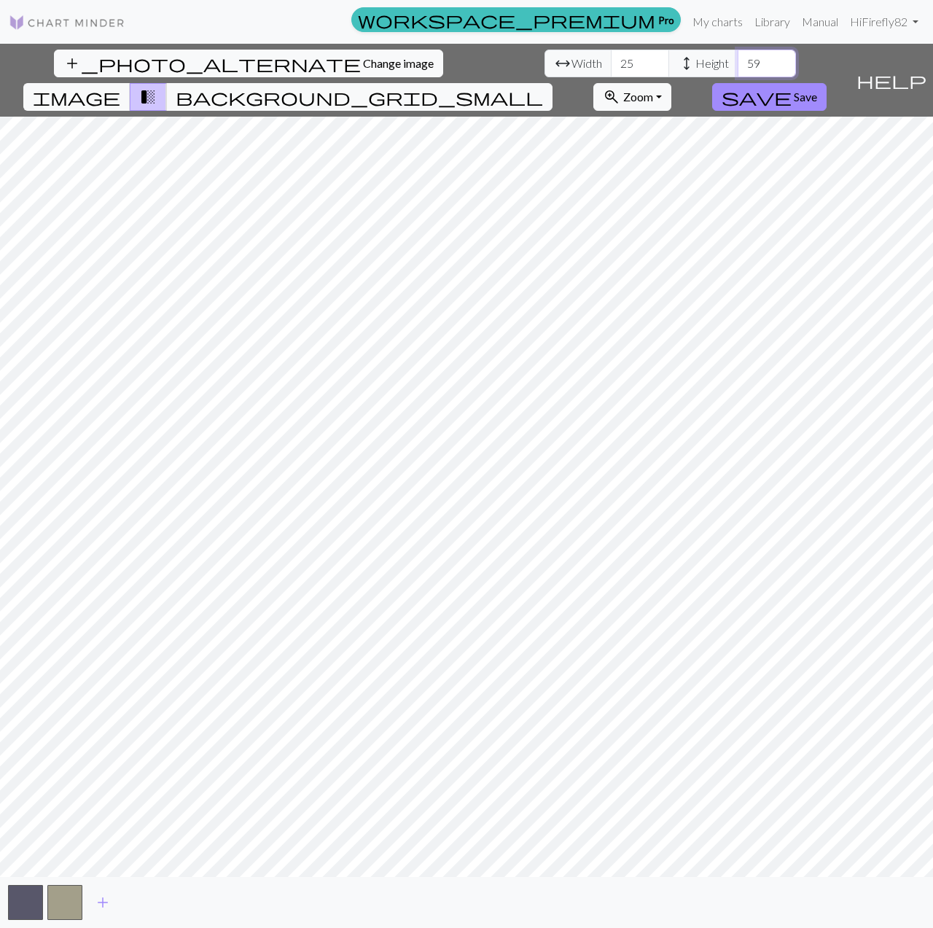
click at [738, 55] on input "59" at bounding box center [767, 64] width 58 height 28
click at [738, 55] on input "60" at bounding box center [767, 64] width 58 height 28
click at [738, 55] on input "61" at bounding box center [767, 64] width 58 height 28
click at [738, 55] on input "62" at bounding box center [767, 64] width 58 height 28
click at [738, 55] on input "63" at bounding box center [767, 64] width 58 height 28
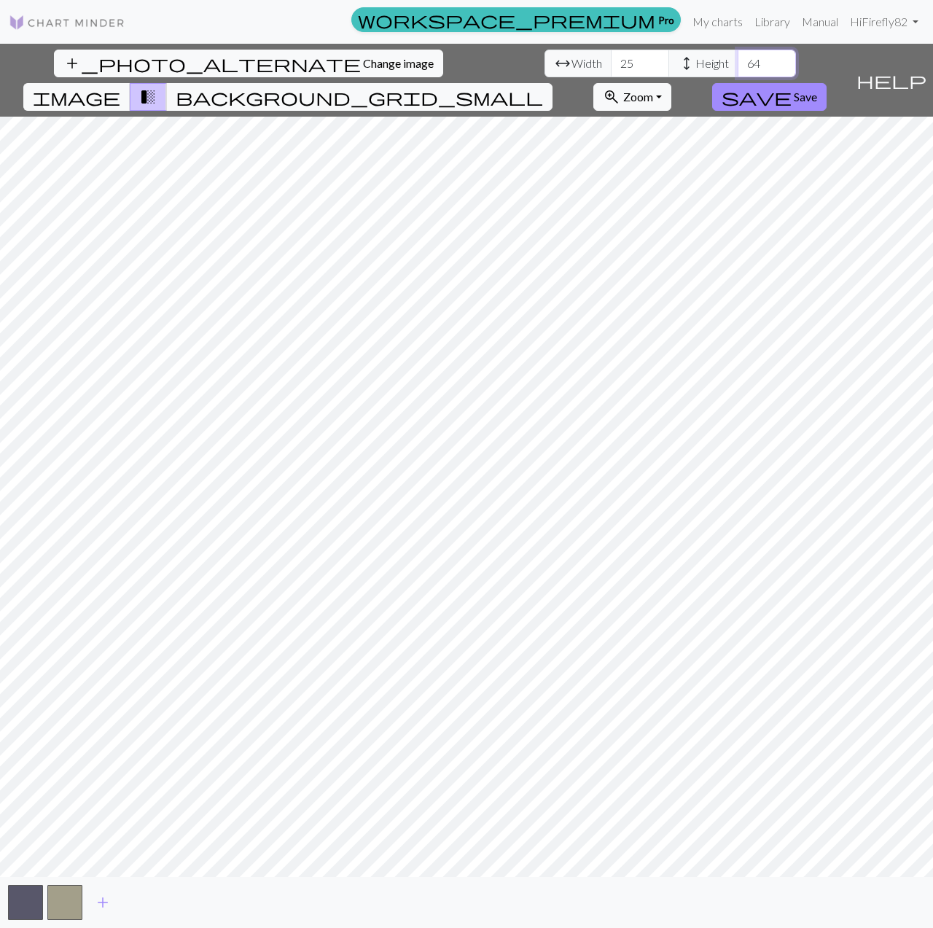
type input "64"
click at [738, 55] on input "64" at bounding box center [767, 64] width 58 height 28
click at [611, 60] on input "31" at bounding box center [640, 64] width 58 height 28
click at [611, 60] on input "32" at bounding box center [640, 64] width 58 height 28
click at [63, 878] on div "add_photo_alternate Change image arrow_range Width 32 height Height 64 image tr…" at bounding box center [466, 486] width 933 height 884
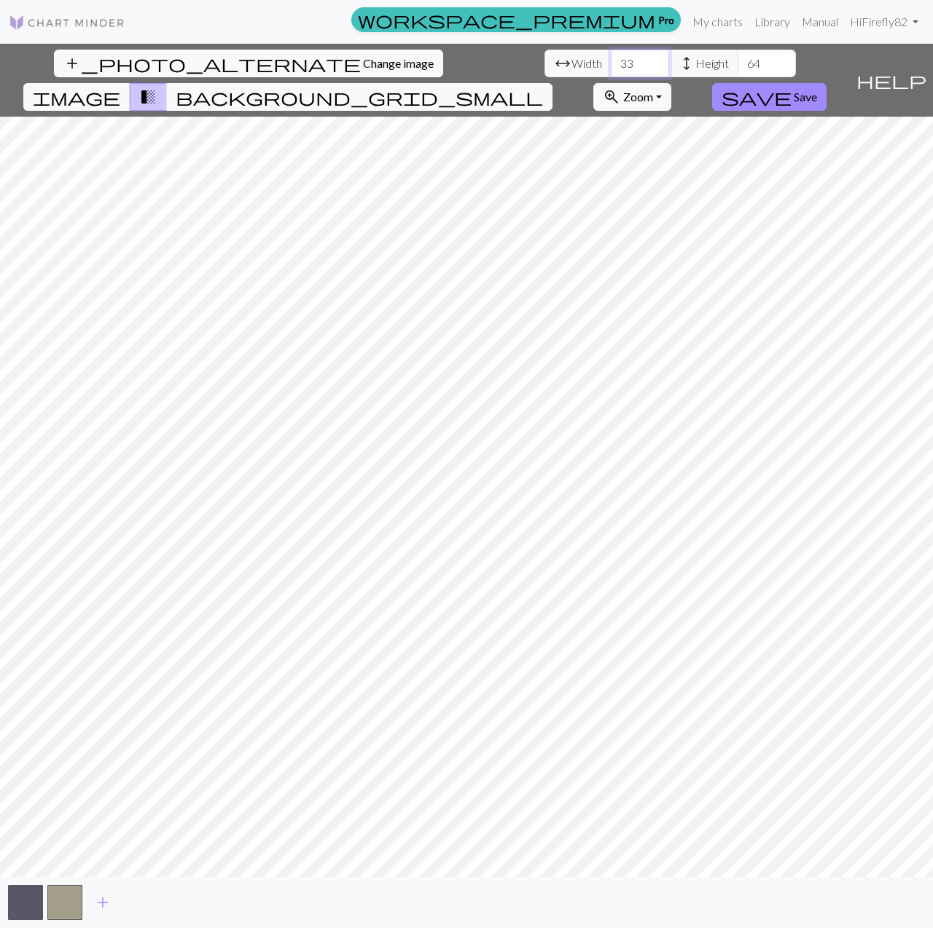
click at [611, 58] on input "33" at bounding box center [640, 64] width 58 height 28
click at [611, 58] on input "34" at bounding box center [640, 64] width 58 height 28
click at [611, 58] on input "35" at bounding box center [640, 64] width 58 height 28
click at [308, 77] on div "add_photo_alternate Change image arrow_range Width 35 height Height 64 image tr…" at bounding box center [425, 80] width 850 height 73
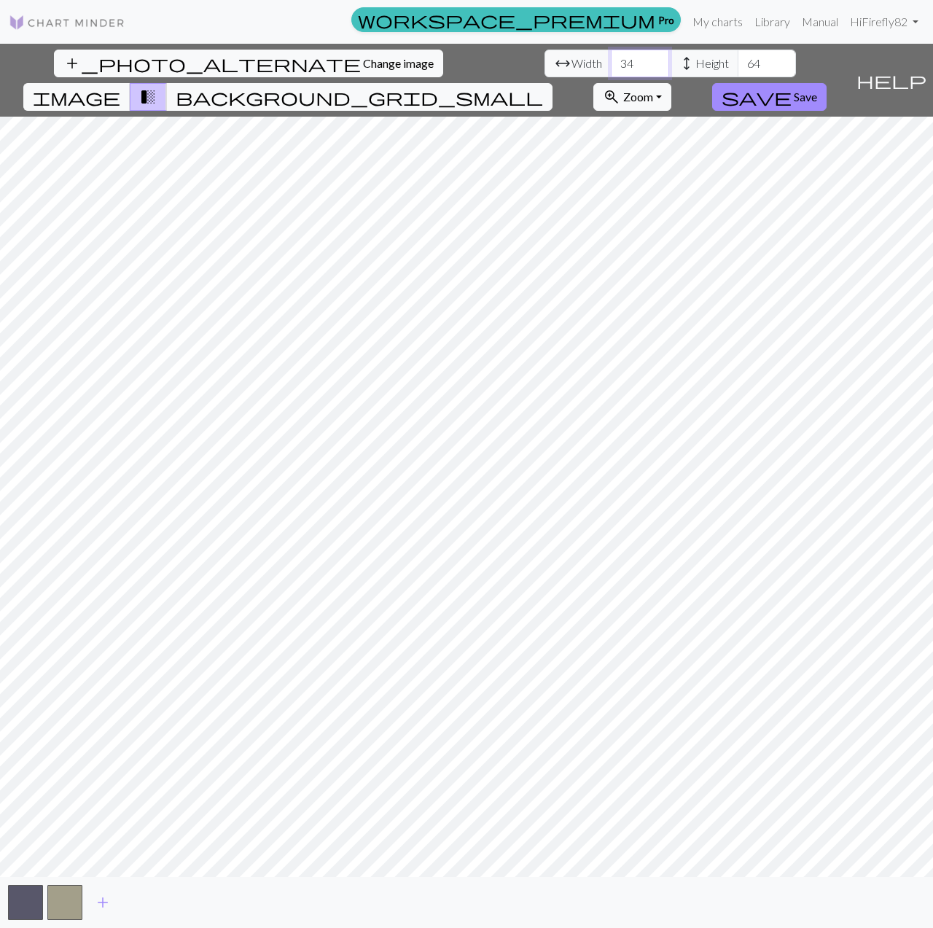
click at [611, 71] on input "34" at bounding box center [640, 64] width 58 height 28
click at [611, 71] on input "33" at bounding box center [640, 64] width 58 height 28
type input "32"
click at [611, 71] on input "32" at bounding box center [640, 64] width 58 height 28
click at [738, 69] on input "63" at bounding box center [767, 64] width 58 height 28
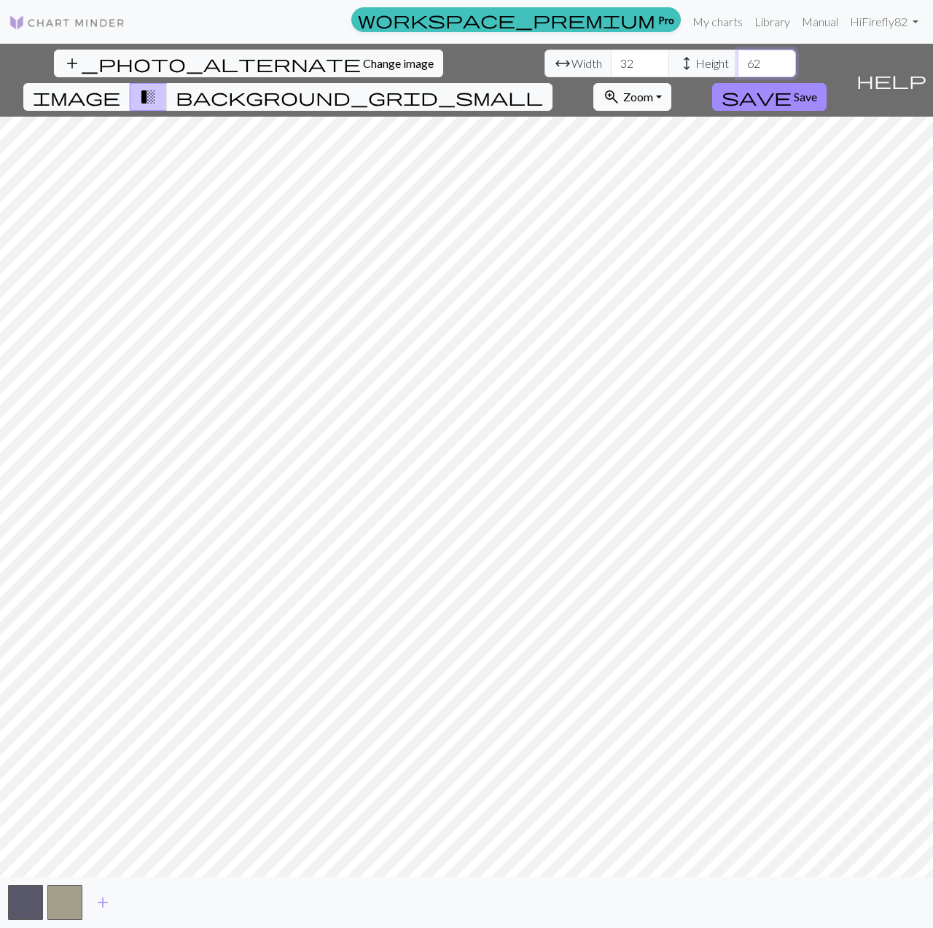
click at [738, 69] on input "62" at bounding box center [767, 64] width 58 height 28
click at [738, 69] on input "61" at bounding box center [767, 64] width 58 height 28
click at [738, 69] on input "60" at bounding box center [767, 64] width 58 height 28
click at [738, 69] on input "59" at bounding box center [767, 64] width 58 height 28
click at [738, 69] on input "58" at bounding box center [767, 64] width 58 height 28
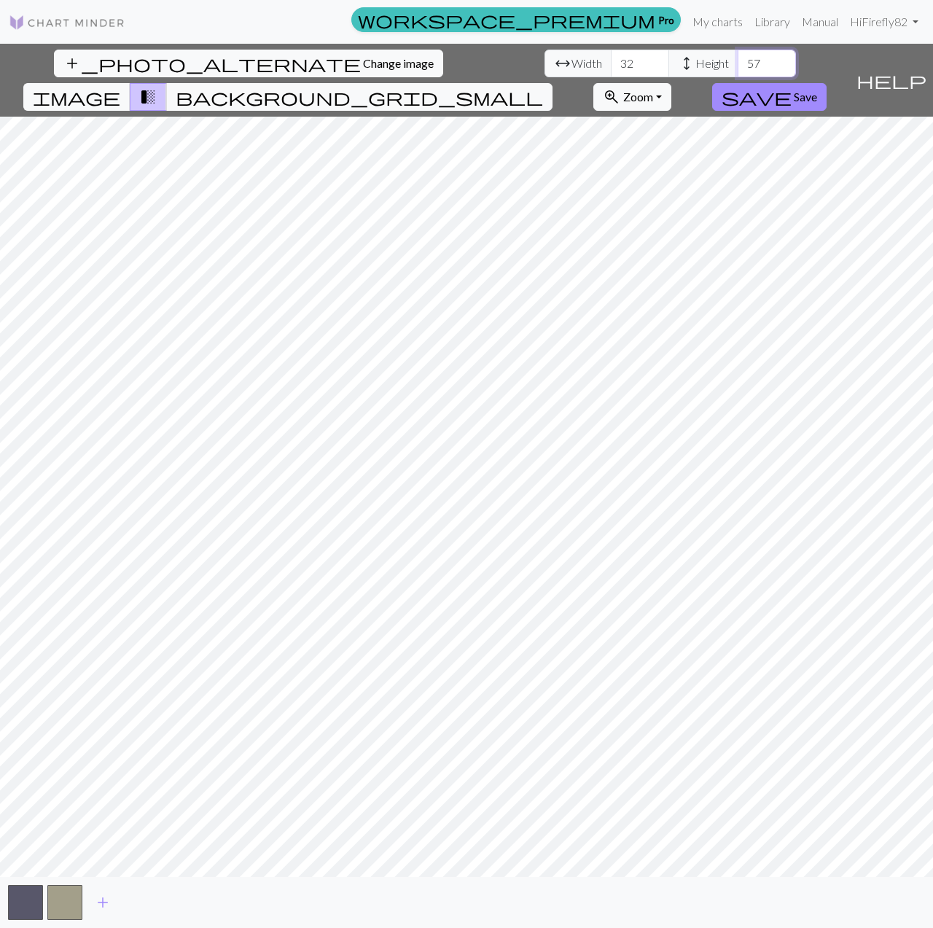
click at [738, 69] on input "57" at bounding box center [767, 64] width 58 height 28
click at [738, 69] on input "56" at bounding box center [767, 64] width 58 height 28
click at [738, 69] on input "55" at bounding box center [767, 64] width 58 height 28
click at [738, 69] on input "54" at bounding box center [767, 64] width 58 height 28
click at [738, 69] on input "53" at bounding box center [767, 64] width 58 height 28
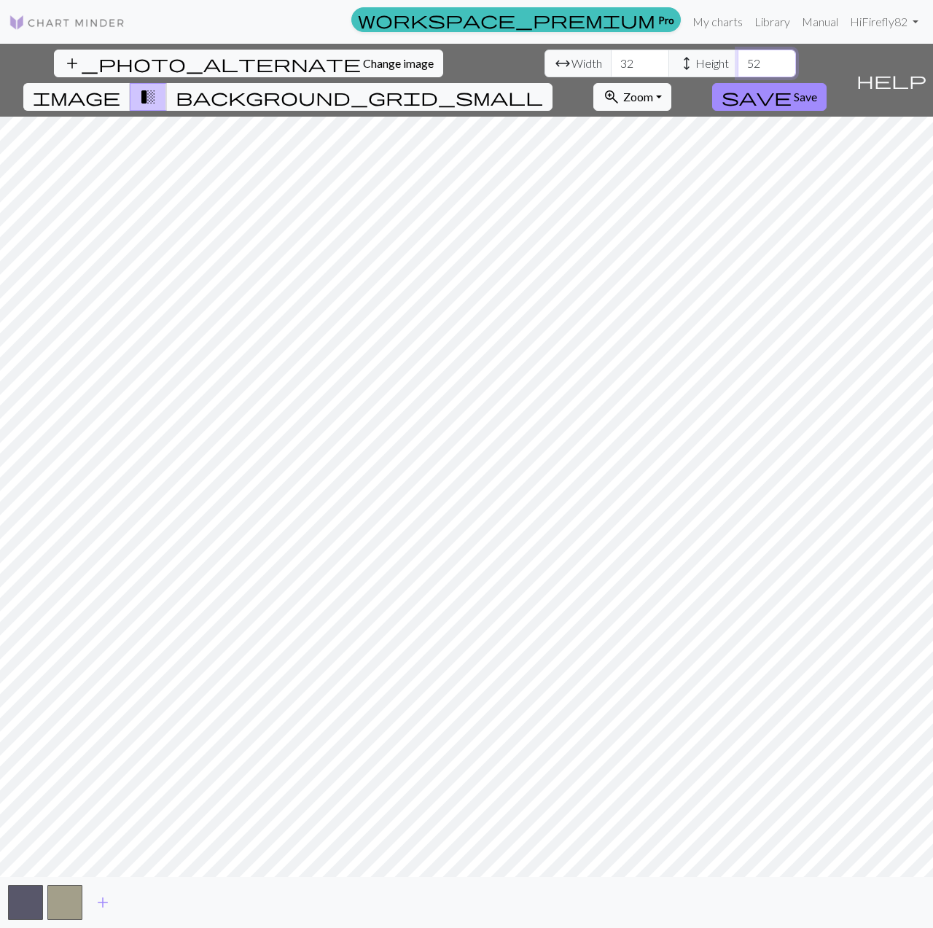
click at [738, 69] on input "52" at bounding box center [767, 64] width 58 height 28
click at [738, 69] on input "51" at bounding box center [767, 64] width 58 height 28
click at [738, 69] on input "50" at bounding box center [767, 64] width 58 height 28
click at [738, 69] on input "49" at bounding box center [767, 64] width 58 height 28
click at [738, 69] on input "48" at bounding box center [767, 64] width 58 height 28
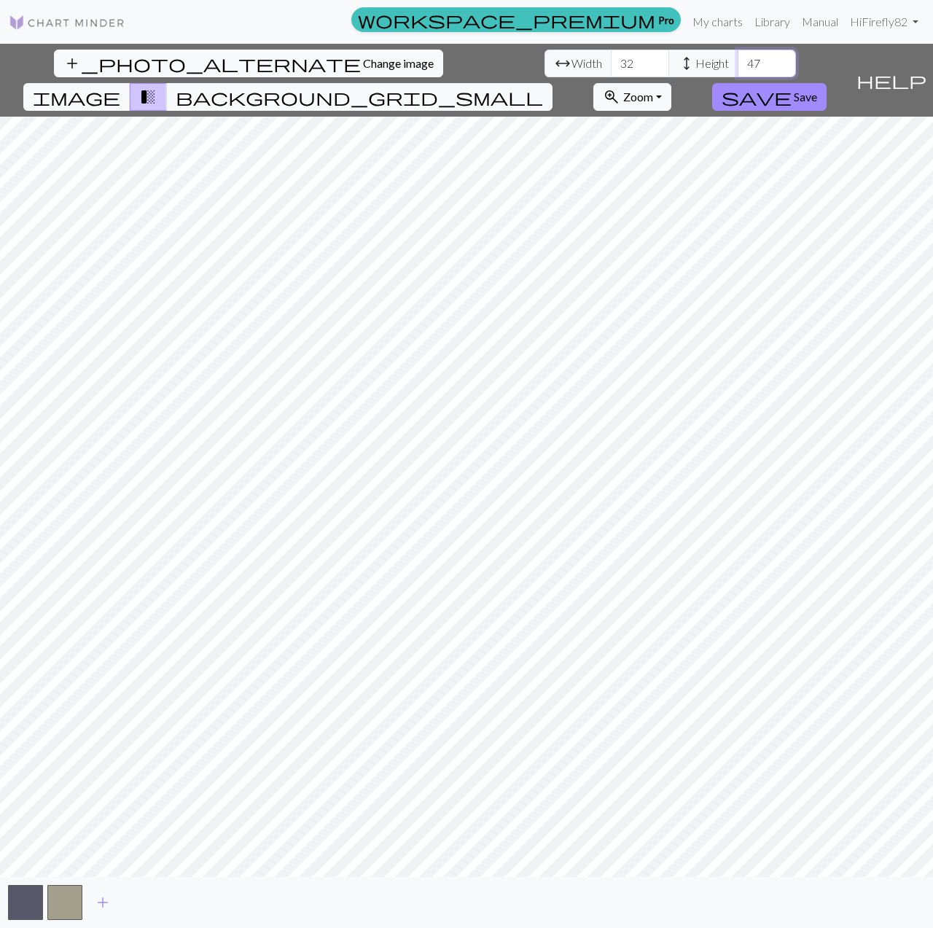
click at [738, 69] on input "47" at bounding box center [767, 64] width 58 height 28
click at [738, 69] on input "46" at bounding box center [767, 64] width 58 height 28
click at [738, 69] on input "45" at bounding box center [767, 64] width 58 height 28
click at [738, 69] on input "44" at bounding box center [767, 64] width 58 height 28
click at [738, 68] on input "43" at bounding box center [767, 64] width 58 height 28
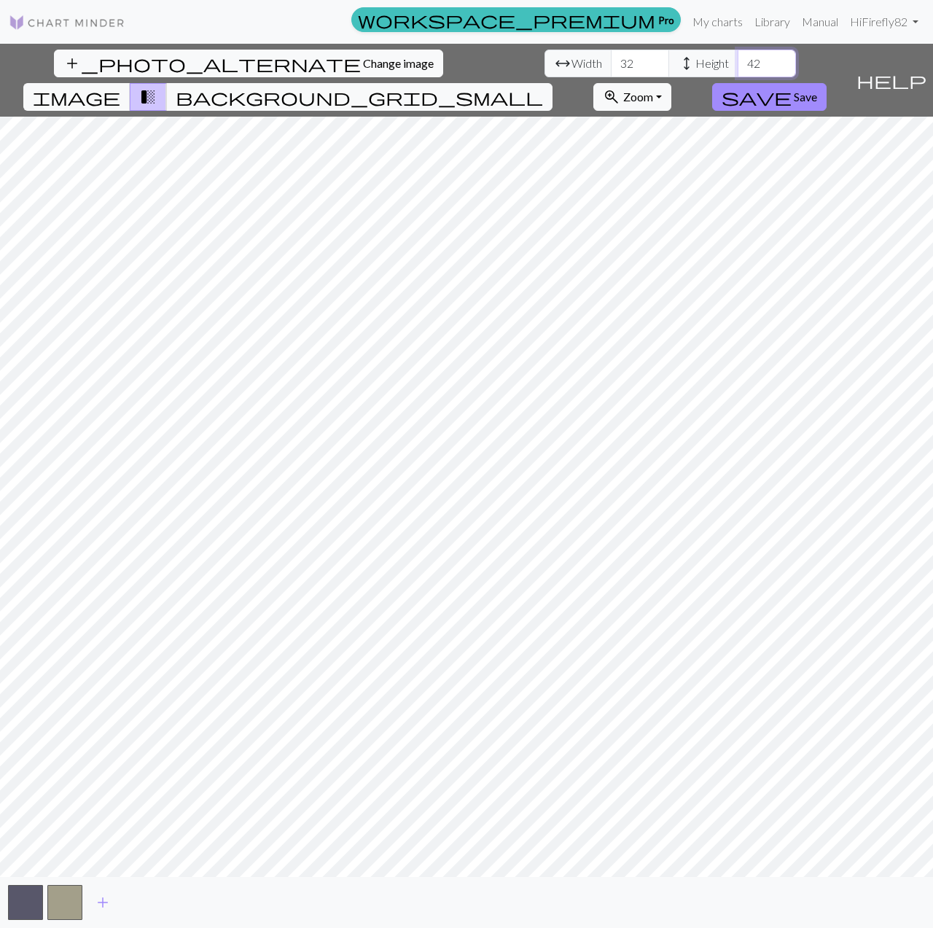
click at [738, 68] on input "42" at bounding box center [767, 64] width 58 height 28
click at [738, 68] on input "41" at bounding box center [767, 64] width 58 height 28
click at [738, 68] on input "40" at bounding box center [767, 64] width 58 height 28
click at [738, 68] on input "39" at bounding box center [767, 64] width 58 height 28
click at [738, 68] on input "38" at bounding box center [767, 64] width 58 height 28
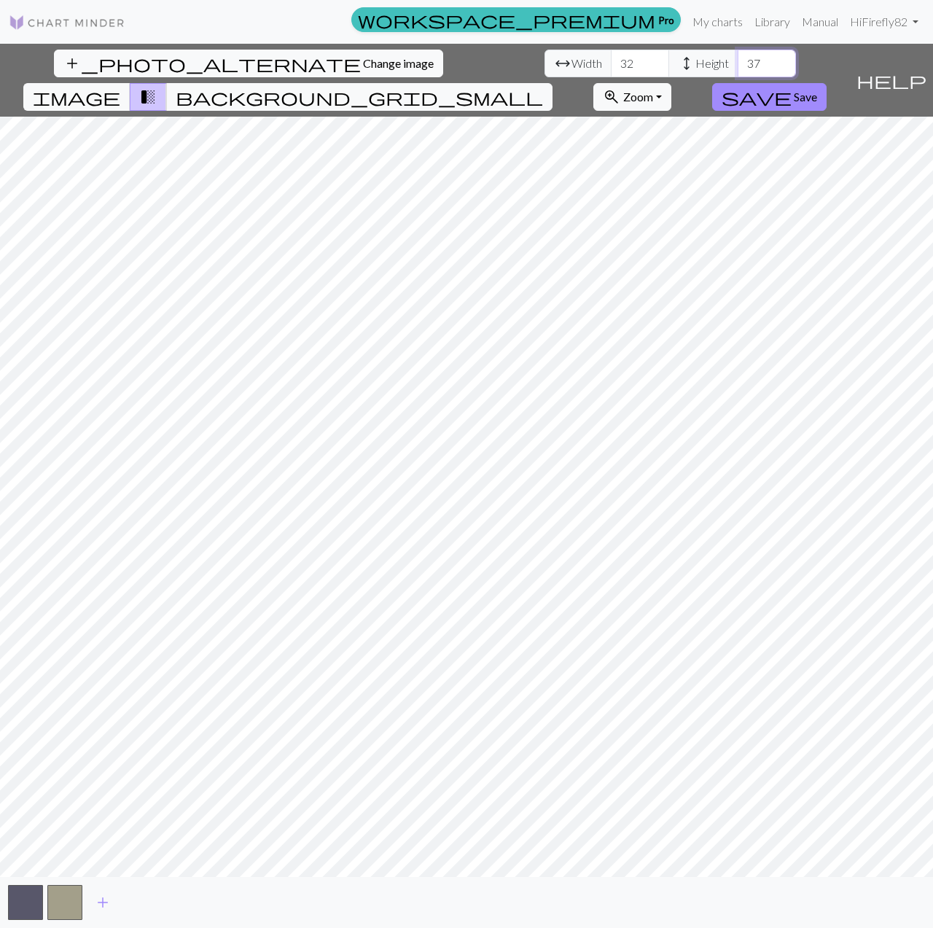
click at [738, 68] on input "37" at bounding box center [767, 64] width 58 height 28
click at [738, 68] on input "36" at bounding box center [767, 64] width 58 height 28
type input "35"
click at [738, 68] on input "35" at bounding box center [767, 64] width 58 height 28
type input "33"
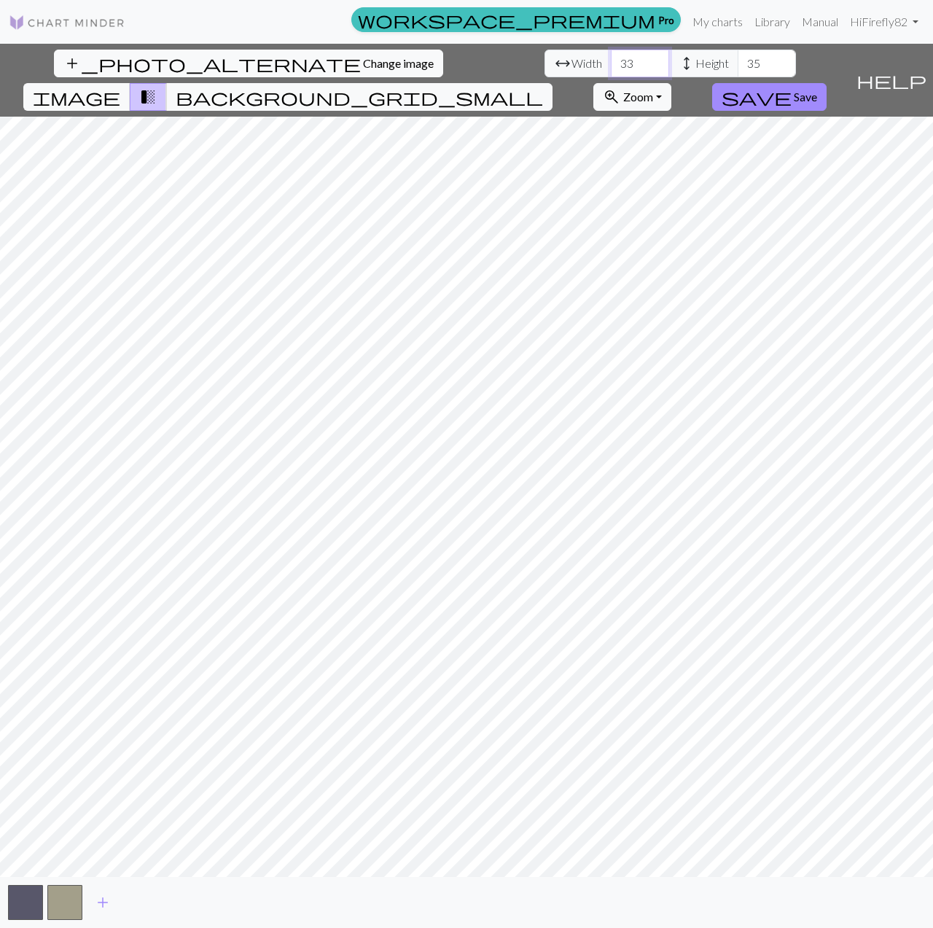
click at [611, 58] on input "33" at bounding box center [640, 64] width 58 height 28
click at [69, 900] on button "button" at bounding box center [64, 902] width 35 height 35
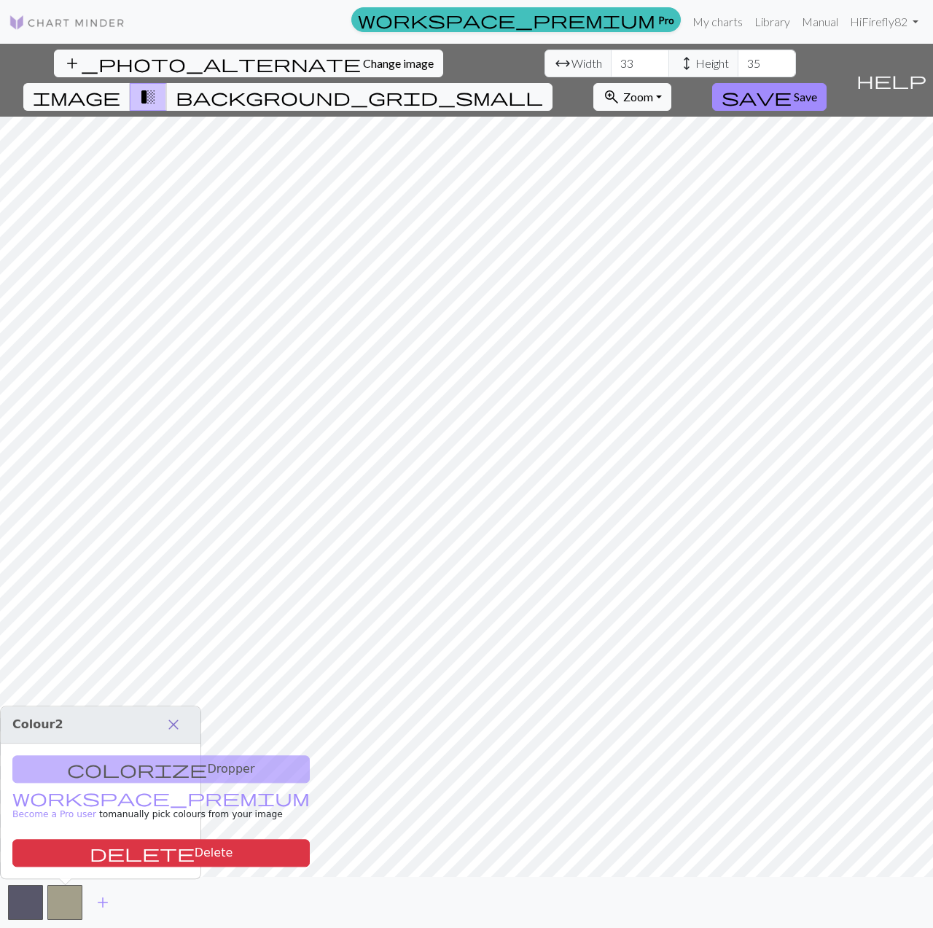
click at [175, 728] on span "close" at bounding box center [173, 724] width 17 height 20
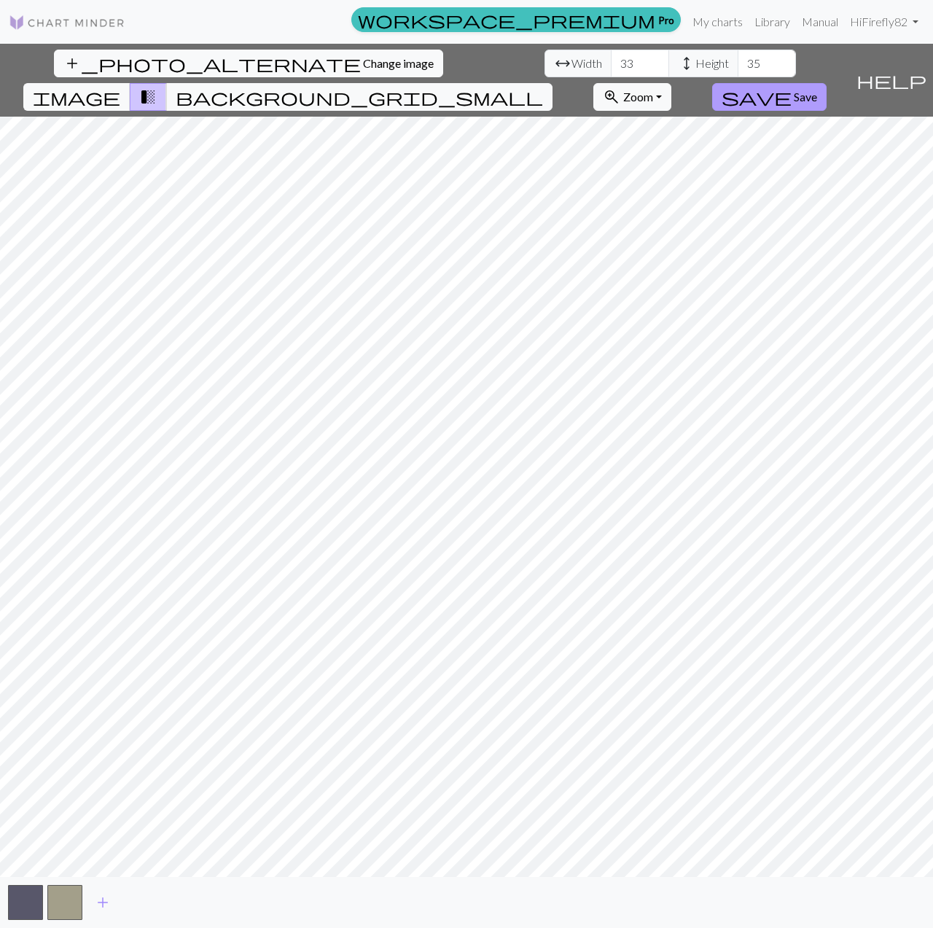
click at [791, 87] on span "save" at bounding box center [756, 97] width 70 height 20
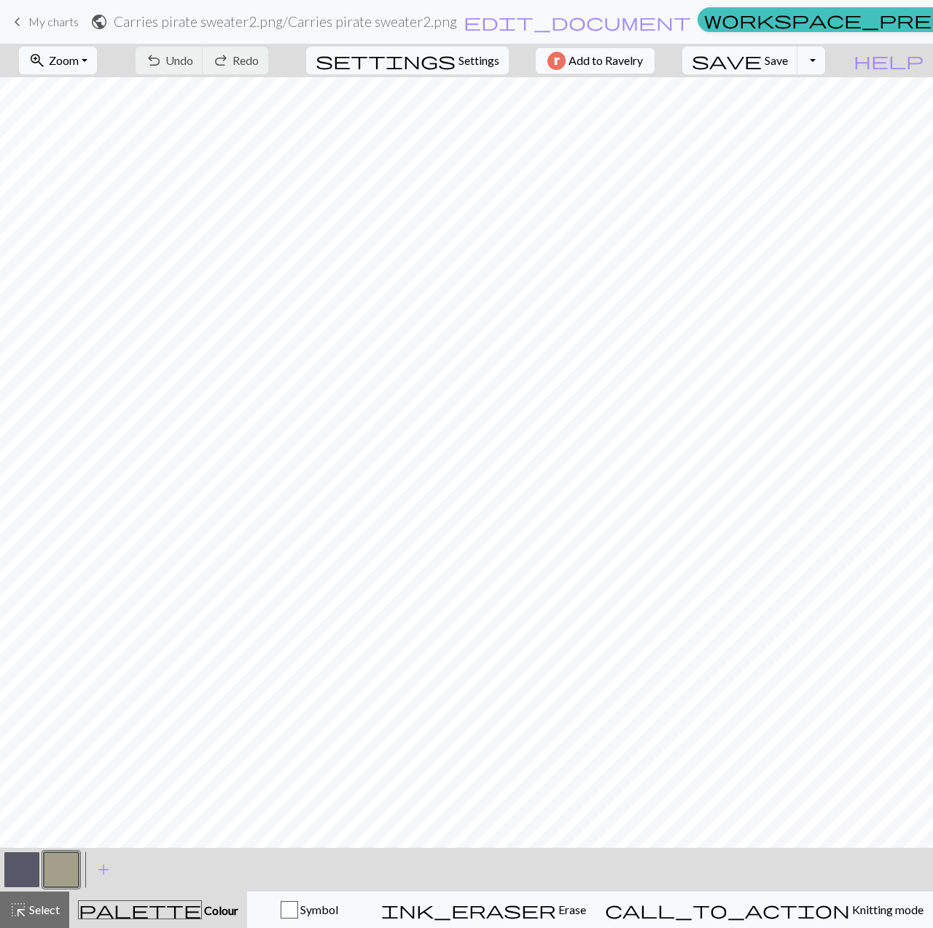
click at [17, 24] on span "keyboard_arrow_left" at bounding box center [17, 22] width 17 height 20
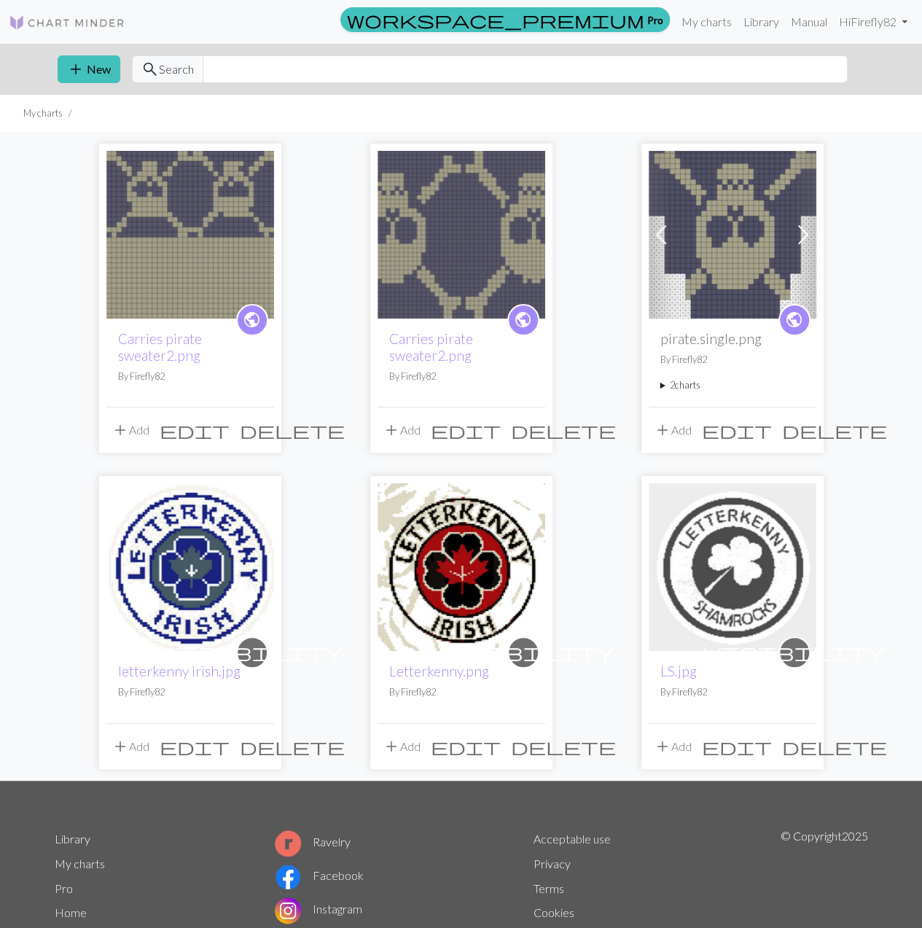
click at [443, 272] on img at bounding box center [462, 235] width 168 height 168
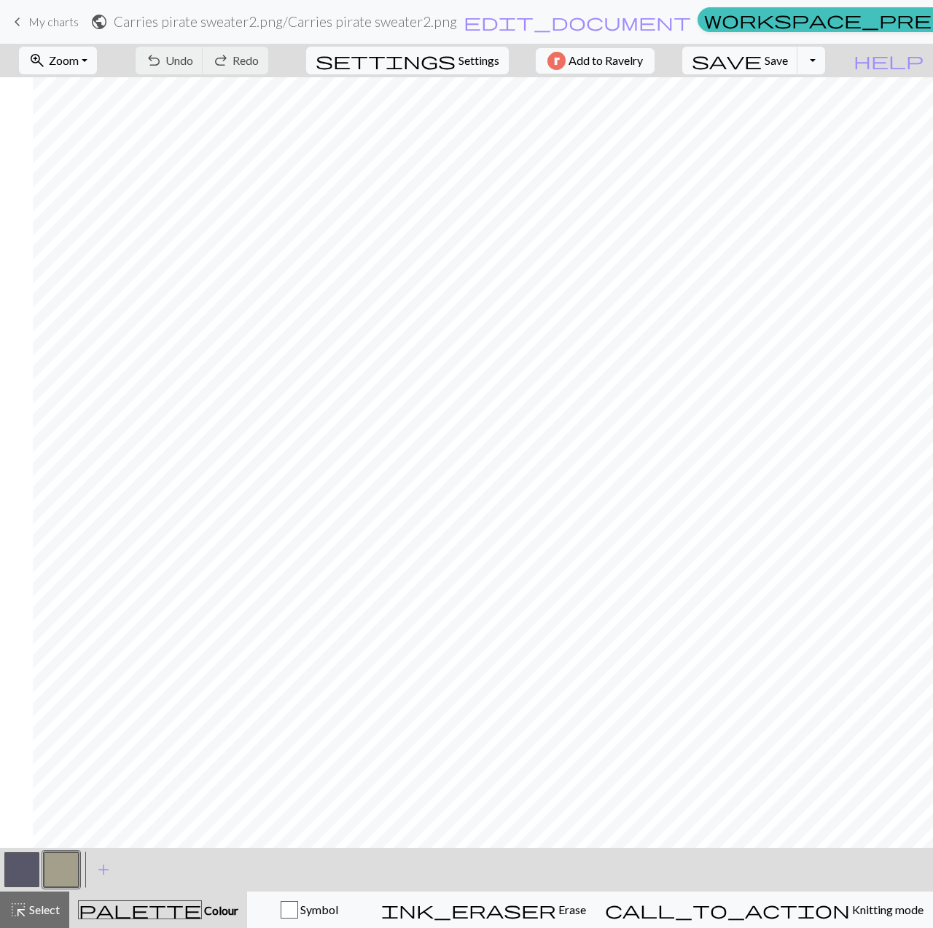
scroll to position [0, 269]
click at [79, 56] on span "Zoom" at bounding box center [64, 60] width 30 height 14
click at [82, 202] on button "100%" at bounding box center [77, 197] width 115 height 23
drag, startPoint x: 90, startPoint y: 60, endPoint x: 69, endPoint y: 62, distance: 21.9
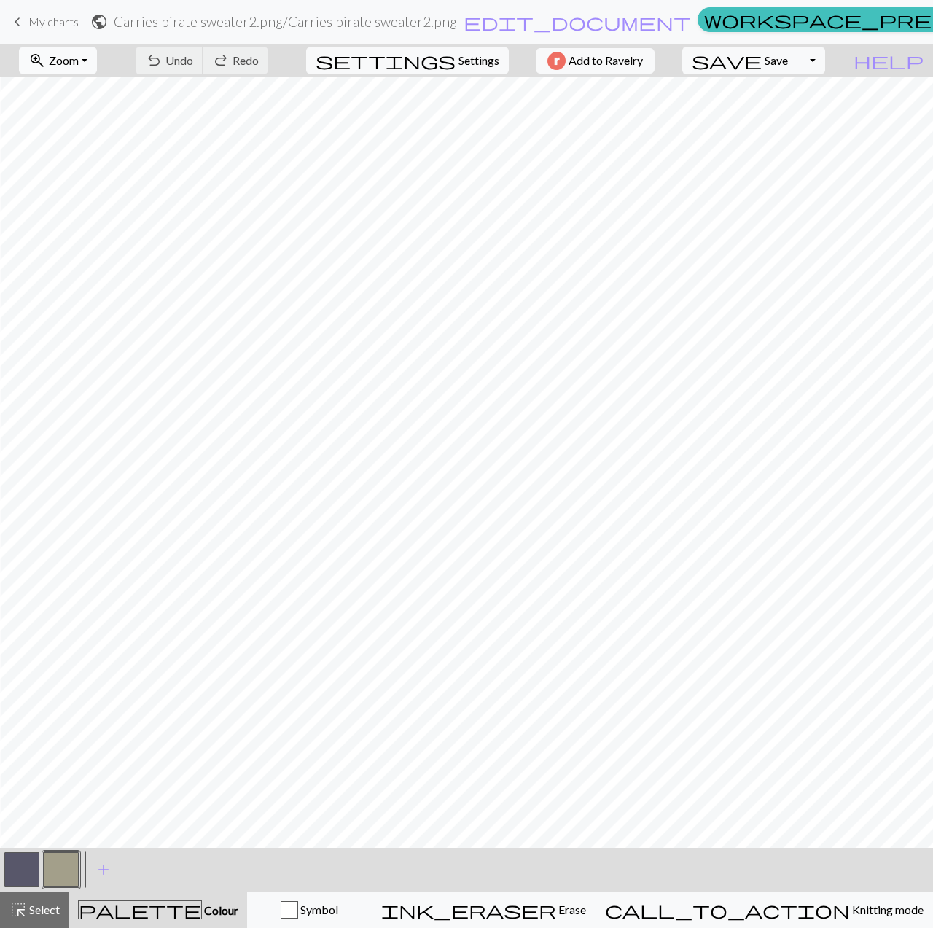
click at [97, 68] on button "zoom_in Zoom Zoom" at bounding box center [58, 61] width 78 height 28
click at [71, 176] on button "50%" at bounding box center [77, 174] width 115 height 23
click at [75, 71] on button "zoom_in Zoom Zoom" at bounding box center [58, 61] width 78 height 28
click at [86, 101] on button "Fit all" at bounding box center [77, 91] width 115 height 23
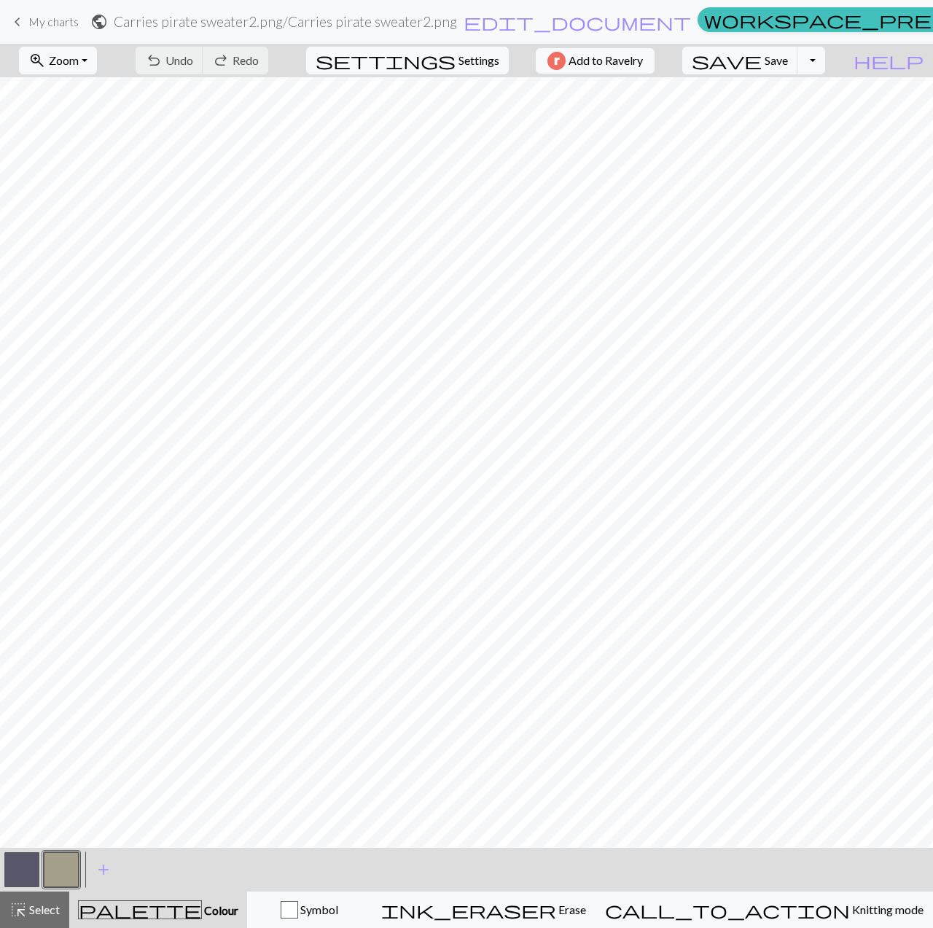
click at [56, 869] on button "button" at bounding box center [61, 869] width 35 height 35
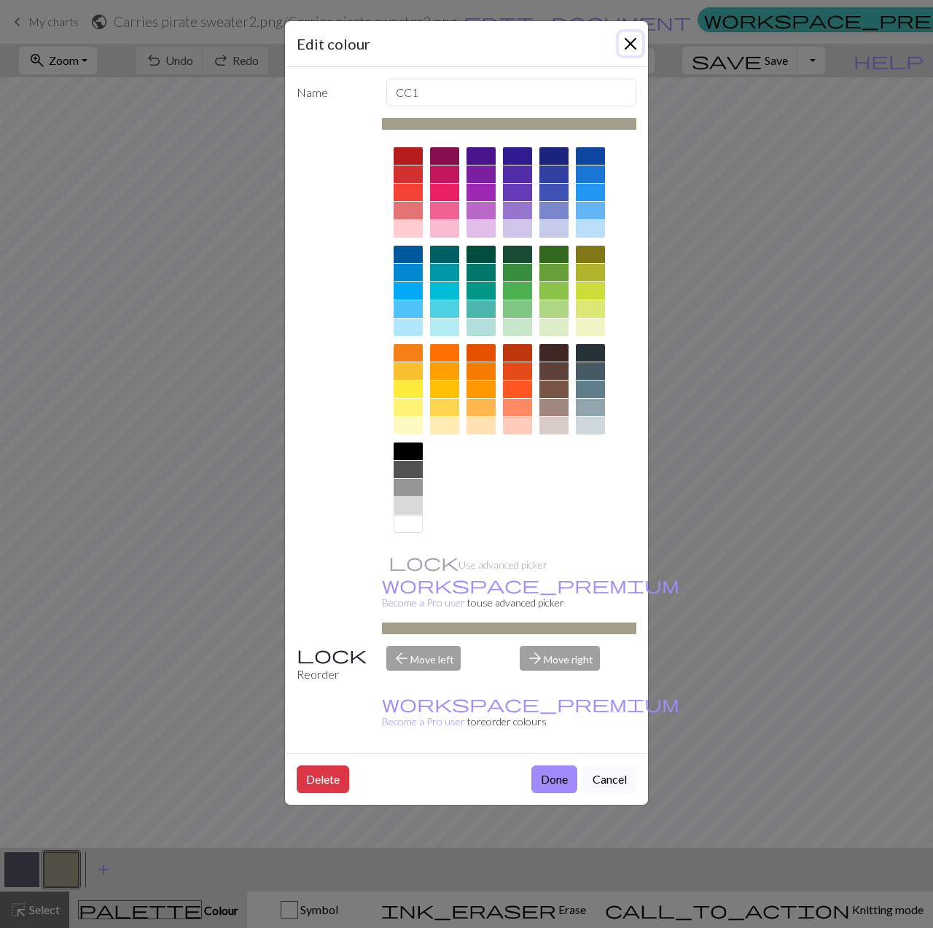
click at [628, 47] on button "Close" at bounding box center [630, 43] width 23 height 23
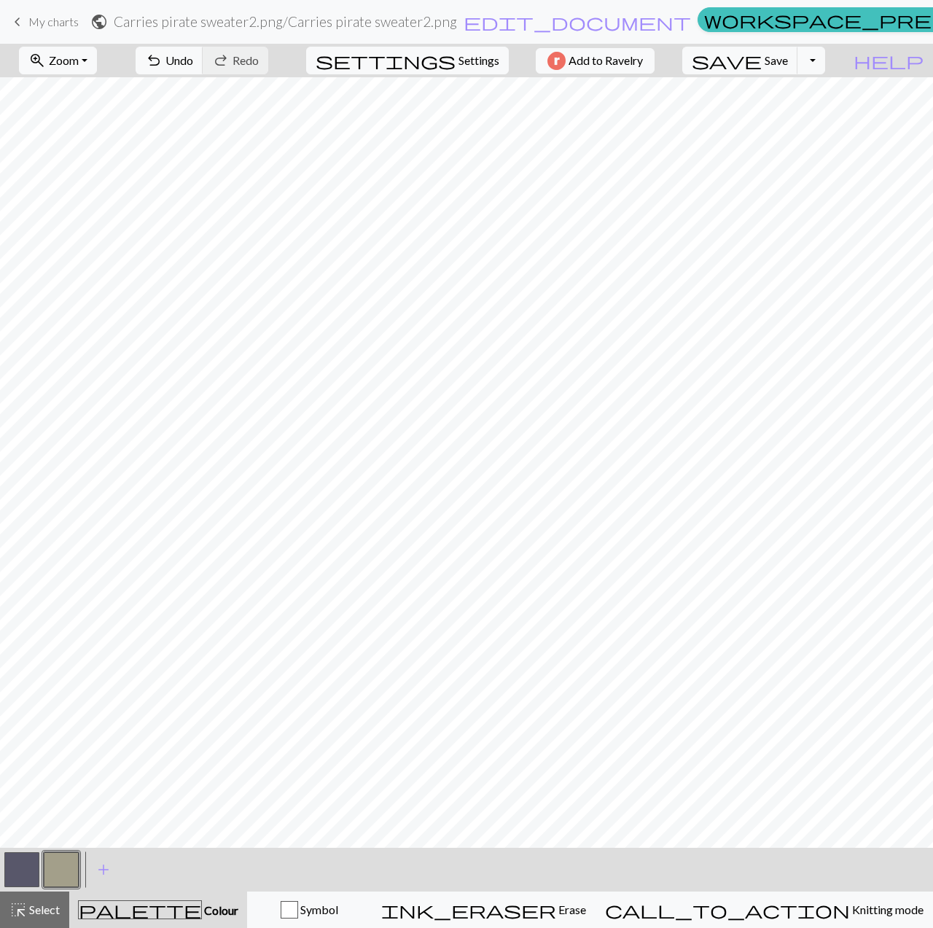
drag, startPoint x: 17, startPoint y: 879, endPoint x: 19, endPoint y: 855, distance: 24.1
click at [16, 879] on button "button" at bounding box center [21, 869] width 35 height 35
click at [73, 861] on button "button" at bounding box center [61, 869] width 35 height 35
click at [30, 872] on button "button" at bounding box center [21, 869] width 35 height 35
drag, startPoint x: 63, startPoint y: 872, endPoint x: 74, endPoint y: 859, distance: 17.0
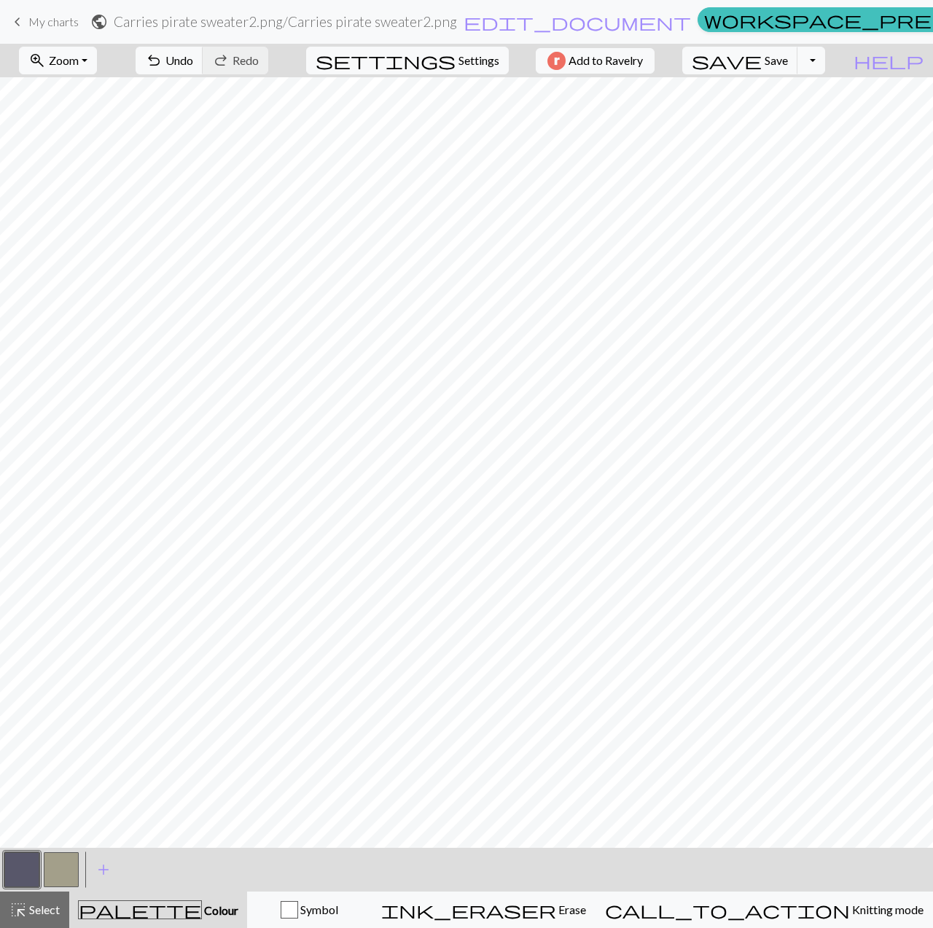
click at [63, 872] on button "button" at bounding box center [61, 869] width 35 height 35
click at [28, 872] on button "button" at bounding box center [21, 869] width 35 height 35
click at [468, 63] on span "Settings" at bounding box center [478, 60] width 41 height 17
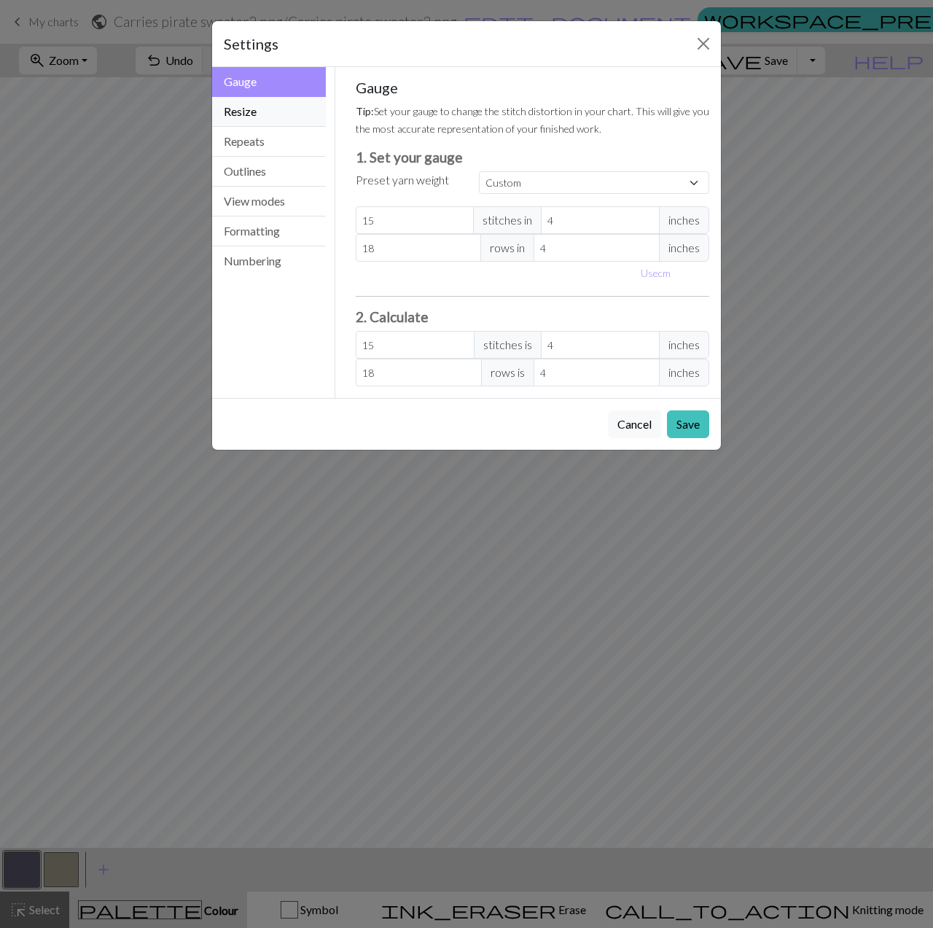
click at [245, 104] on button "Resize" at bounding box center [269, 112] width 114 height 30
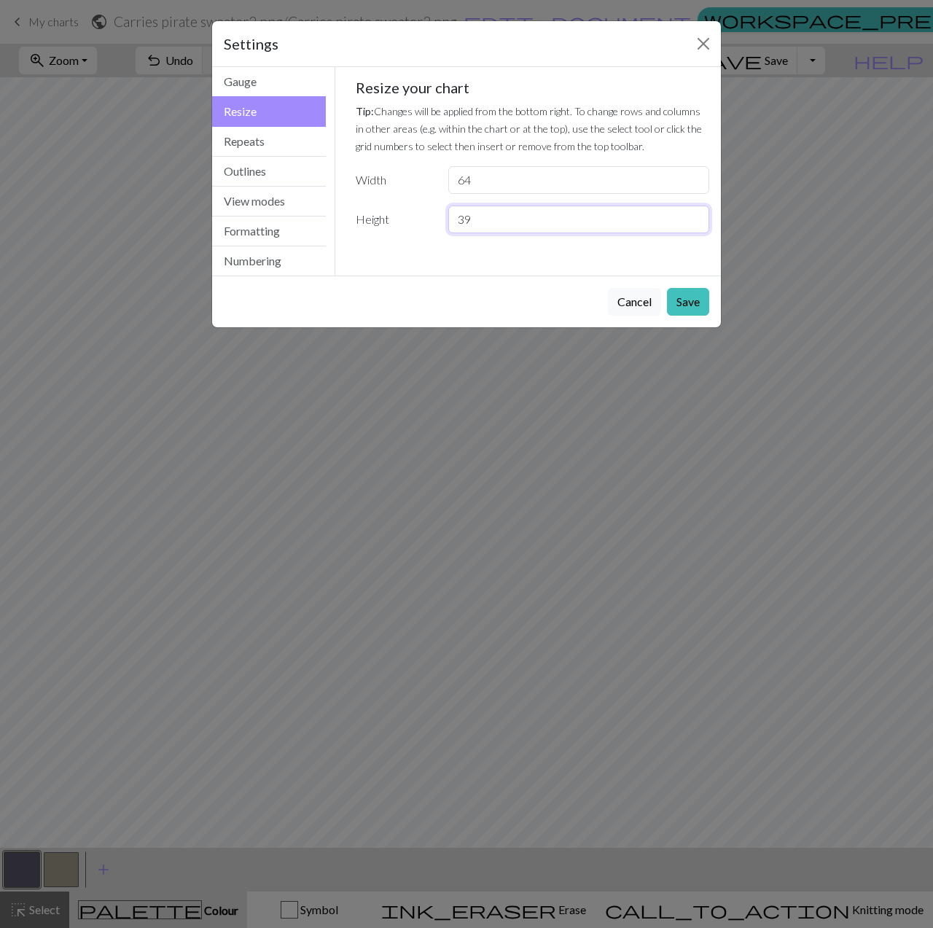
click at [695, 214] on input "39" at bounding box center [578, 220] width 261 height 28
click at [695, 214] on input "40" at bounding box center [578, 220] width 261 height 28
type input "41"
click at [695, 214] on input "41" at bounding box center [578, 220] width 261 height 28
click at [691, 227] on input "41" at bounding box center [578, 220] width 261 height 28
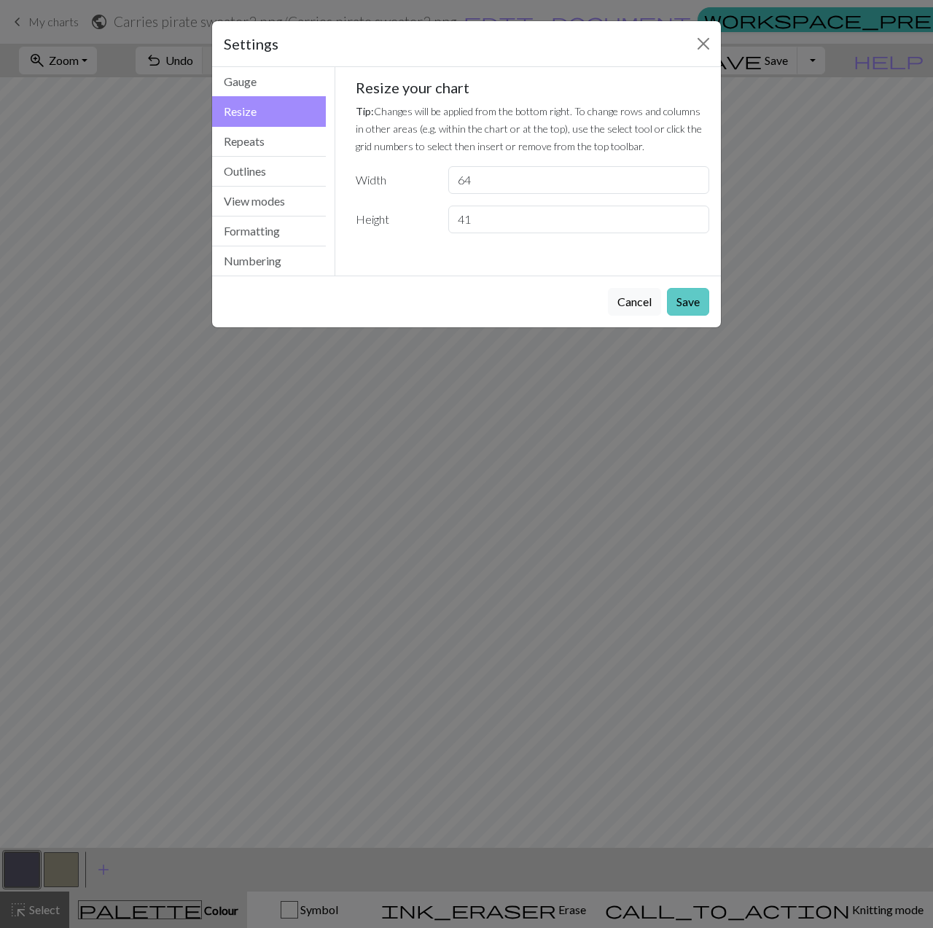
click at [691, 304] on button "Save" at bounding box center [688, 302] width 42 height 28
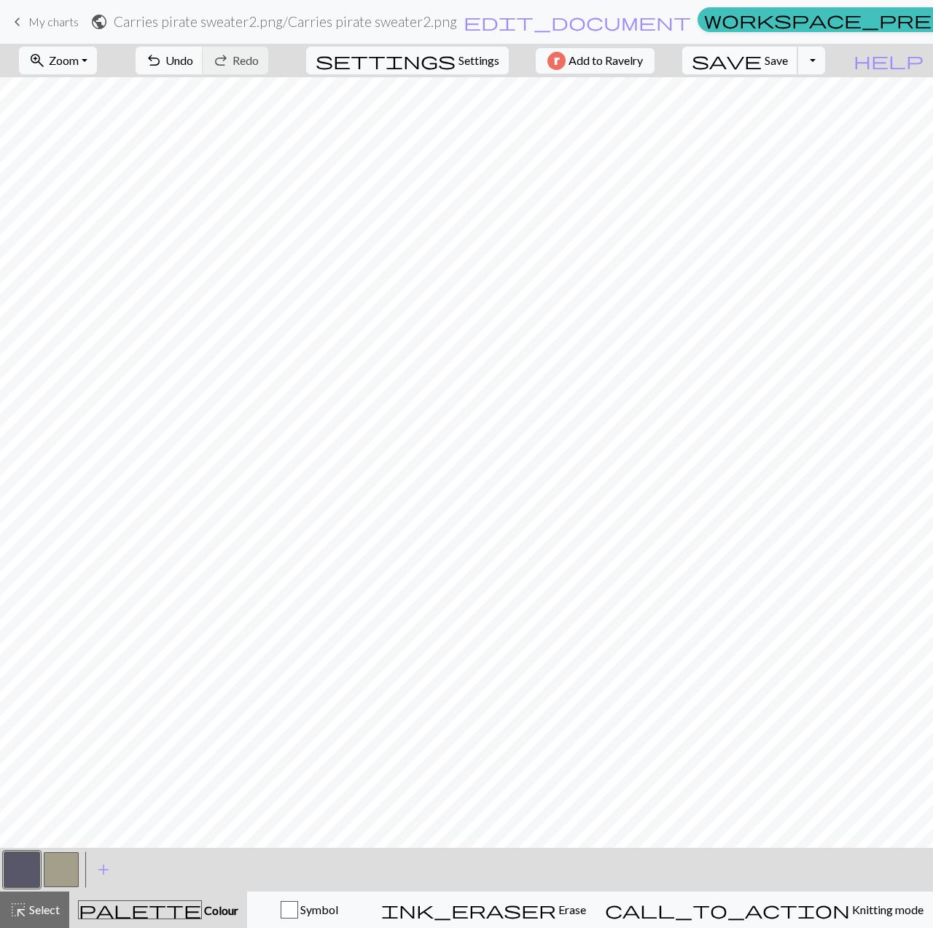
click at [798, 69] on button "save Save Save" at bounding box center [740, 61] width 116 height 28
click at [825, 63] on button "Toggle Dropdown" at bounding box center [811, 61] width 28 height 28
drag, startPoint x: 49, startPoint y: 869, endPoint x: 79, endPoint y: 850, distance: 36.0
click at [49, 869] on button "button" at bounding box center [61, 869] width 35 height 35
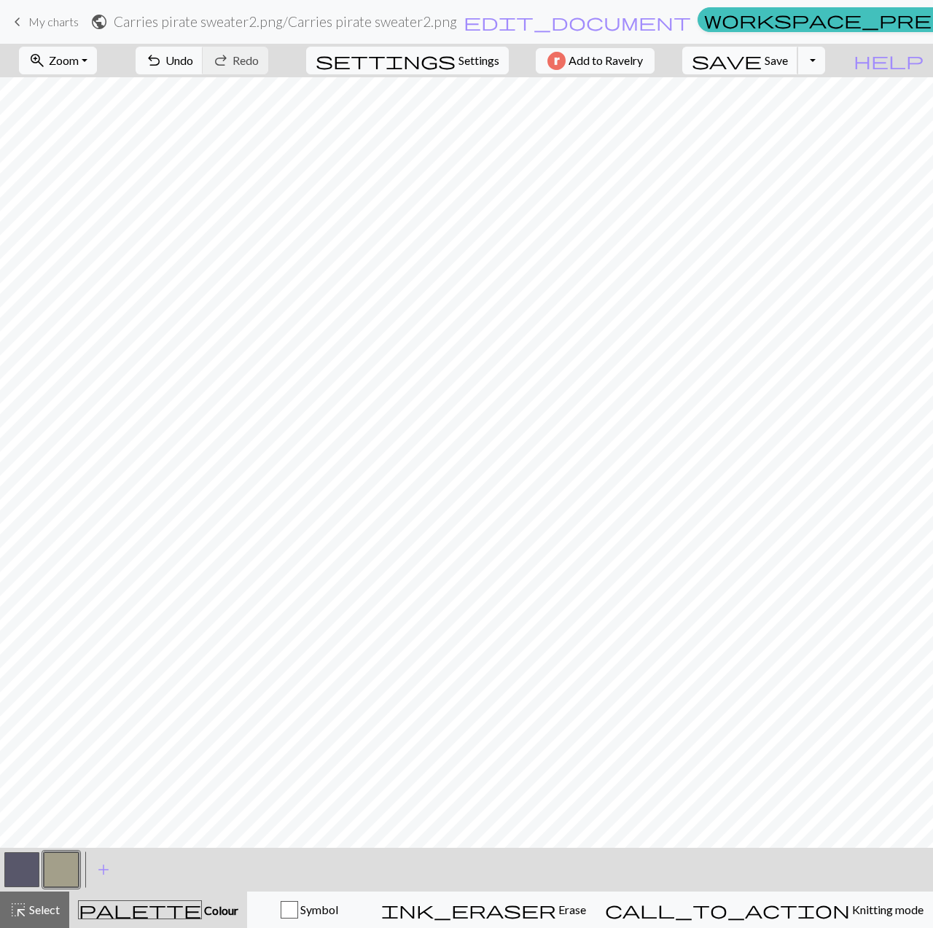
click at [795, 69] on button "save Save Save" at bounding box center [740, 61] width 116 height 28
click at [762, 58] on span "save" at bounding box center [727, 60] width 70 height 20
